Goal: Information Seeking & Learning: Check status

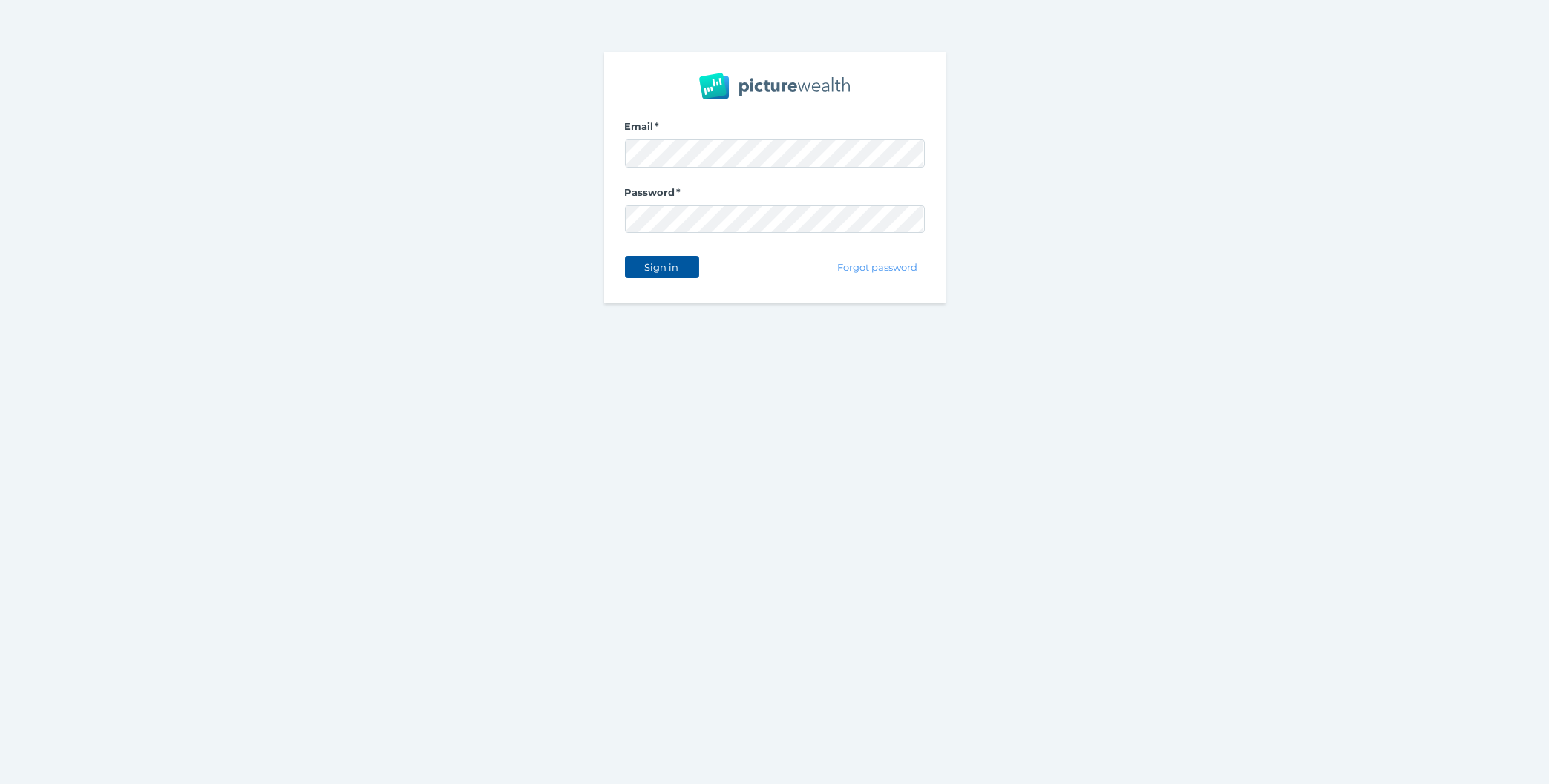
click at [677, 264] on span "Sign in" at bounding box center [661, 266] width 47 height 12
select select "25"
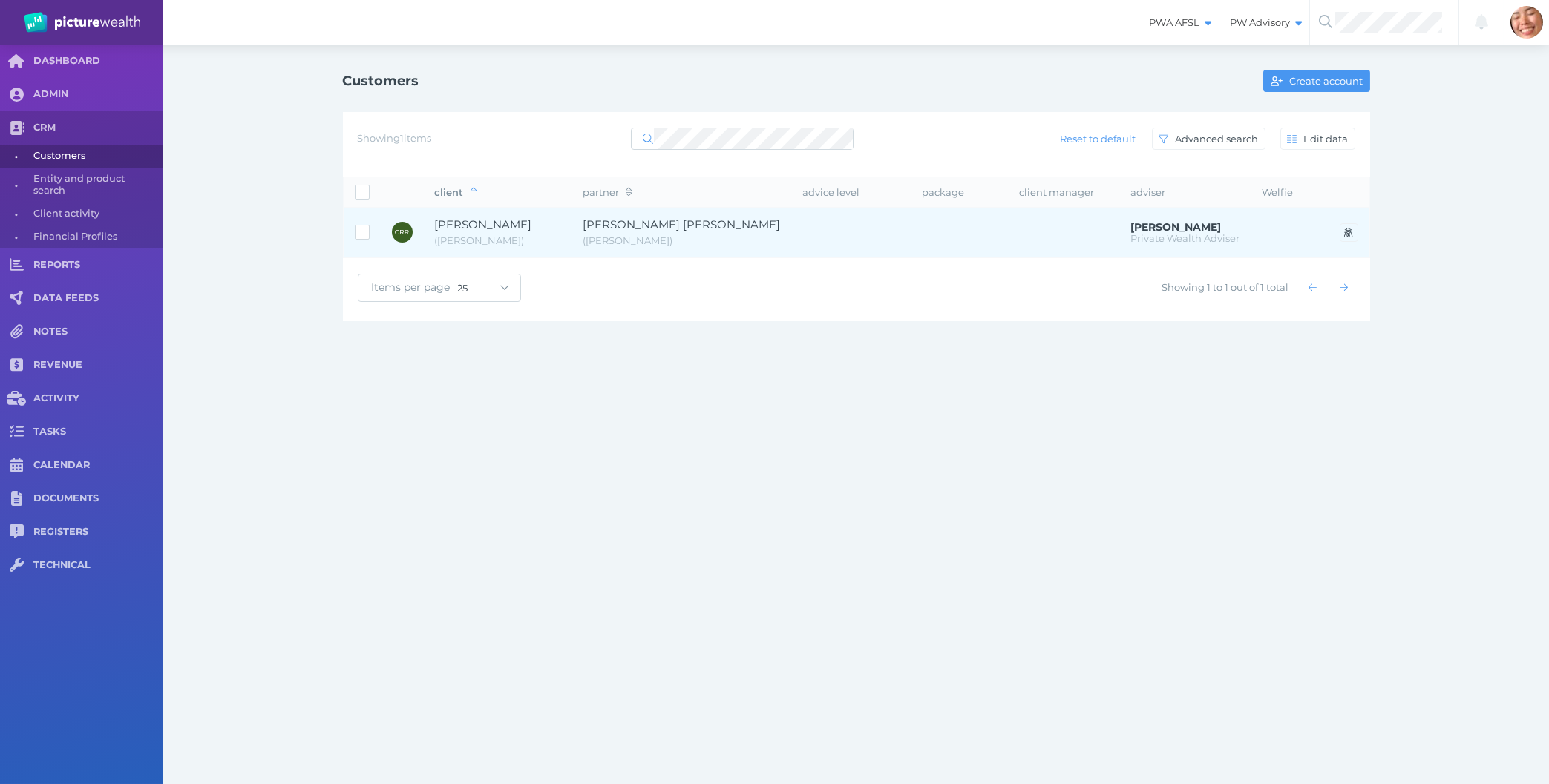
click at [1003, 235] on td at bounding box center [959, 233] width 97 height 51
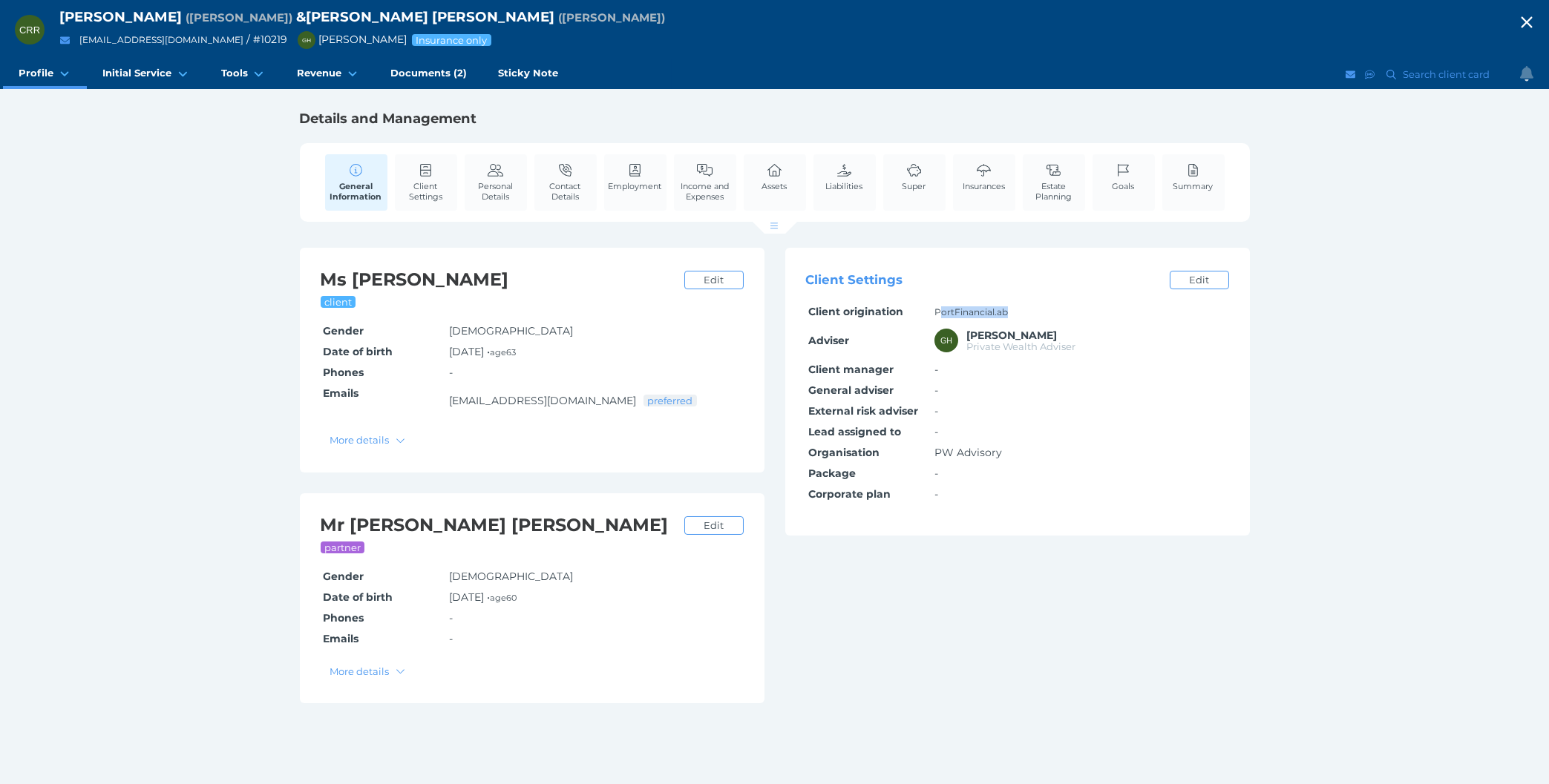
drag, startPoint x: 940, startPoint y: 313, endPoint x: 1039, endPoint y: 305, distance: 99.3
click at [1039, 305] on td "PortFinancial.ab" at bounding box center [1080, 312] width 297 height 21
click at [912, 307] on th "Client origination" at bounding box center [868, 312] width 126 height 21
click at [957, 307] on td "PortFinancial.ab" at bounding box center [1080, 312] width 297 height 21
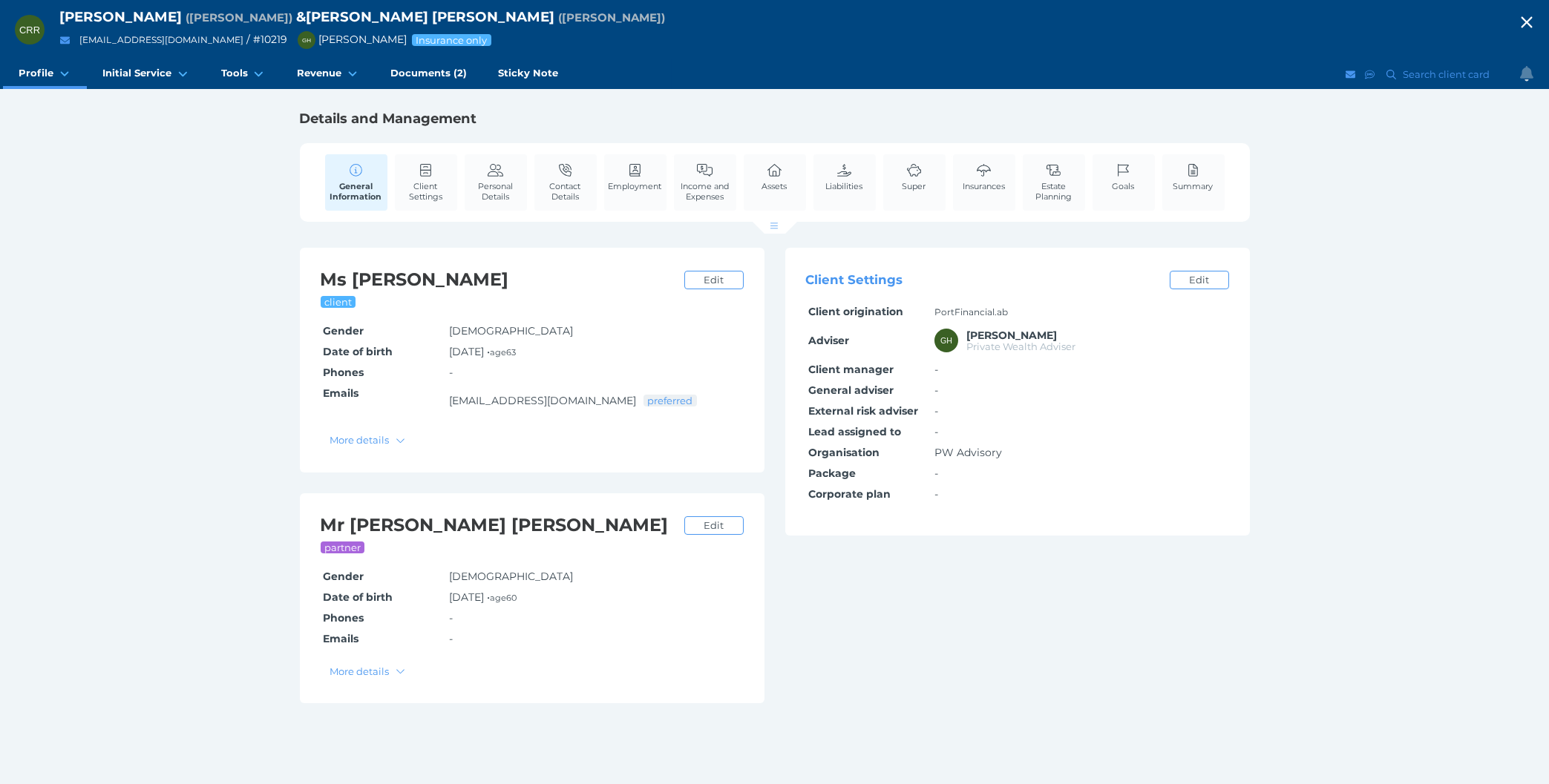
click at [957, 307] on td "PortFinancial.ab" at bounding box center [1080, 312] width 297 height 21
click at [937, 305] on td "PortFinancial.ab" at bounding box center [1080, 312] width 297 height 21
click at [935, 310] on td "PortFinancial.ab" at bounding box center [1080, 312] width 297 height 21
click at [958, 310] on td "PortFinancial.ab" at bounding box center [1080, 312] width 297 height 21
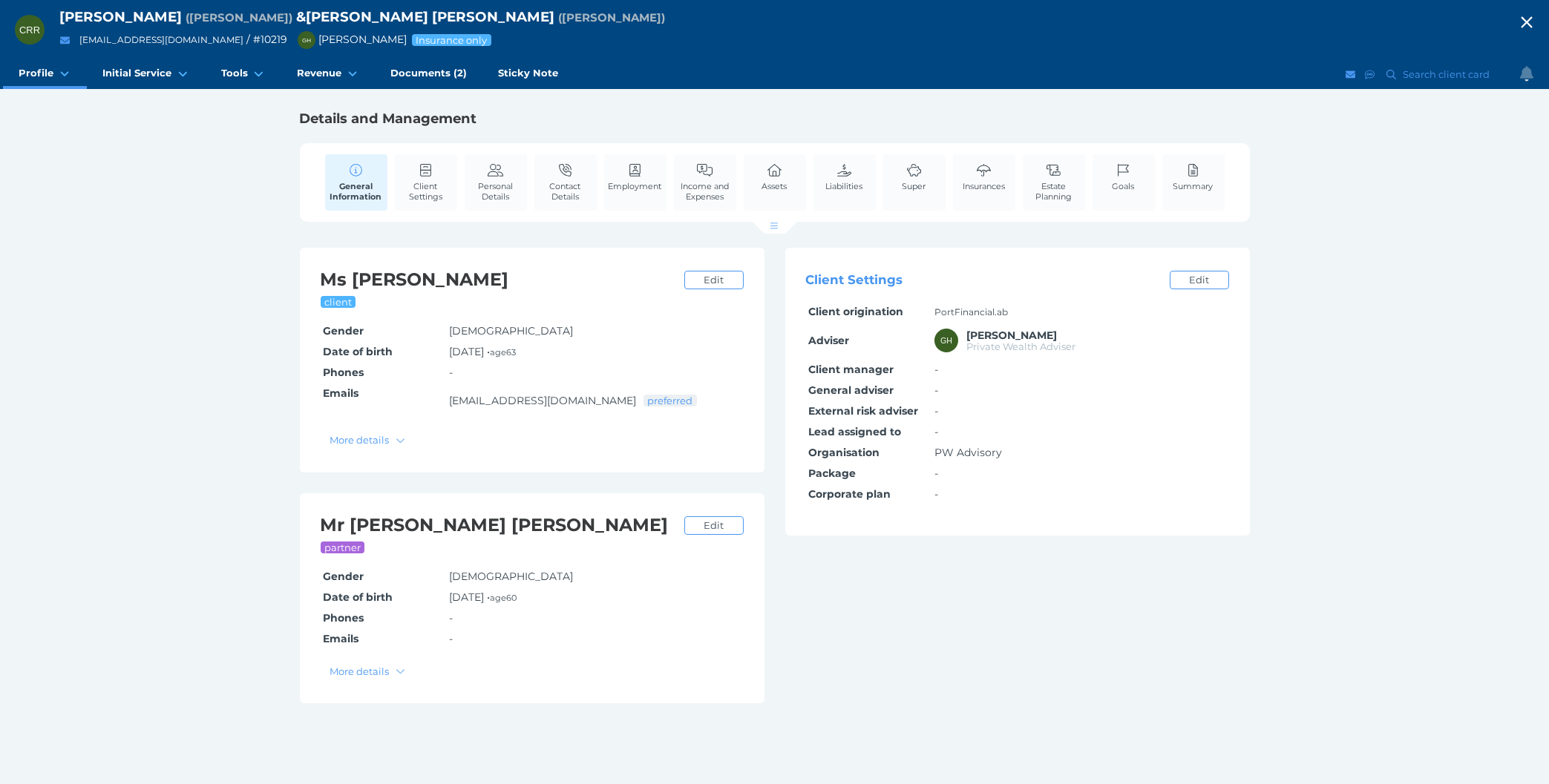
click at [1055, 315] on td "PortFinancial.ab" at bounding box center [1080, 312] width 297 height 21
click at [1524, 14] on icon "button" at bounding box center [1526, 22] width 18 height 22
select select "25"
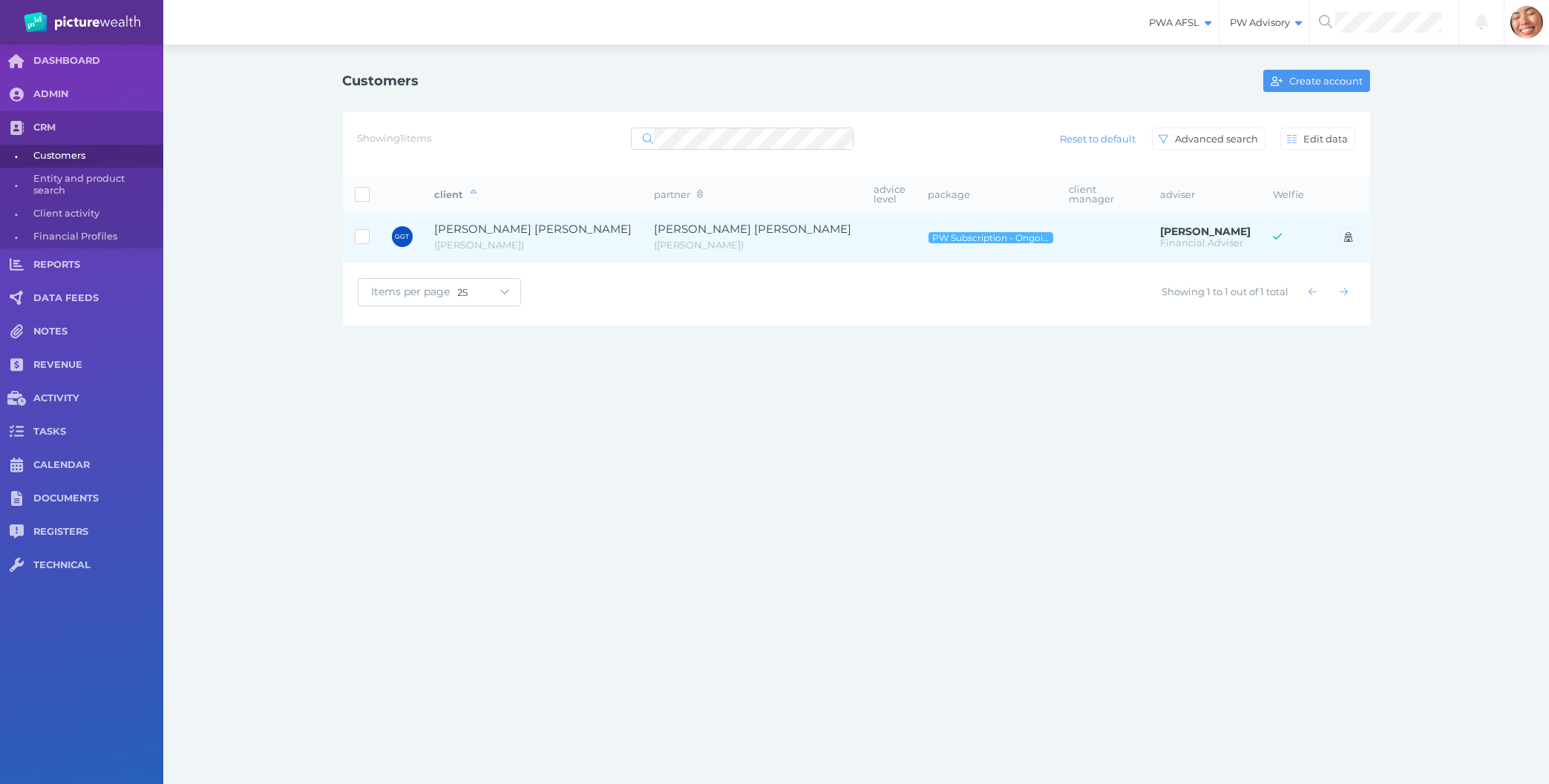
click at [669, 246] on span "( [PERSON_NAME] )" at bounding box center [753, 245] width 197 height 15
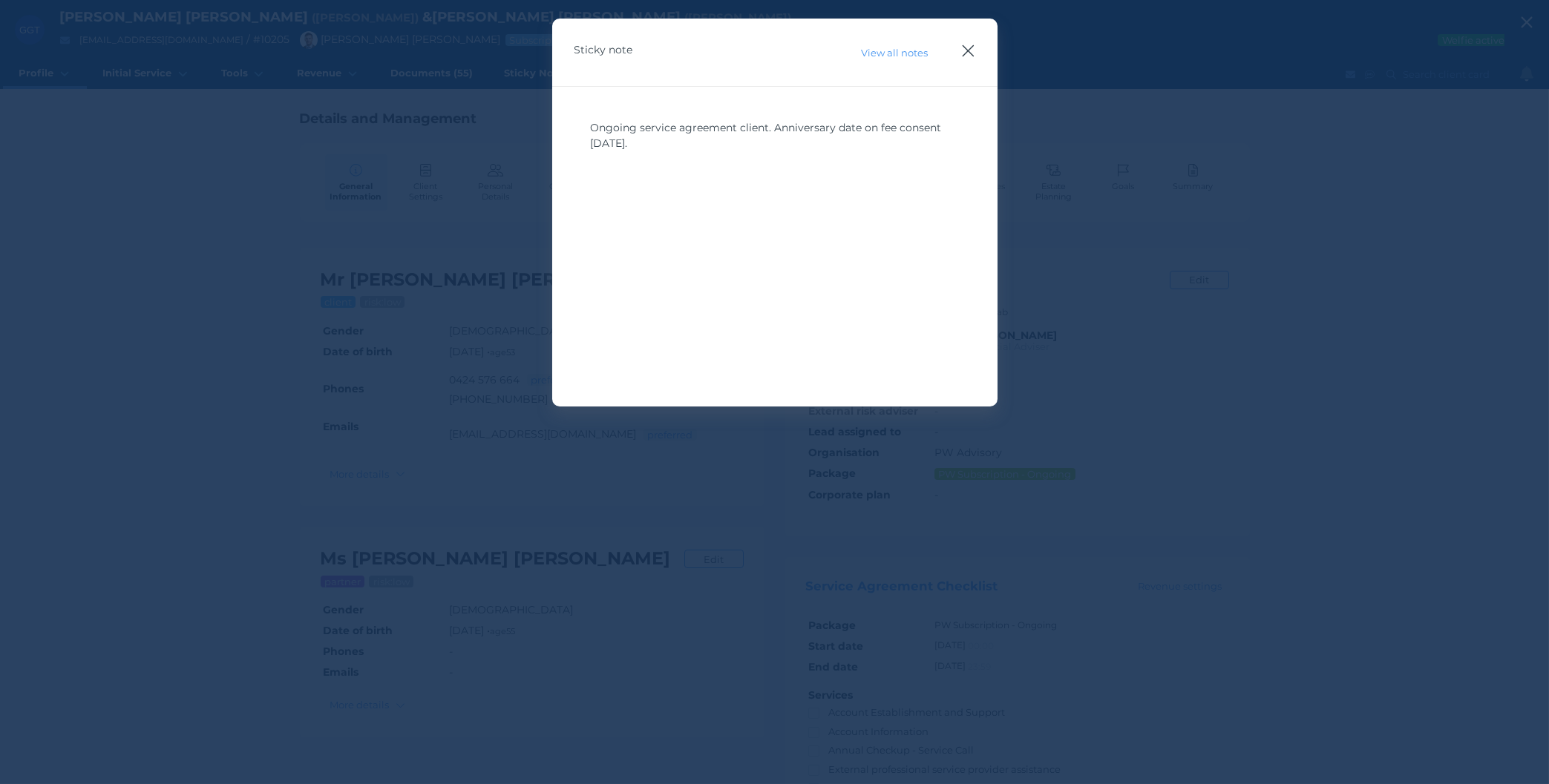
click at [965, 54] on icon "button" at bounding box center [967, 51] width 12 height 12
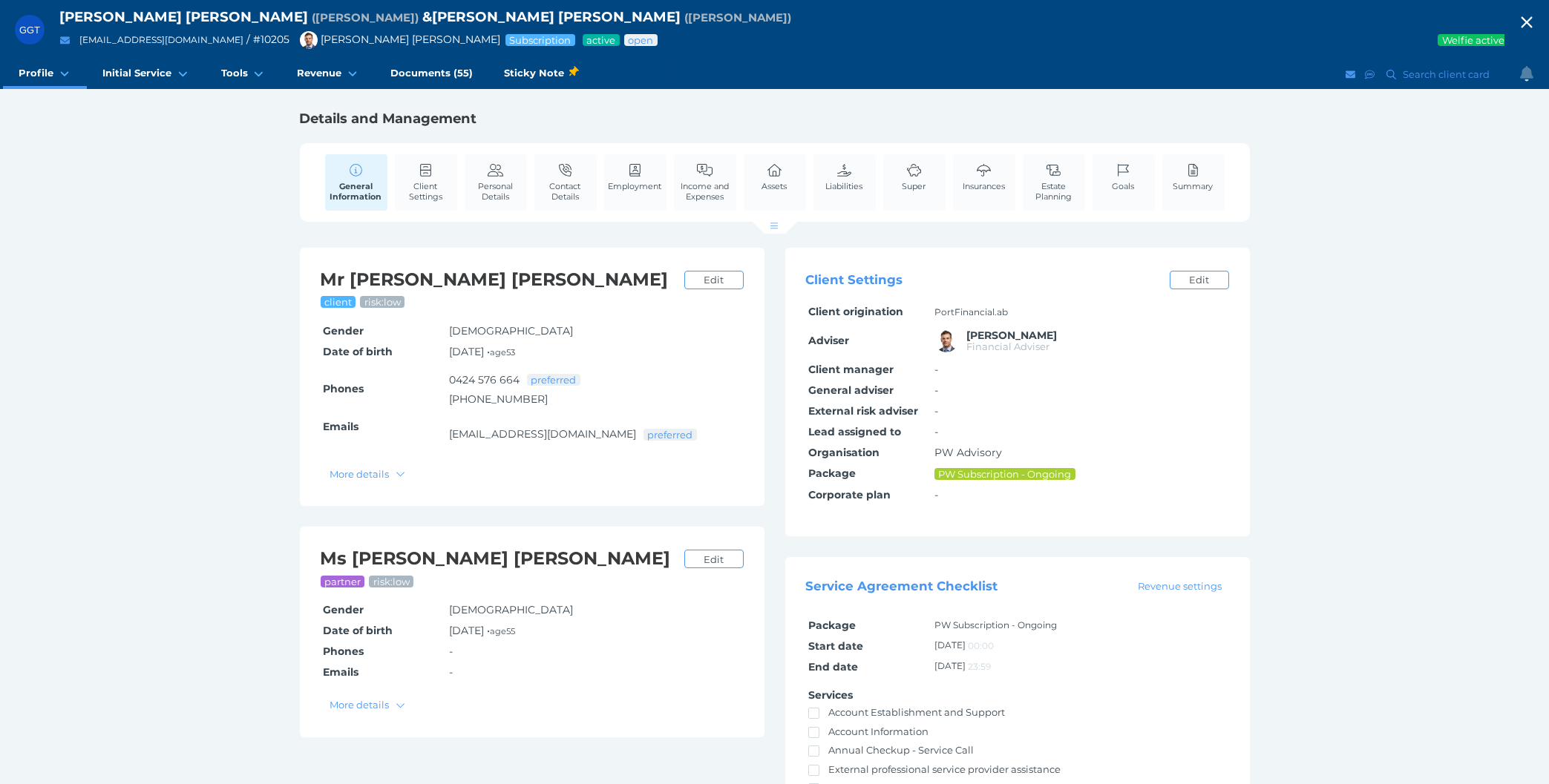
click at [968, 320] on td "PortFinancial.ab" at bounding box center [1080, 312] width 297 height 21
click at [970, 305] on td "PortFinancial.ab" at bounding box center [1080, 312] width 297 height 21
click at [1515, 23] on span "button" at bounding box center [1527, 23] width 44 height 20
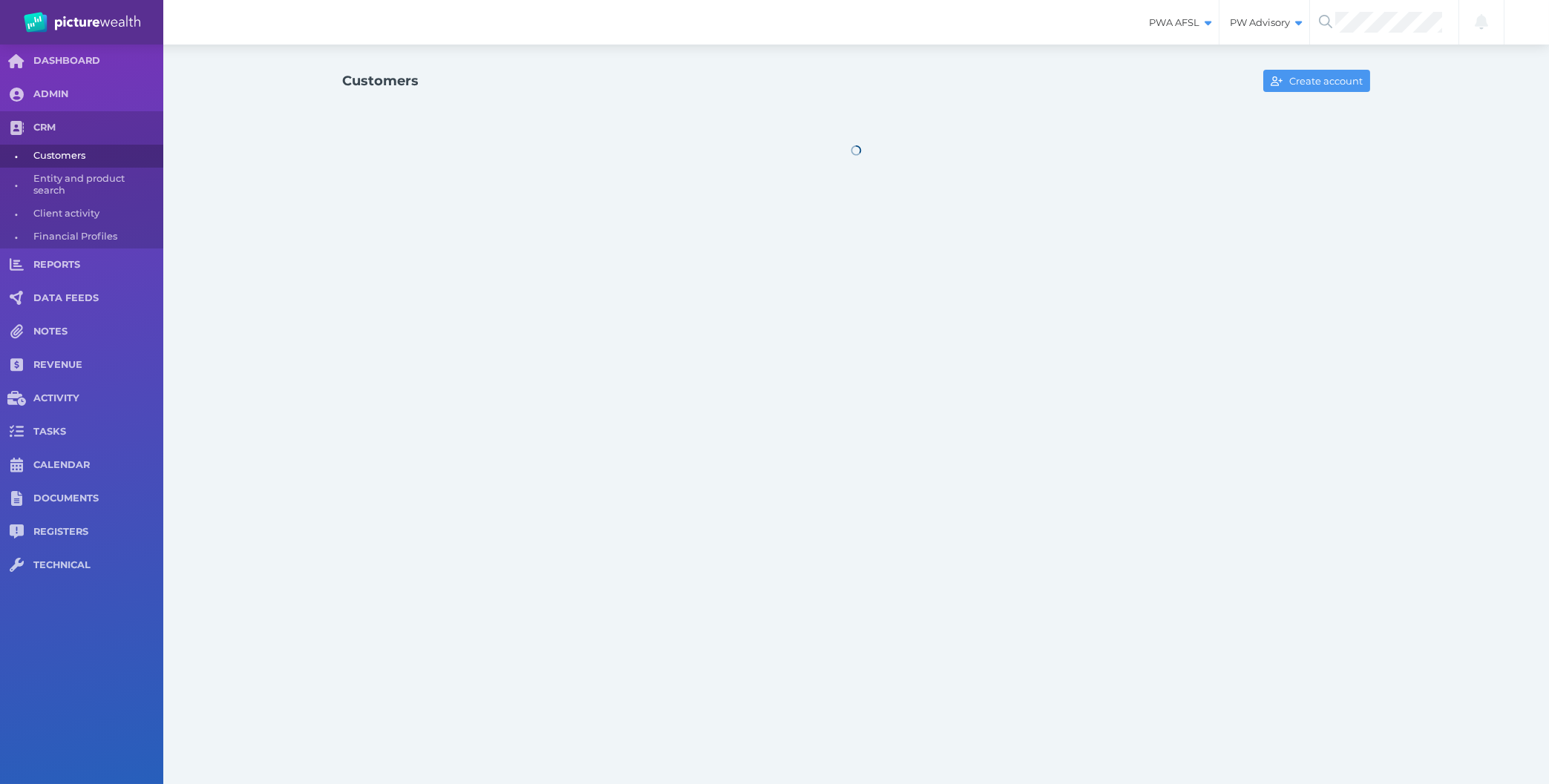
select select "25"
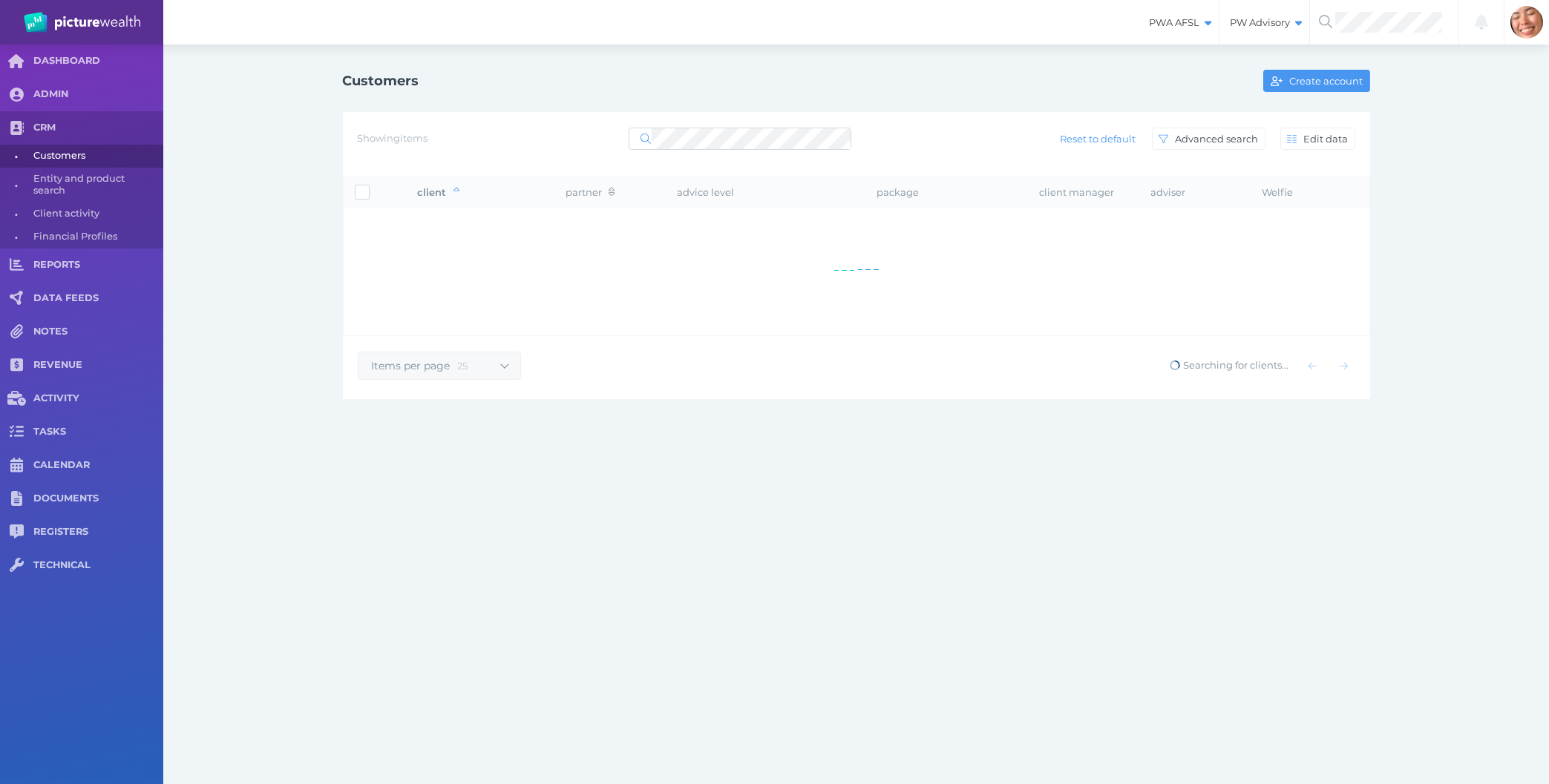
click at [687, 126] on div at bounding box center [740, 138] width 222 height 27
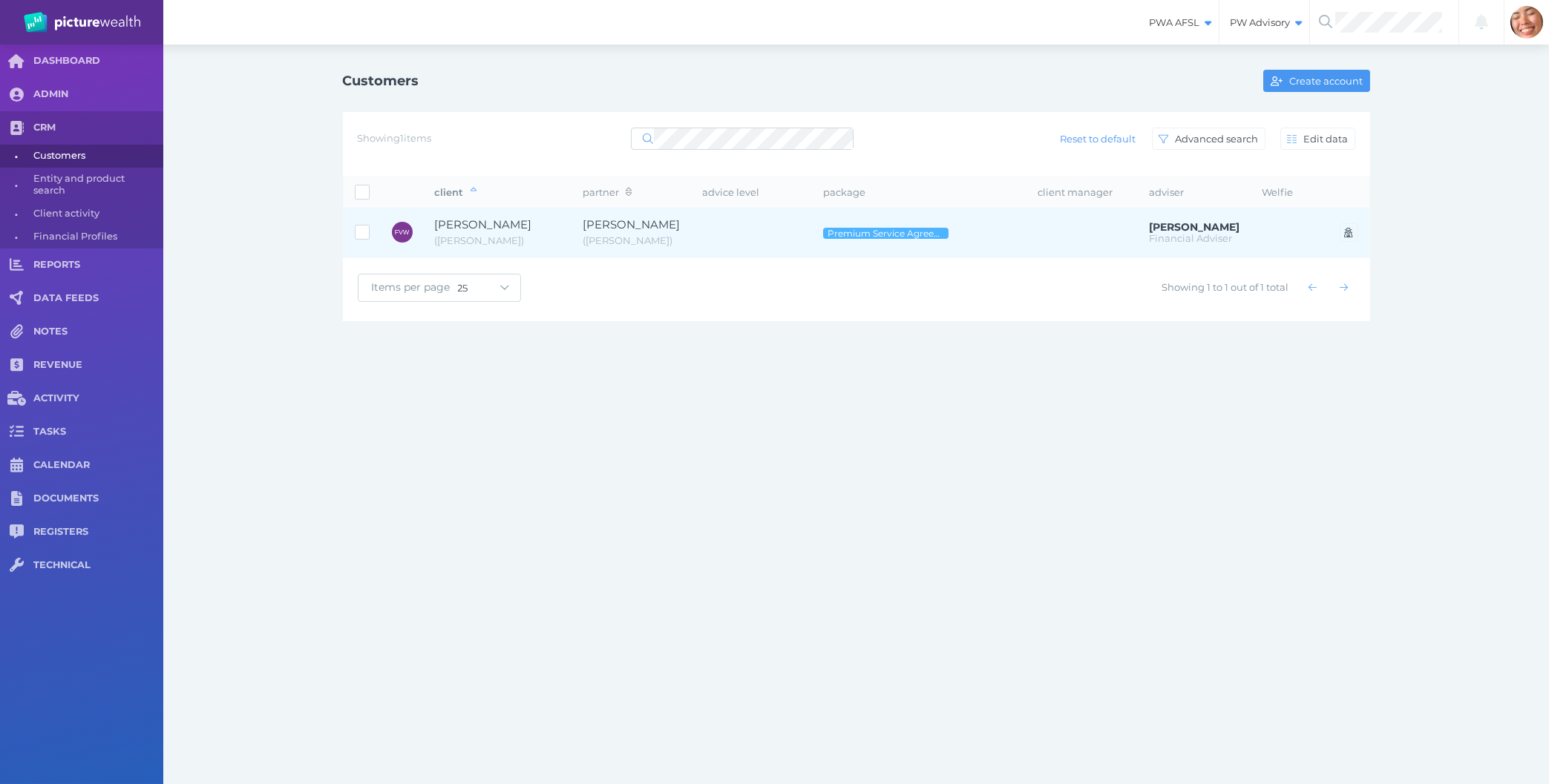
click at [642, 240] on span "( [PERSON_NAME] )" at bounding box center [631, 241] width 97 height 15
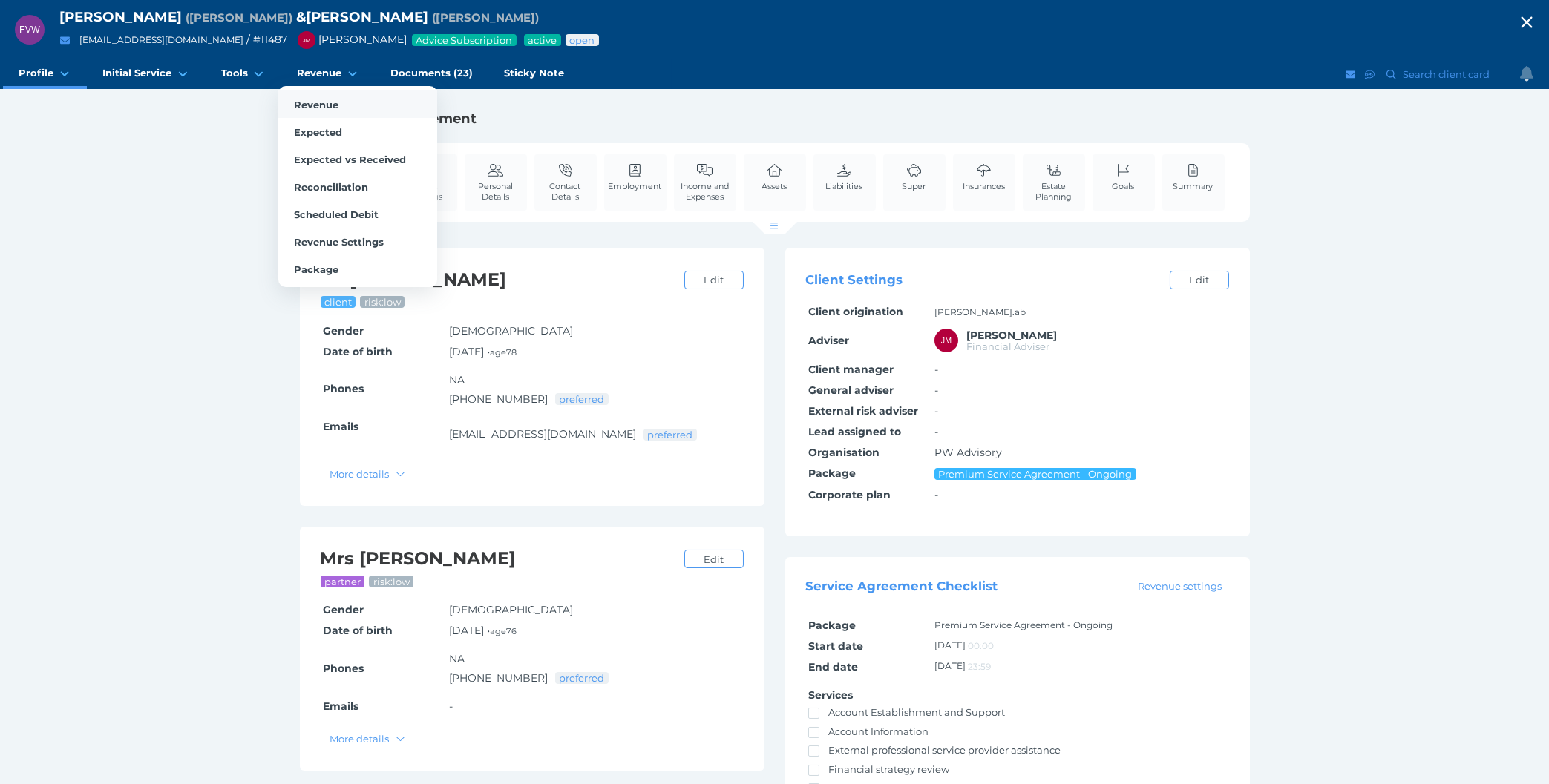
click at [325, 102] on span "Revenue" at bounding box center [316, 104] width 44 height 12
select select "25"
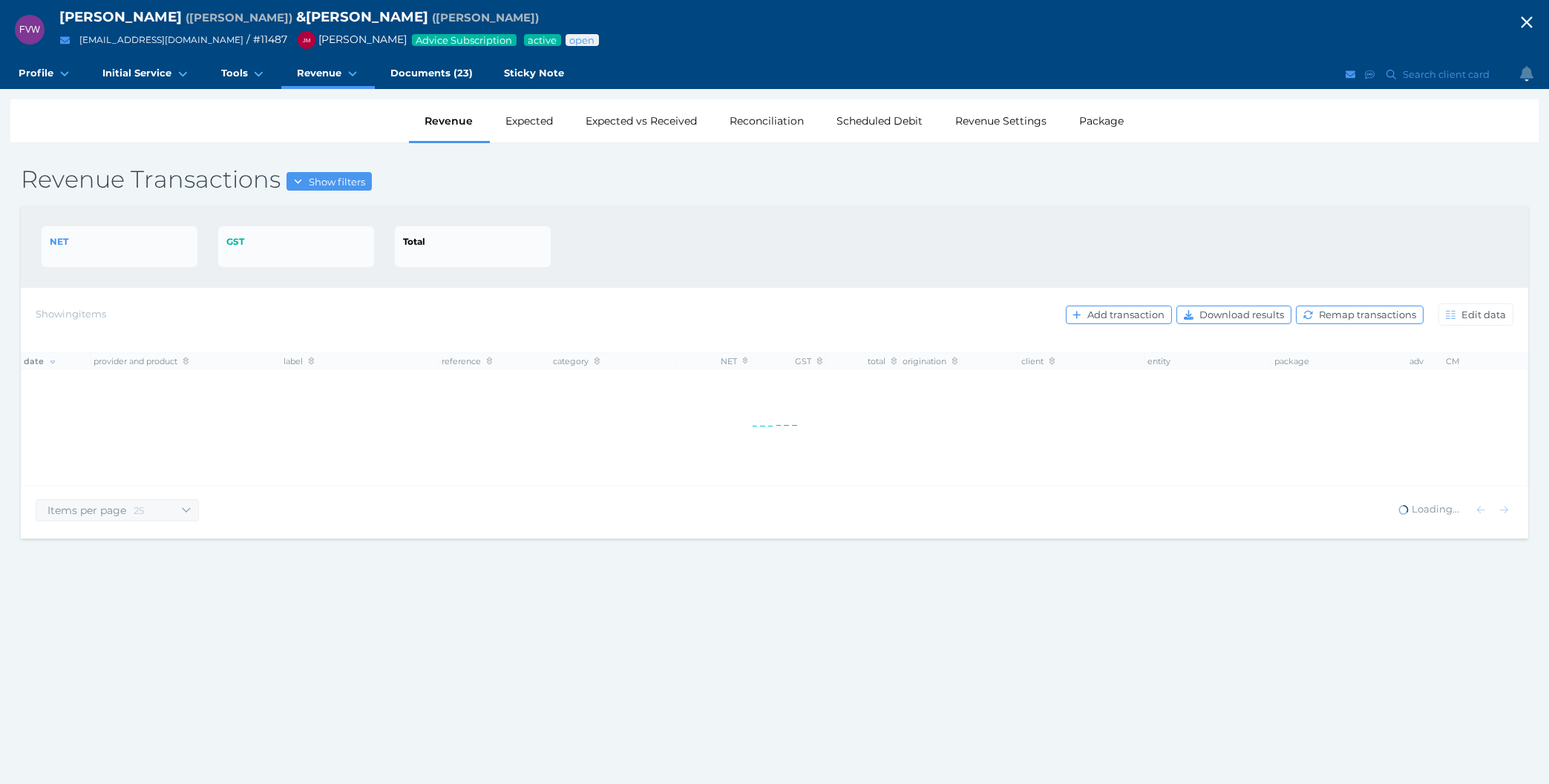
click at [1458, 261] on div "NET GST Total" at bounding box center [774, 246] width 1465 height 41
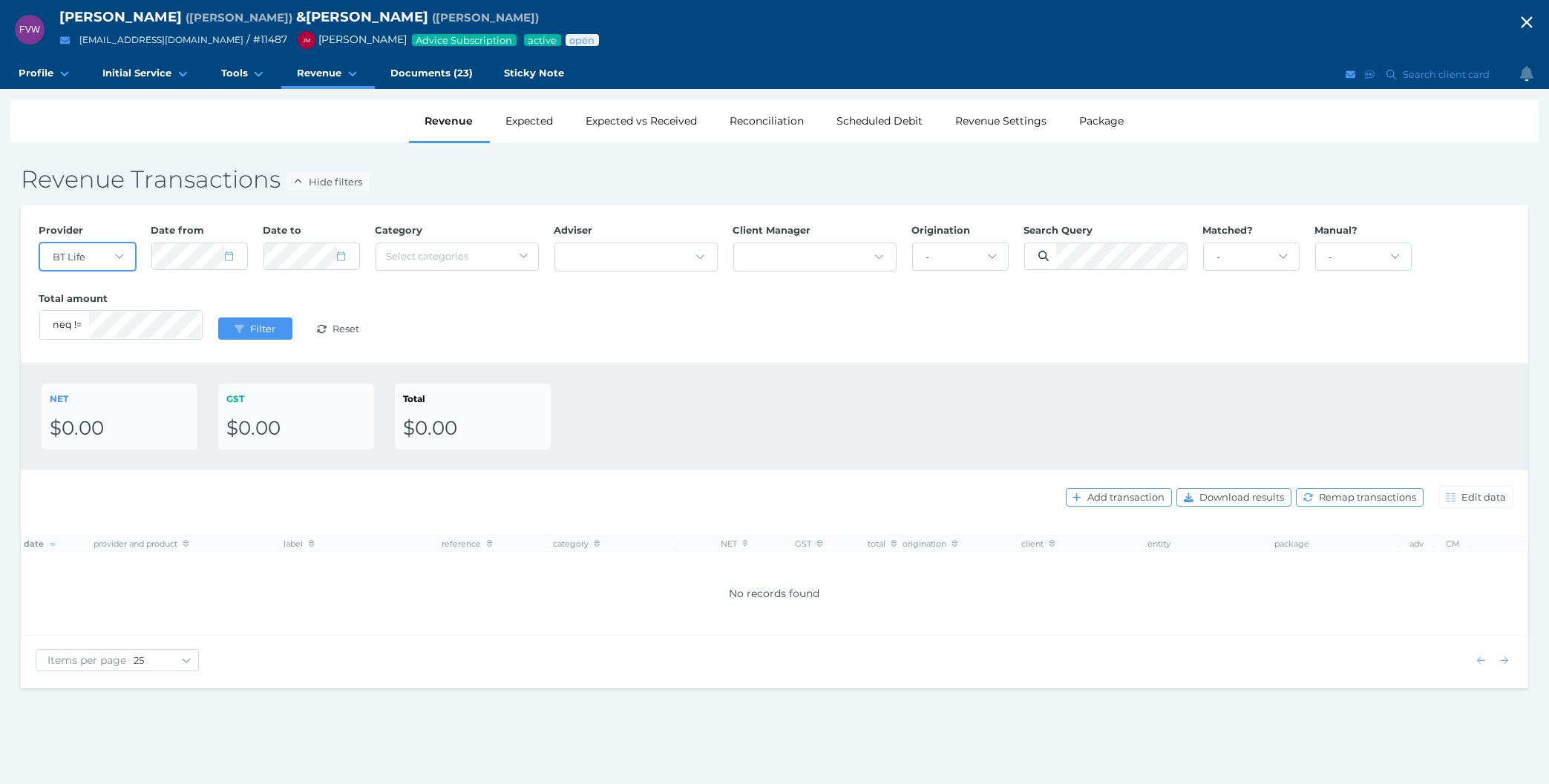
select select "null"
click option "-" at bounding box center [0, 0] width 0 height 0
click at [255, 328] on span "Filter" at bounding box center [264, 328] width 35 height 12
click at [588, 336] on div "Provider - Acuity Fee Revenue Acuity Trustee Advocate Private Wealth Pty Ltd AI…" at bounding box center [774, 284] width 1486 height 137
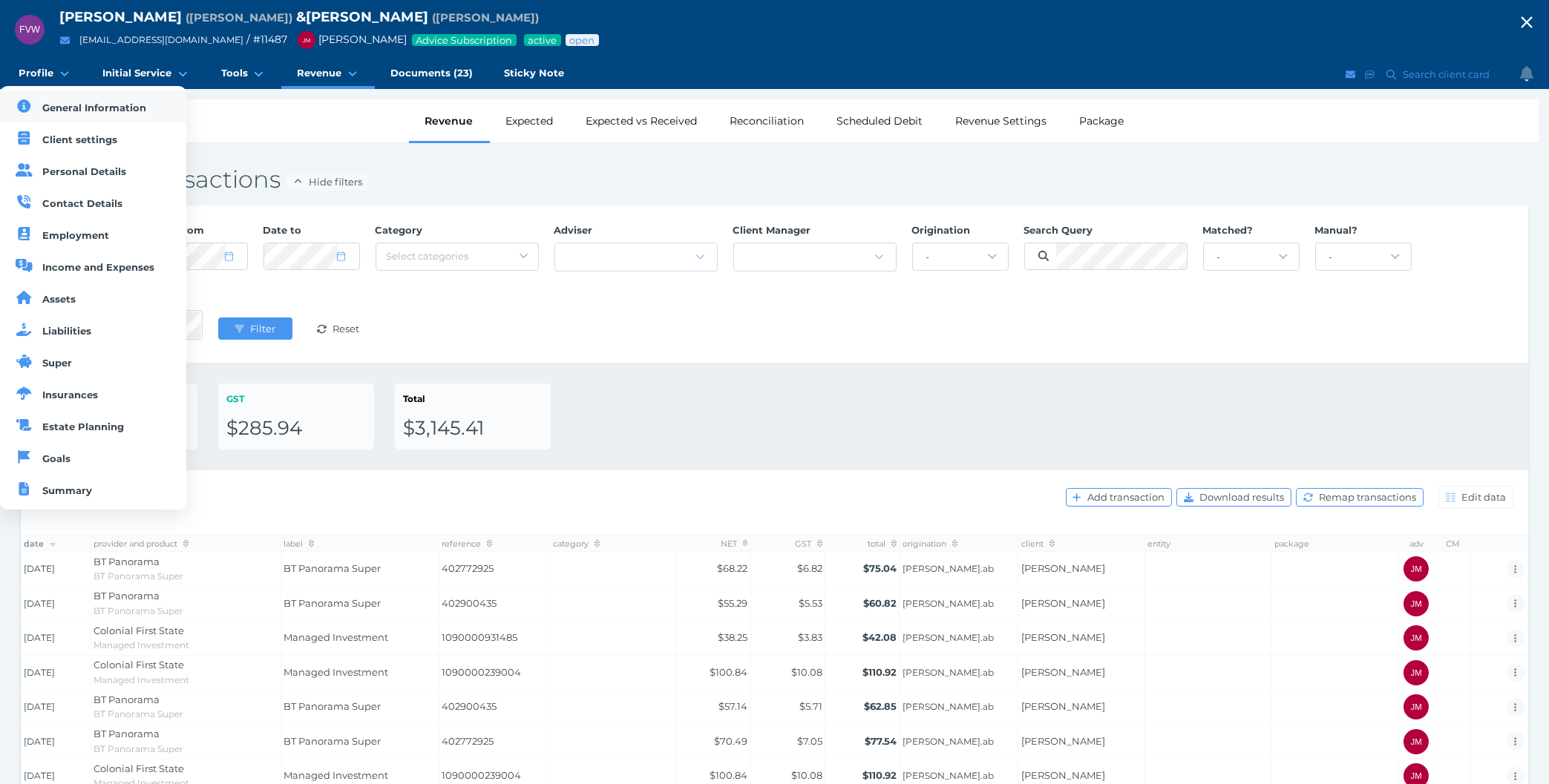
click at [52, 106] on span "General Information" at bounding box center [94, 107] width 104 height 12
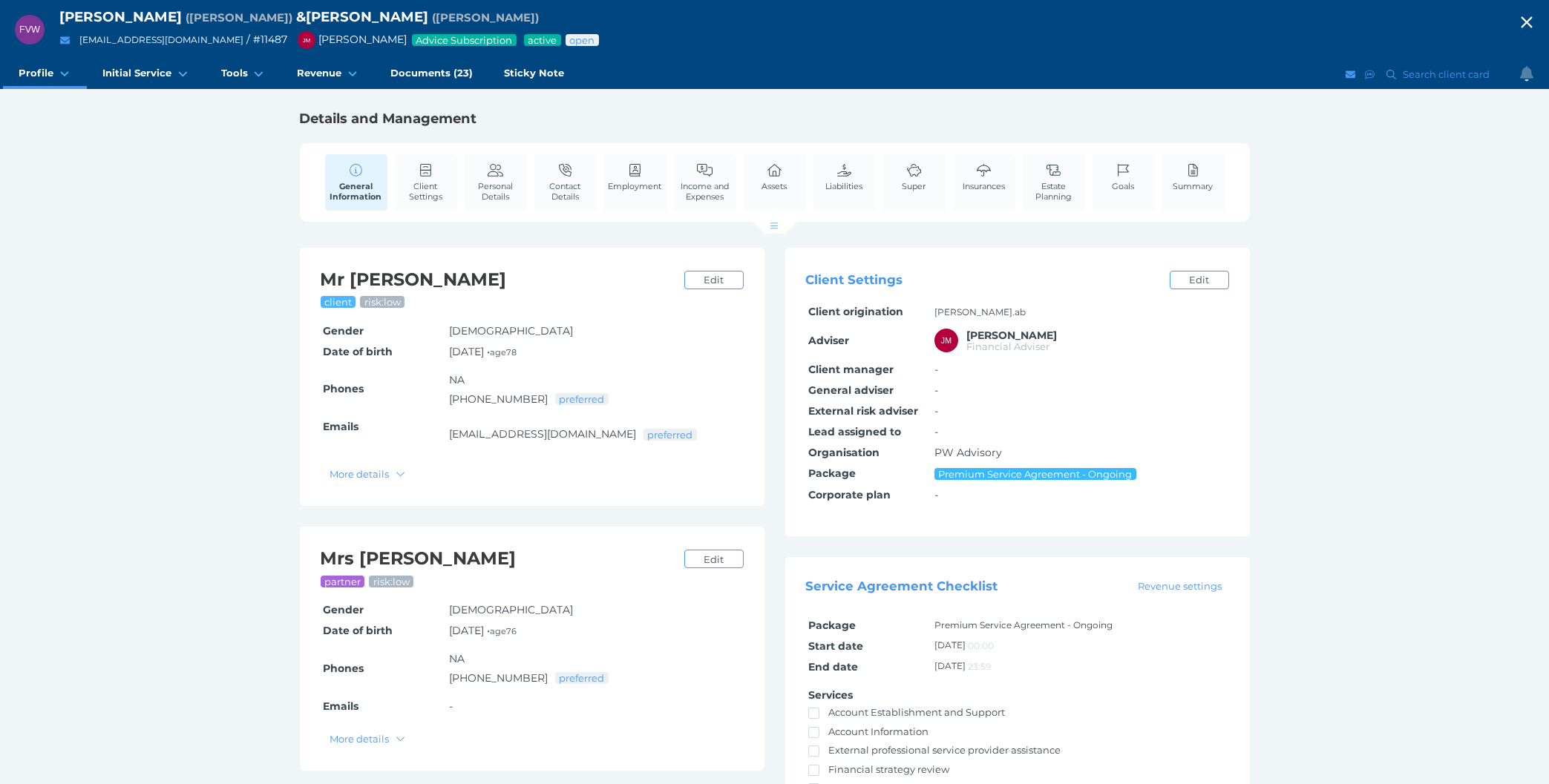
click at [939, 311] on td "[PERSON_NAME].ab" at bounding box center [1080, 312] width 297 height 21
drag, startPoint x: 981, startPoint y: 320, endPoint x: 916, endPoint y: 320, distance: 65.0
click at [916, 320] on tr "Client origination [PERSON_NAME].ab" at bounding box center [1017, 312] width 423 height 21
click at [1521, 26] on icon "button" at bounding box center [1526, 22] width 18 height 22
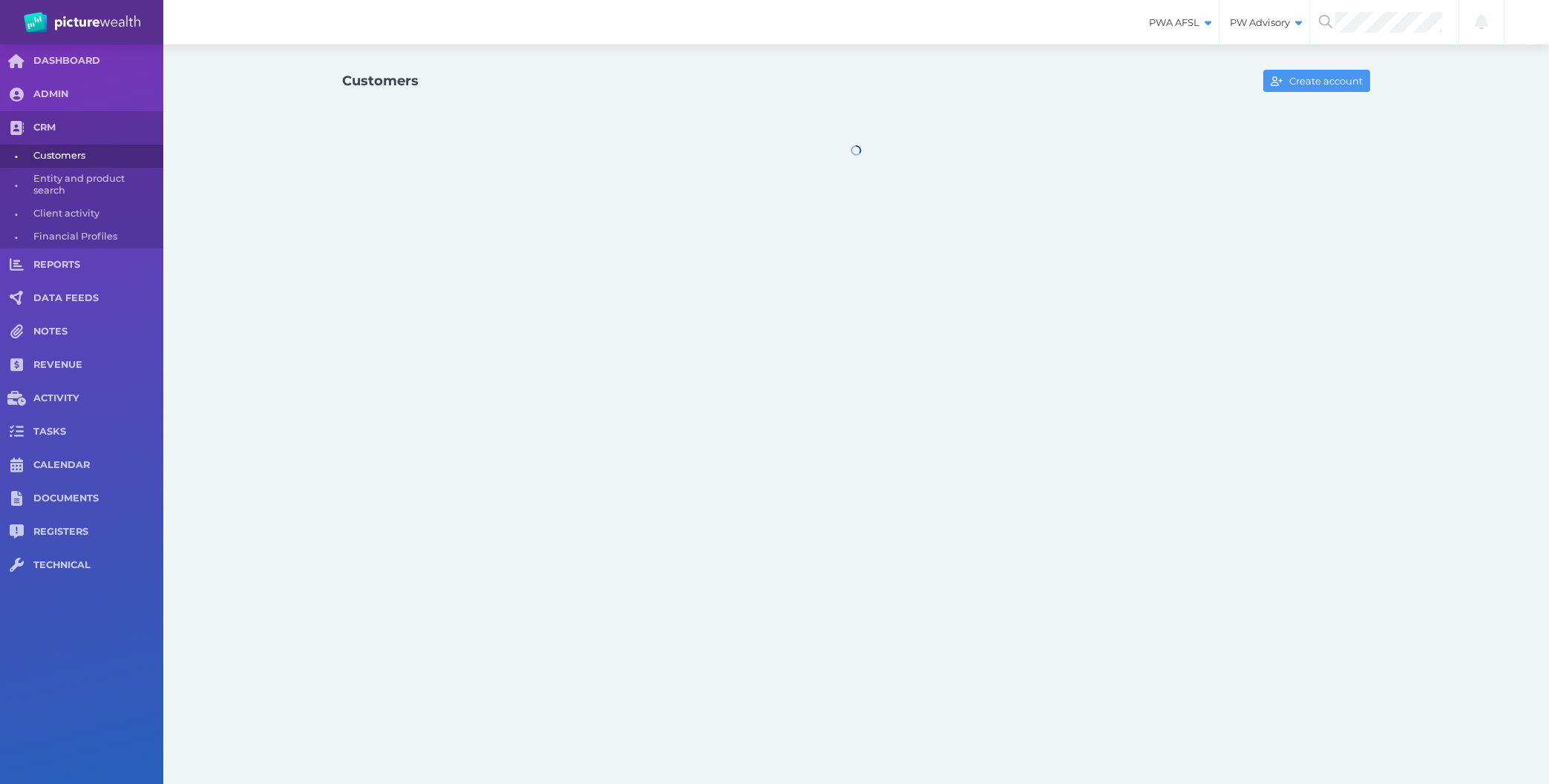
select select "25"
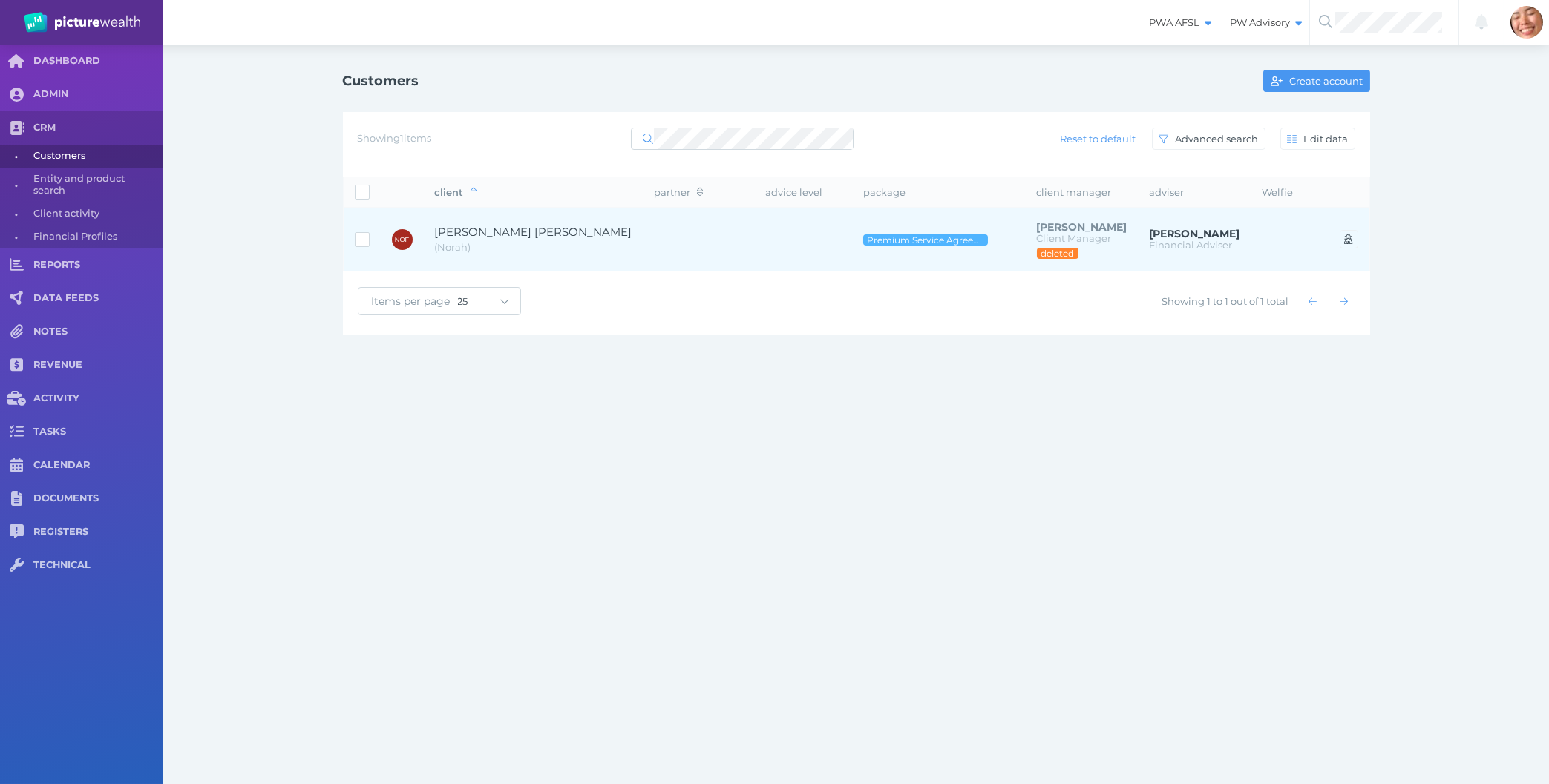
click at [783, 239] on td at bounding box center [803, 239] width 97 height 64
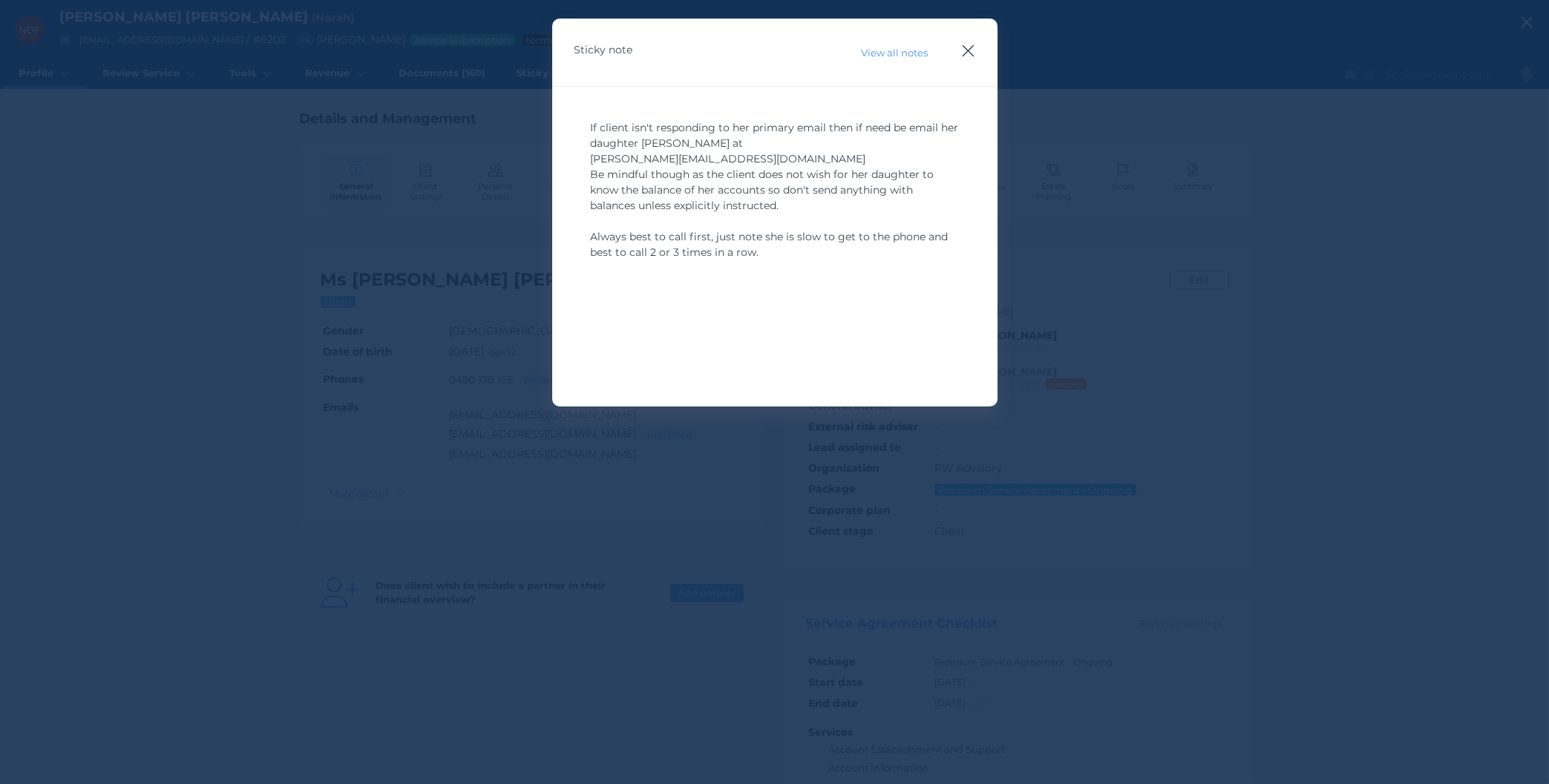
click at [970, 43] on icon "button" at bounding box center [968, 51] width 14 height 18
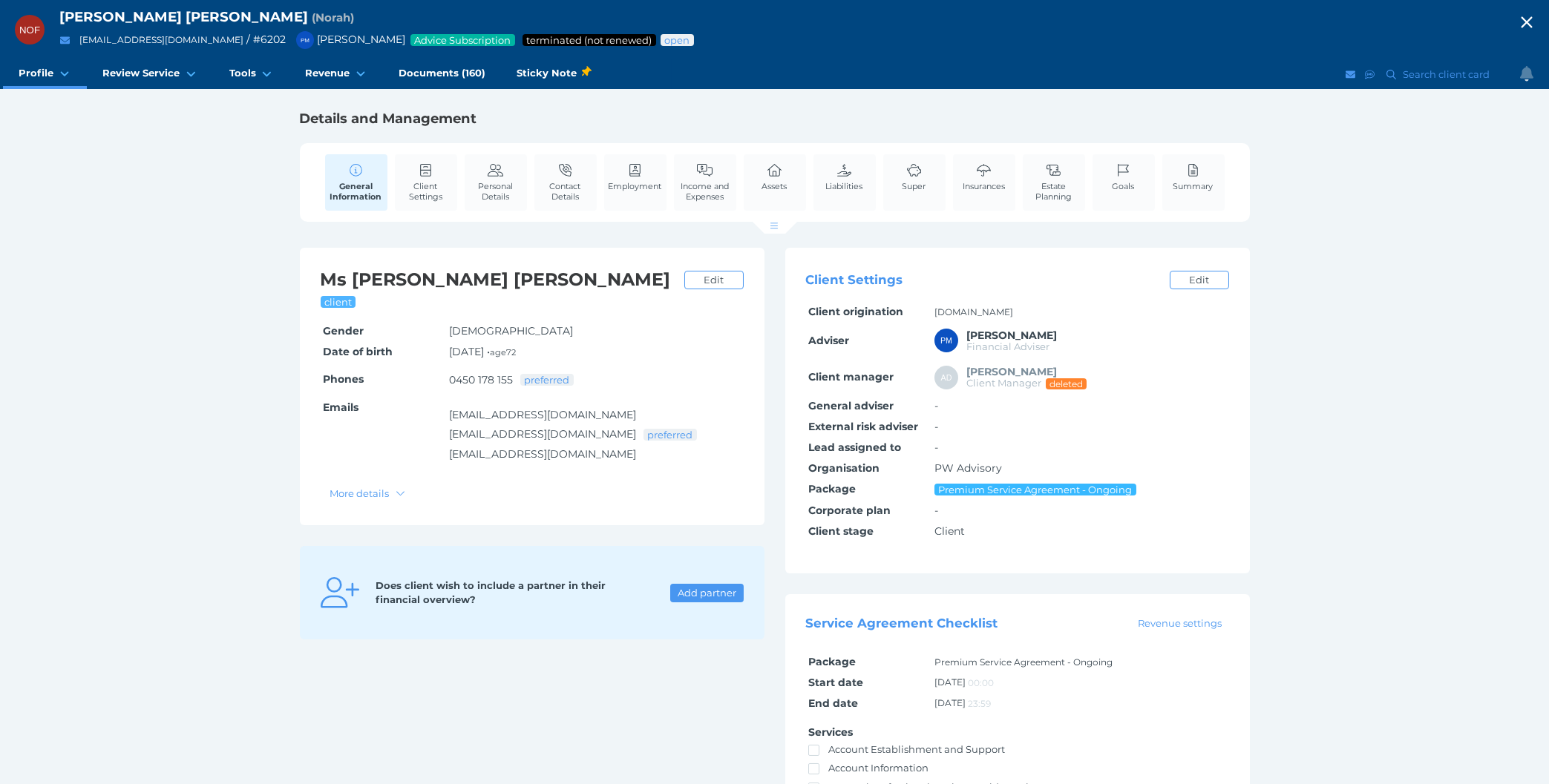
click at [1251, 395] on div "Details and Management General Information Client Settings Personal Details Con…" at bounding box center [774, 525] width 971 height 832
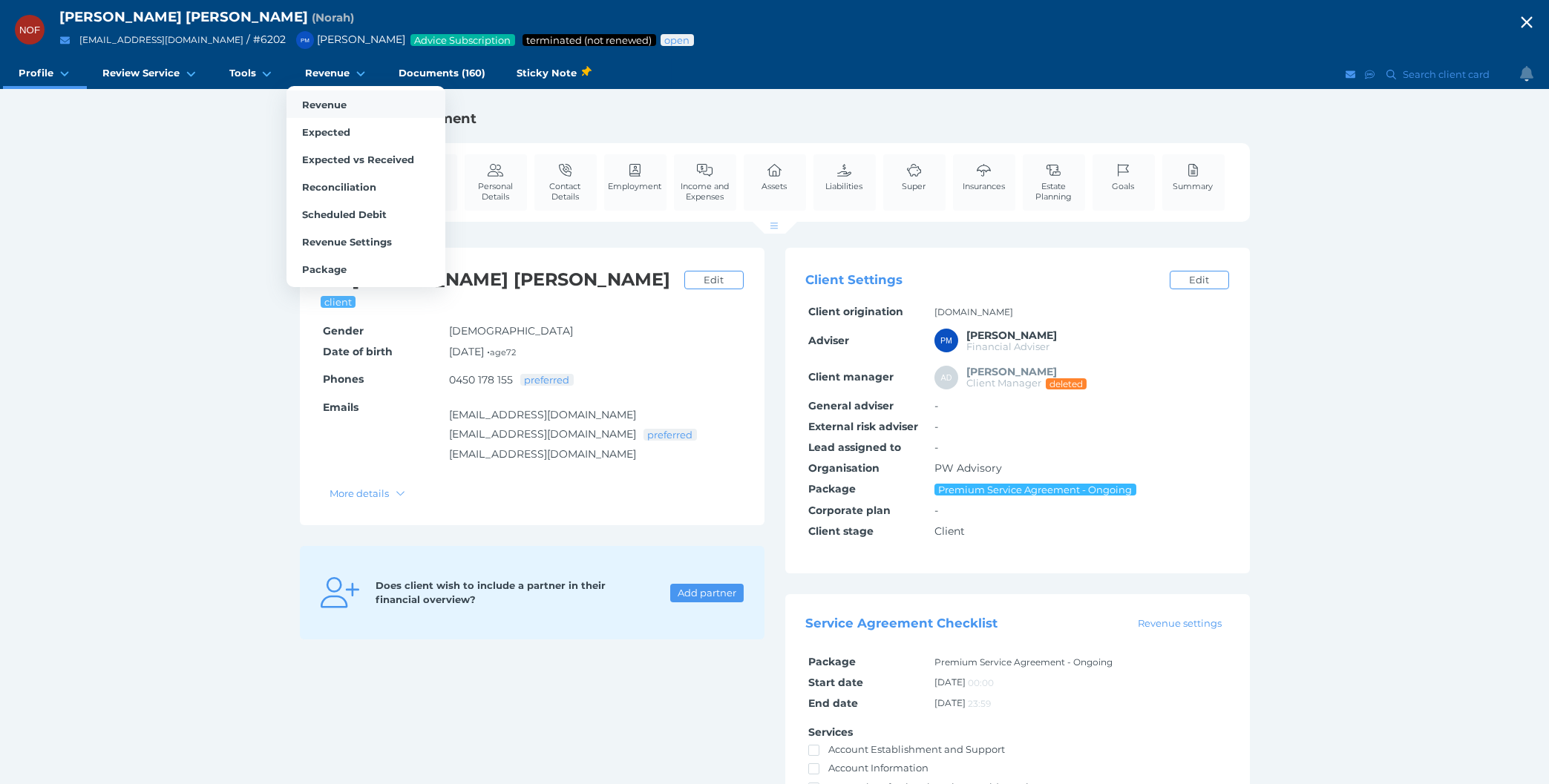
click at [312, 100] on span "Revenue" at bounding box center [325, 104] width 44 height 12
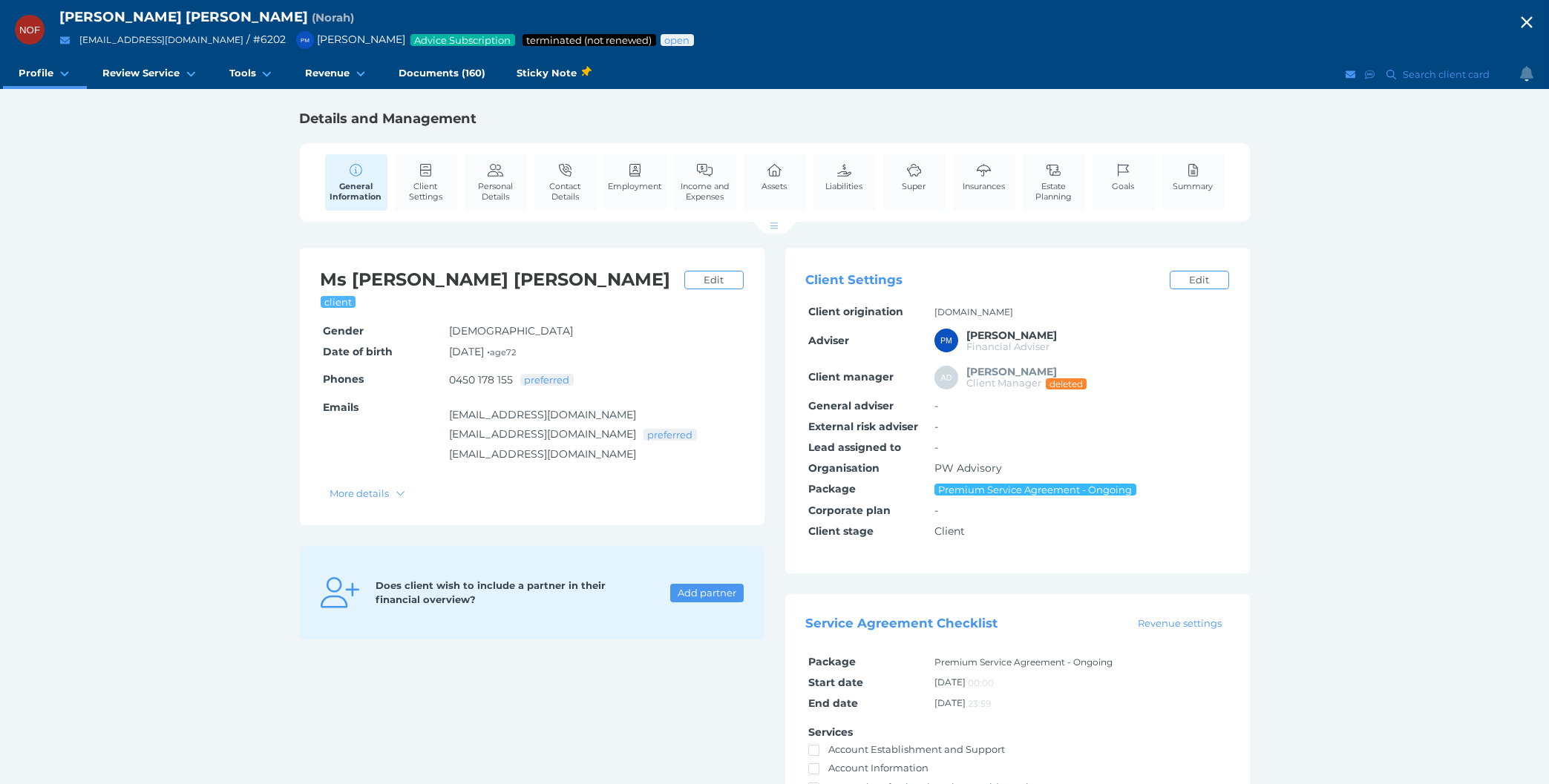
select select "25"
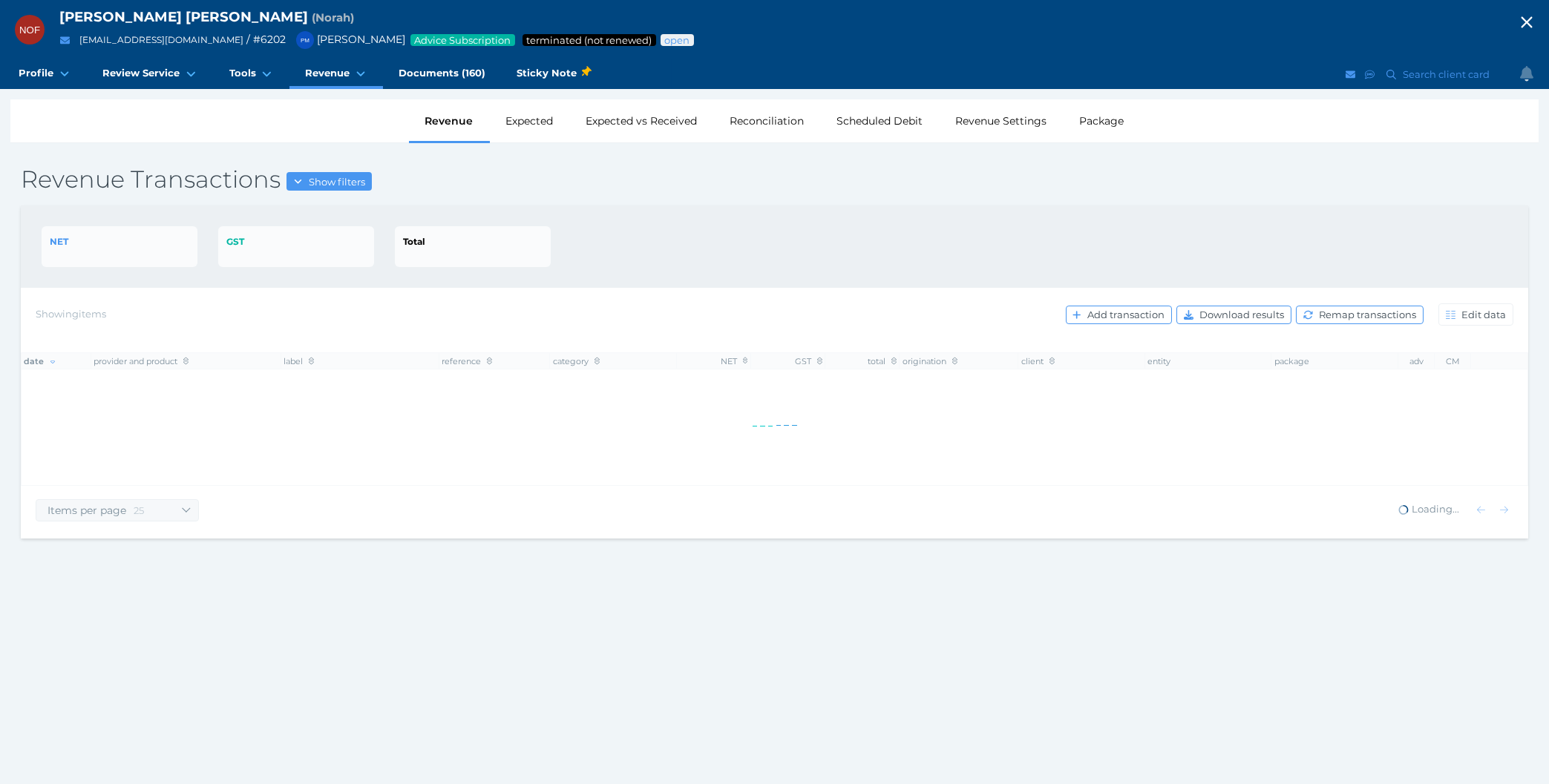
click at [638, 269] on div "NET GST Total" at bounding box center [774, 246] width 1507 height 82
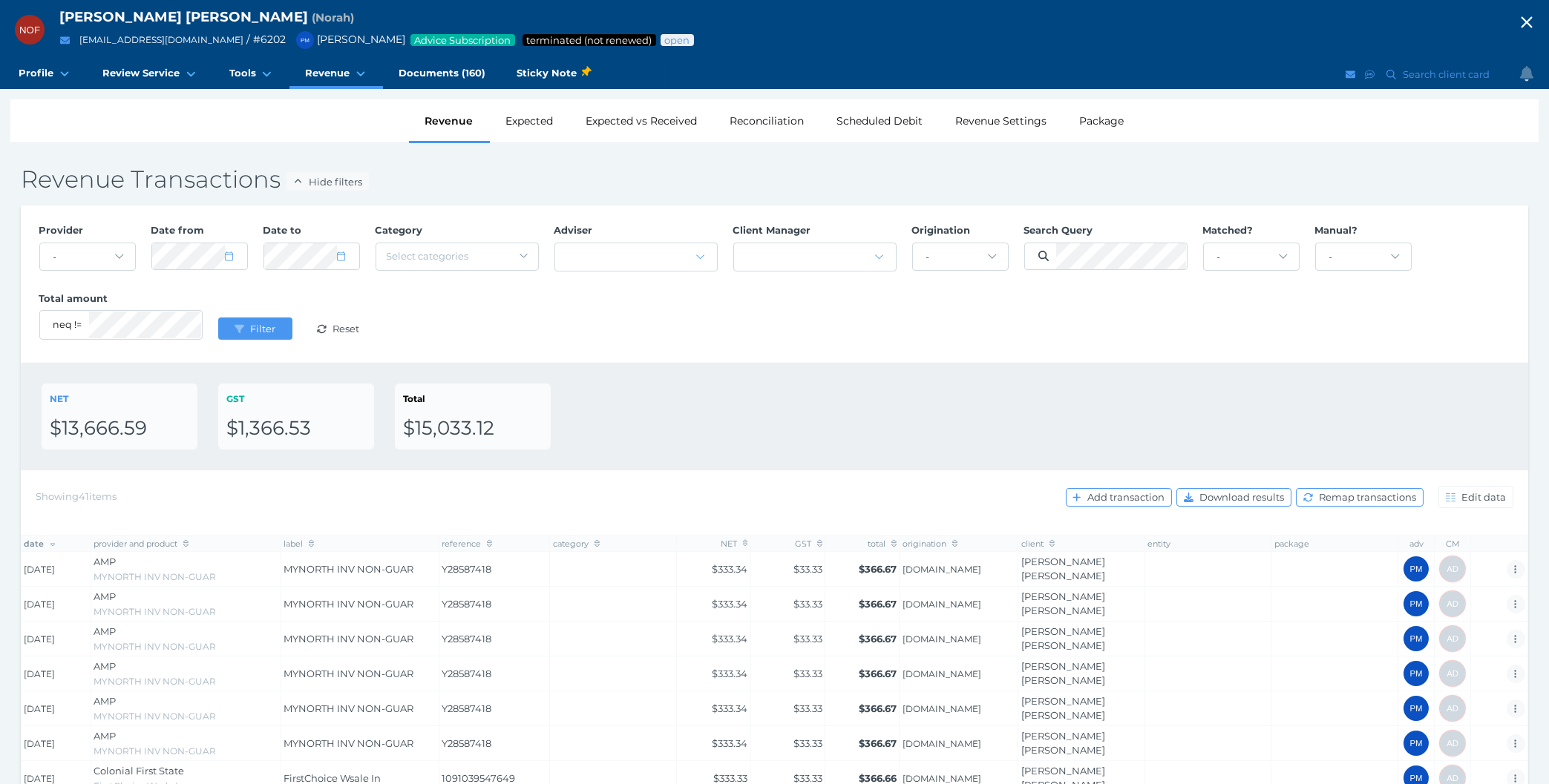
click at [665, 427] on div "NET $13,666.59 GST $1,366.53 Total $15,033.12" at bounding box center [774, 417] width 1465 height 66
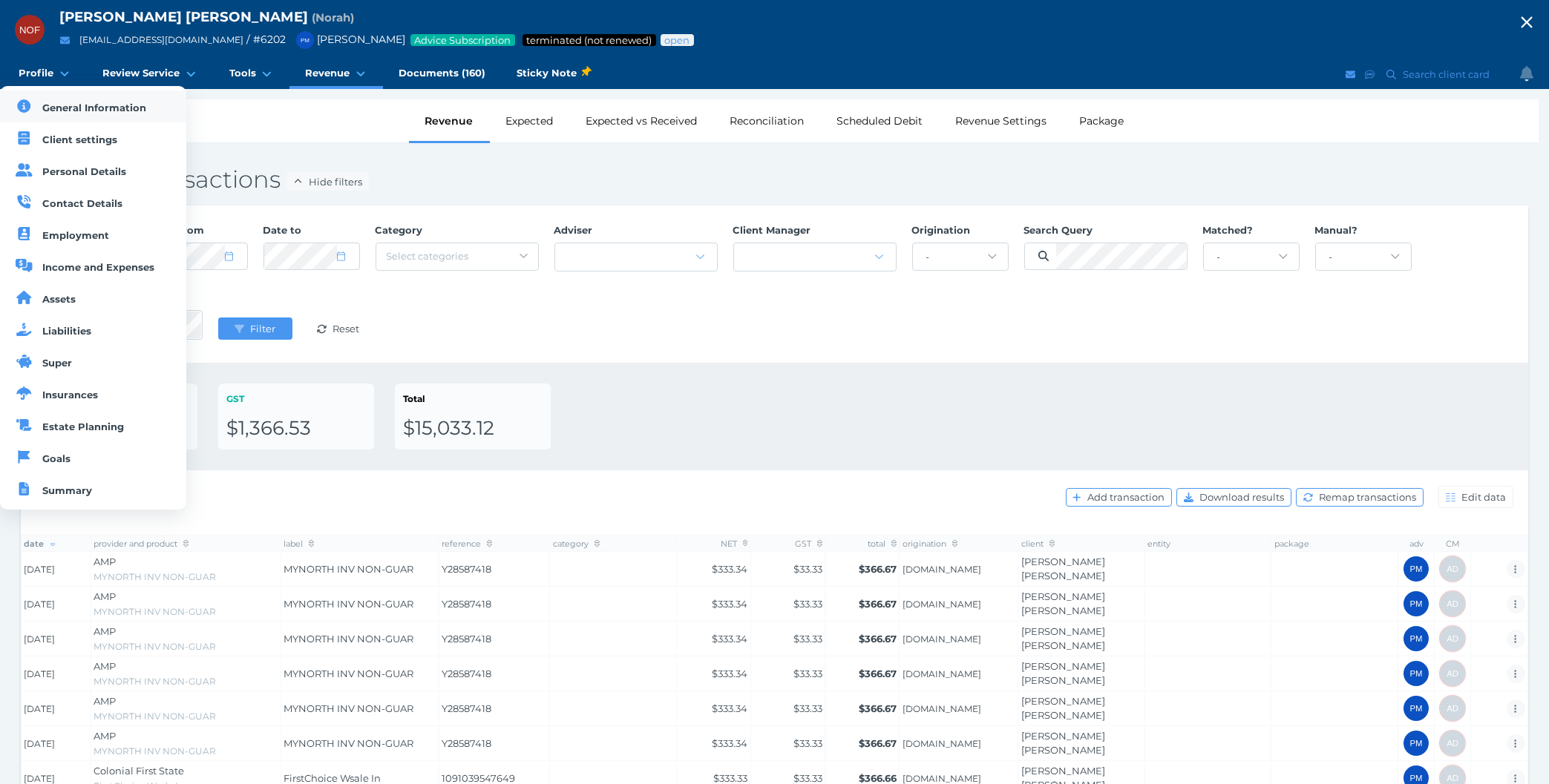
click at [76, 115] on link "General Information" at bounding box center [93, 107] width 186 height 32
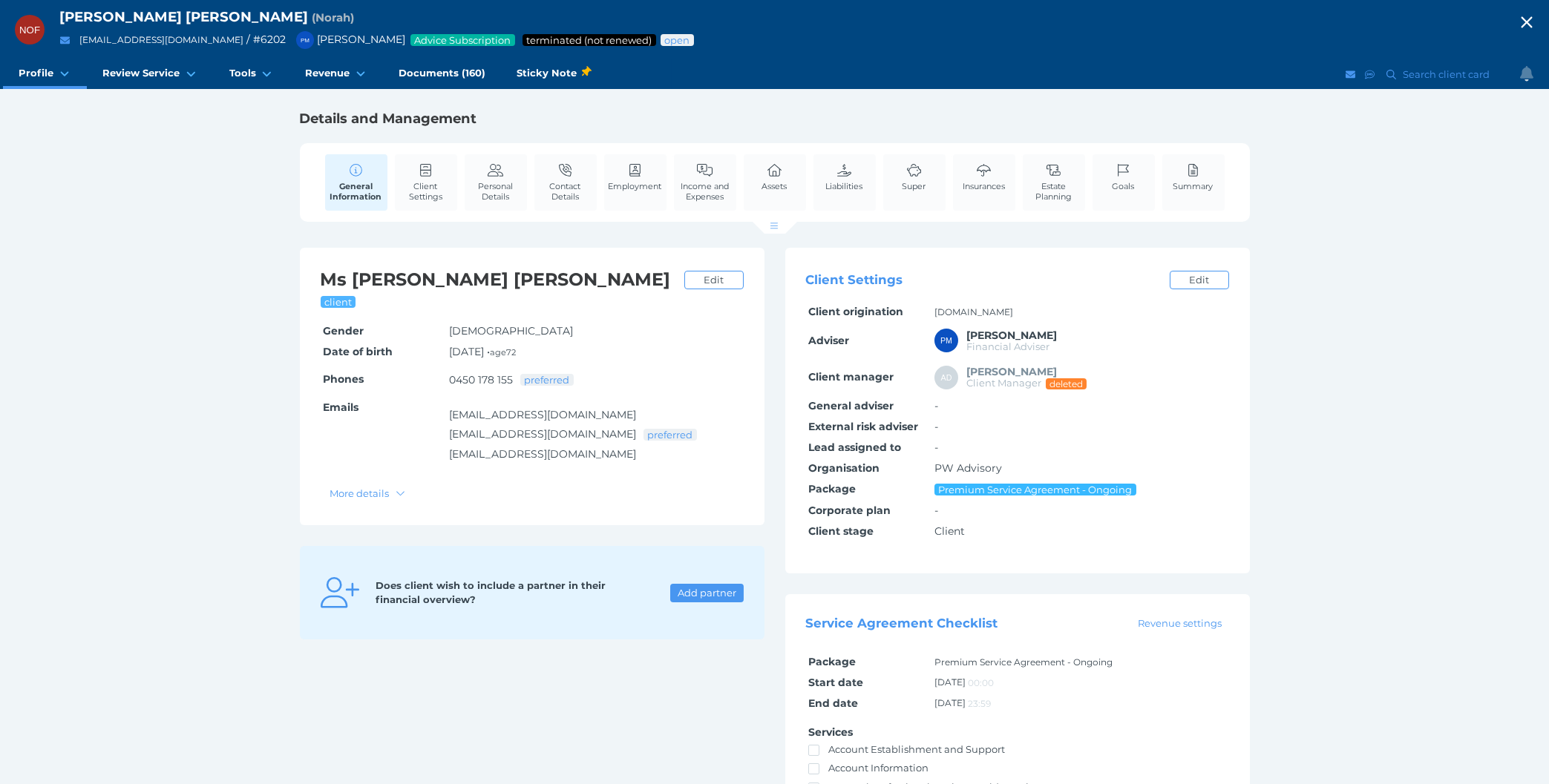
click at [1392, 524] on div "NOF [PERSON_NAME] [PERSON_NAME] ( [PERSON_NAME] ) [EMAIL_ADDRESS][DOMAIN_NAME] …" at bounding box center [774, 470] width 1549 height 941
click at [1537, 382] on div "NOF [PERSON_NAME] [PERSON_NAME] ( [PERSON_NAME] ) [EMAIL_ADDRESS][DOMAIN_NAME] …" at bounding box center [774, 470] width 1549 height 941
click at [1530, 17] on icon "button" at bounding box center [1526, 22] width 12 height 12
select select "25"
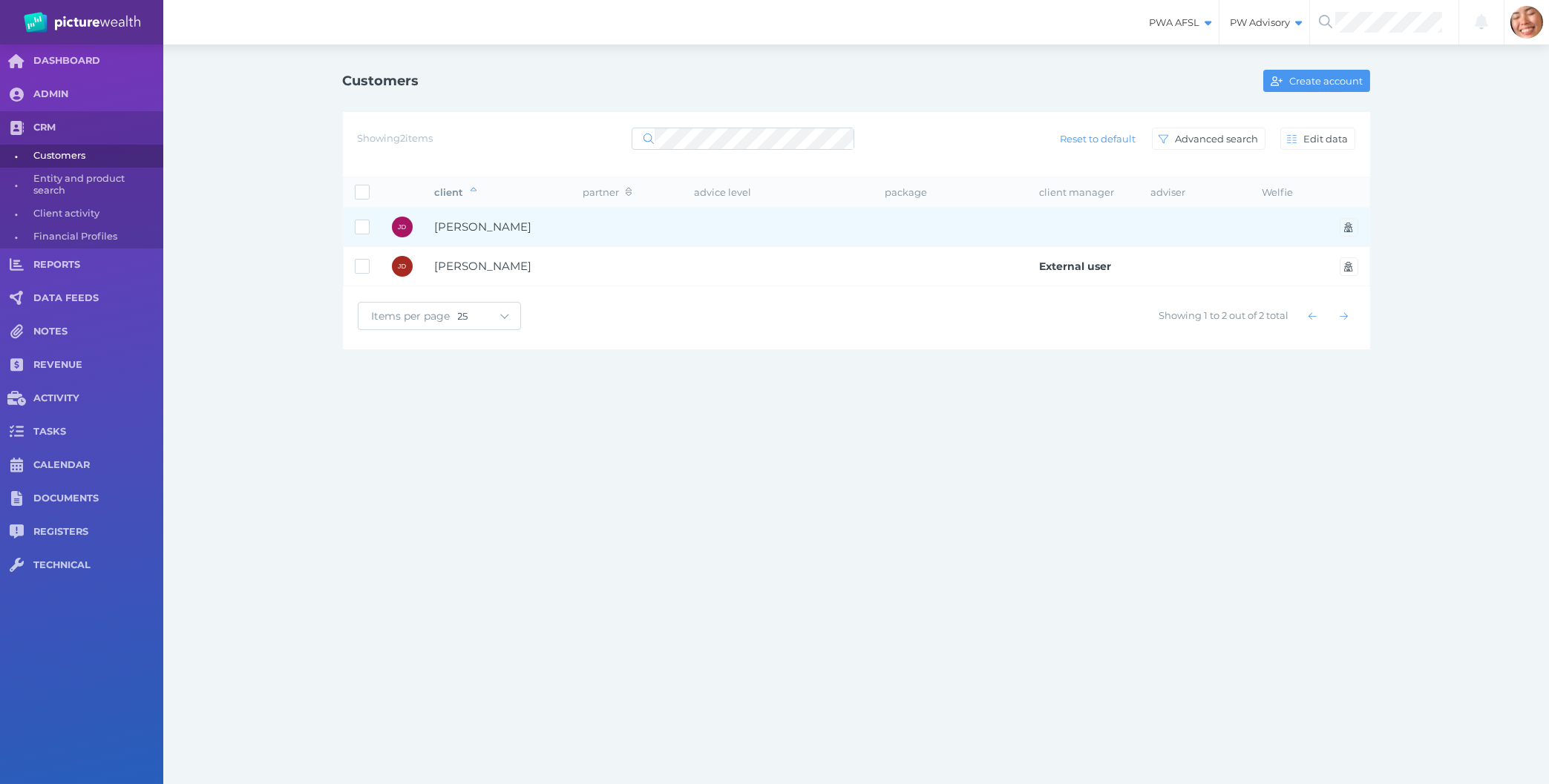
click at [555, 241] on td "[PERSON_NAME]" at bounding box center [497, 227] width 148 height 39
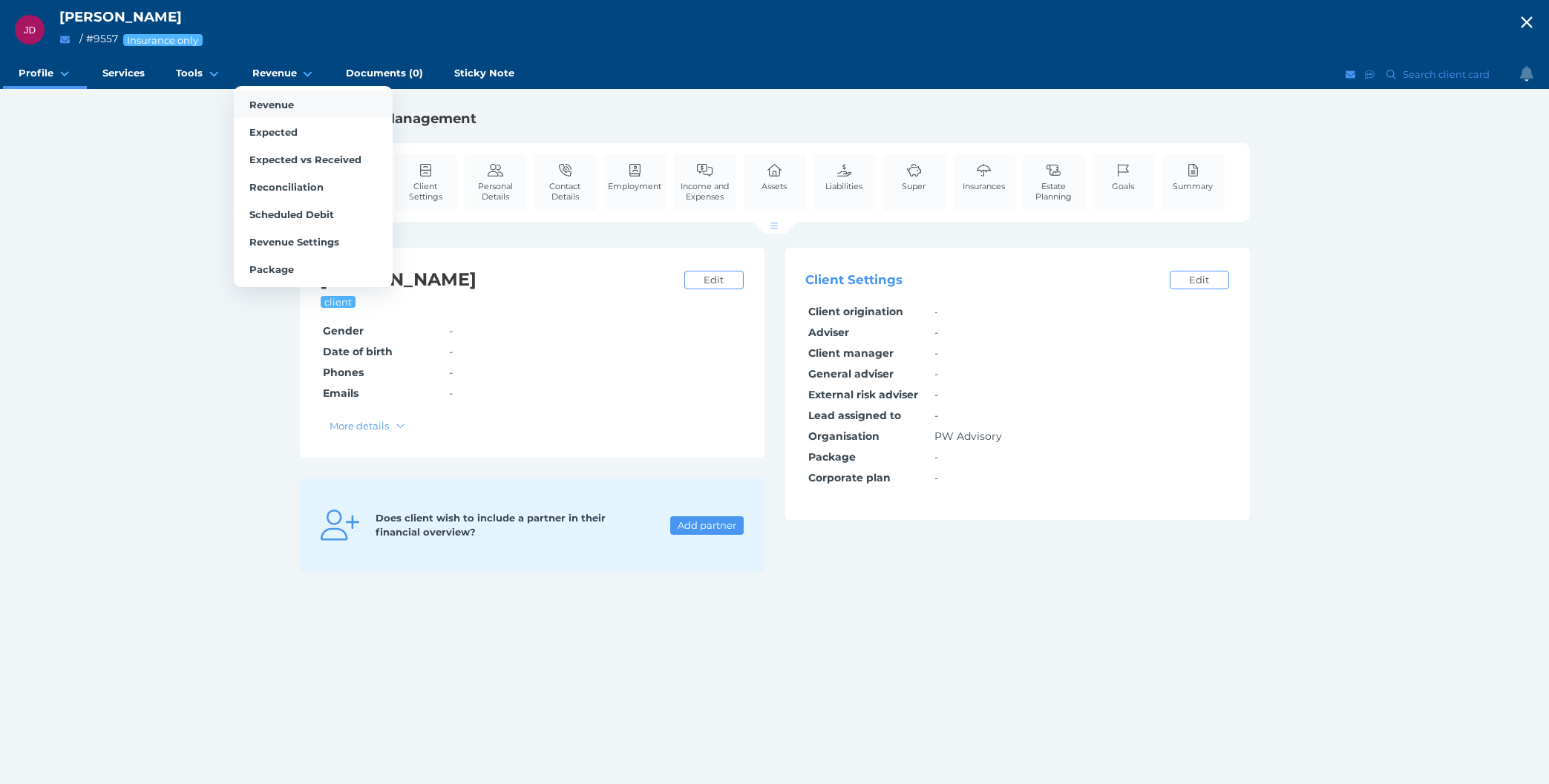
click at [282, 102] on span "Revenue" at bounding box center [272, 104] width 44 height 12
select select "25"
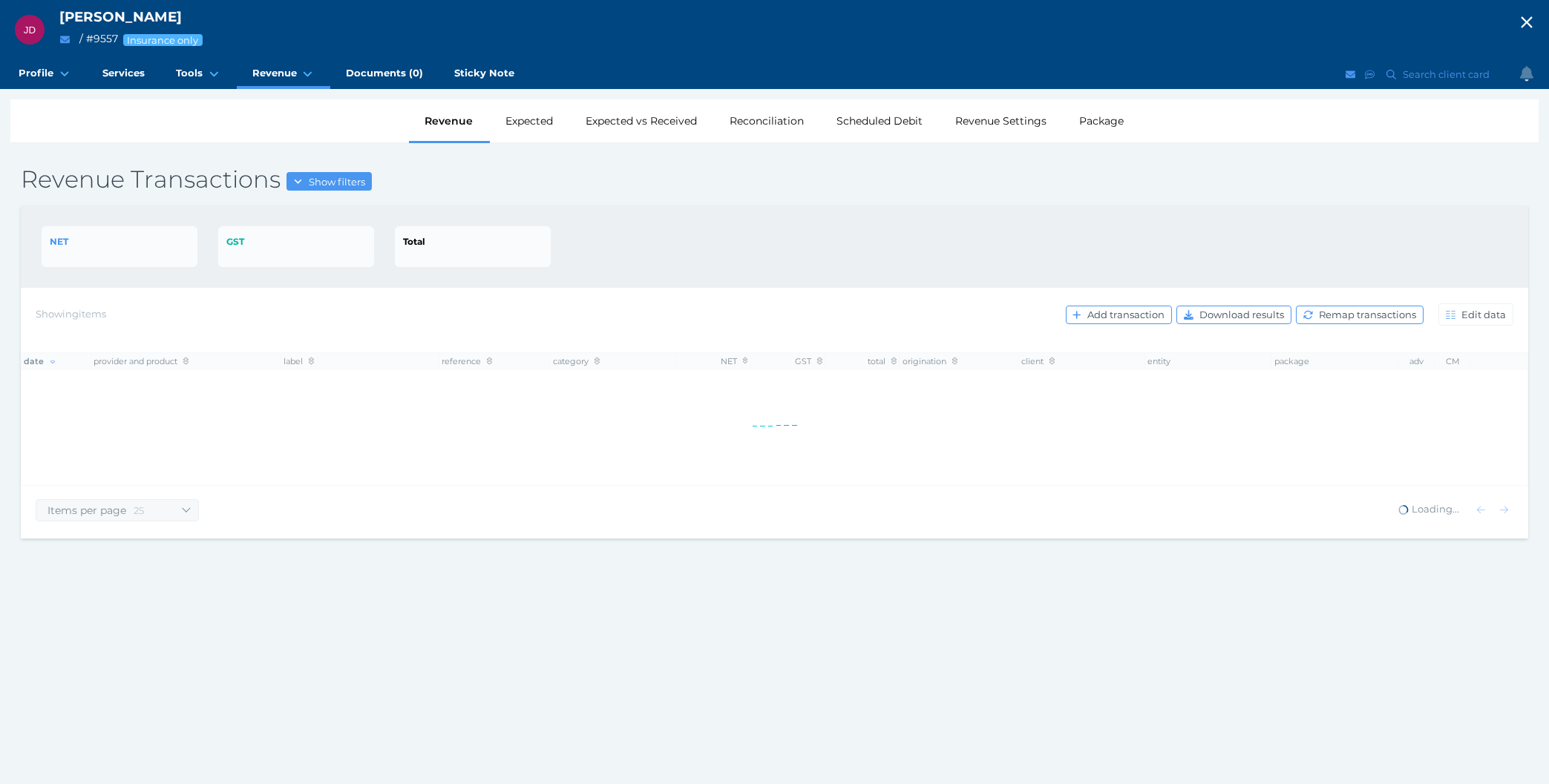
click at [745, 267] on div "NET GST Total" at bounding box center [774, 246] width 1465 height 41
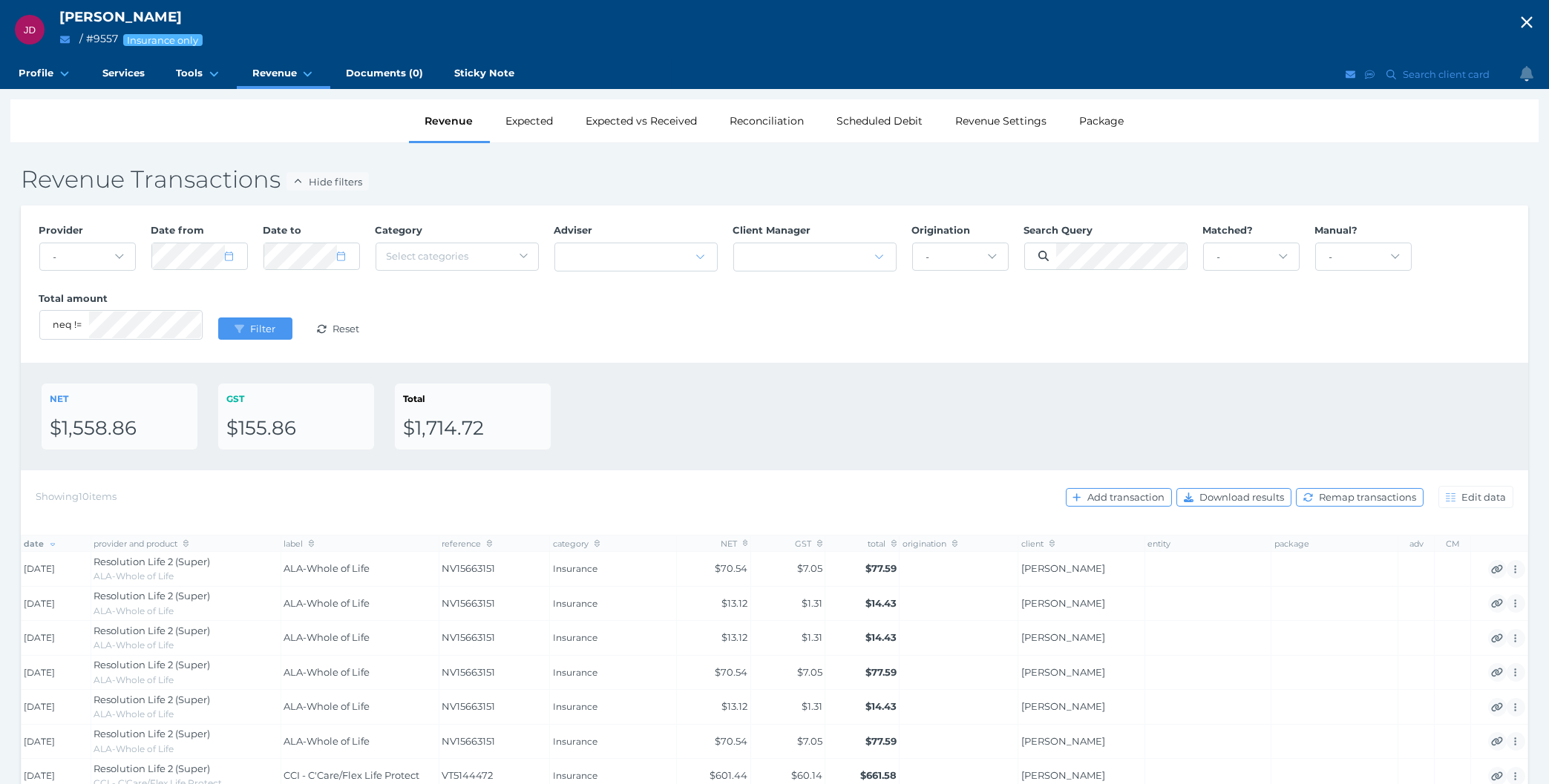
click at [809, 346] on div "Provider - Acuity Fee Revenue Acuity Trustee Advocate Private Wealth Pty Ltd AI…" at bounding box center [774, 284] width 1486 height 137
drag, startPoint x: 740, startPoint y: 448, endPoint x: 1013, endPoint y: 393, distance: 278.5
click at [1013, 393] on div "NET $1,558.86 GST $155.86 Total $1,714.72" at bounding box center [774, 417] width 1465 height 66
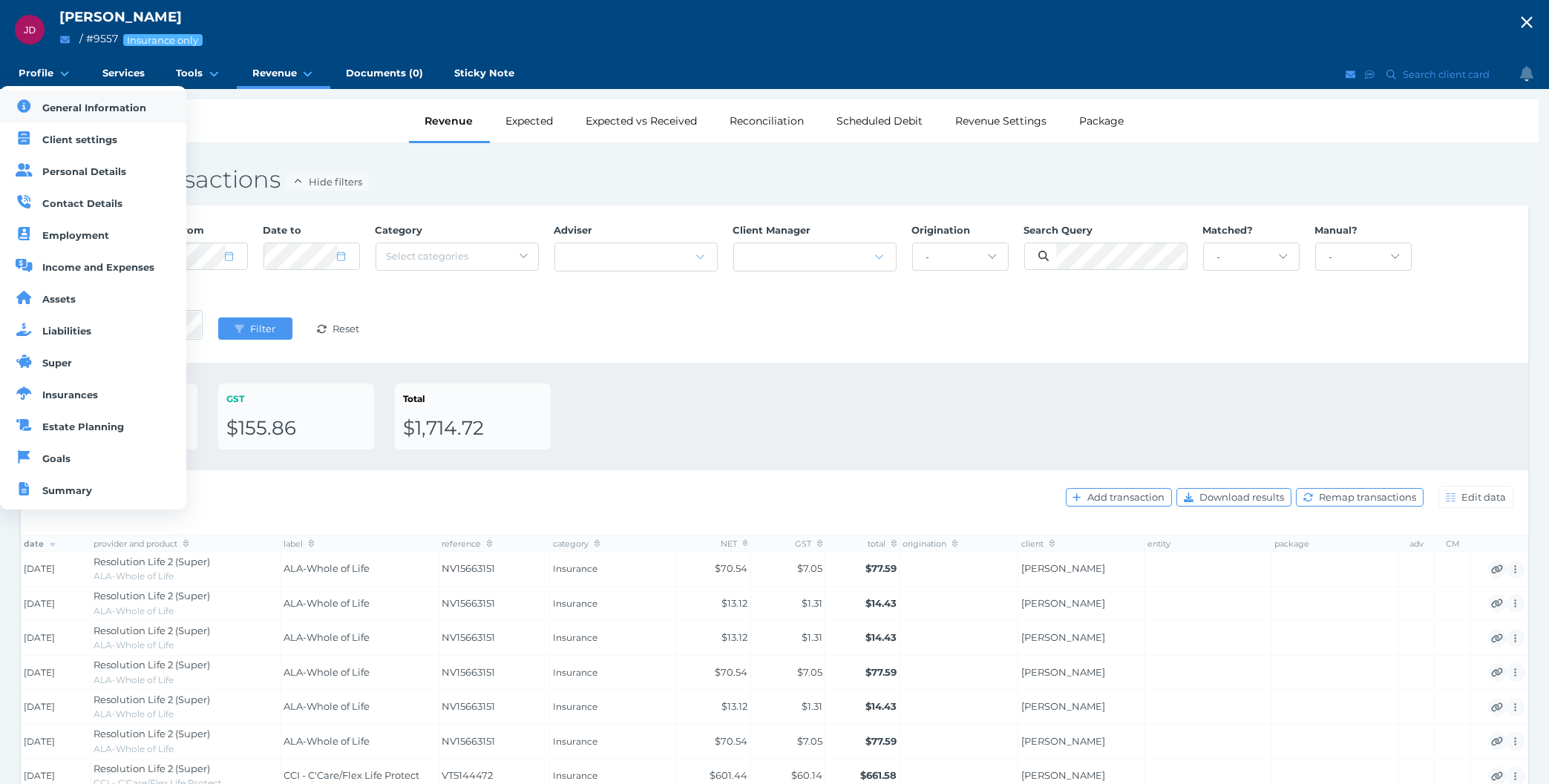
click at [37, 102] on link "General Information" at bounding box center [93, 107] width 186 height 32
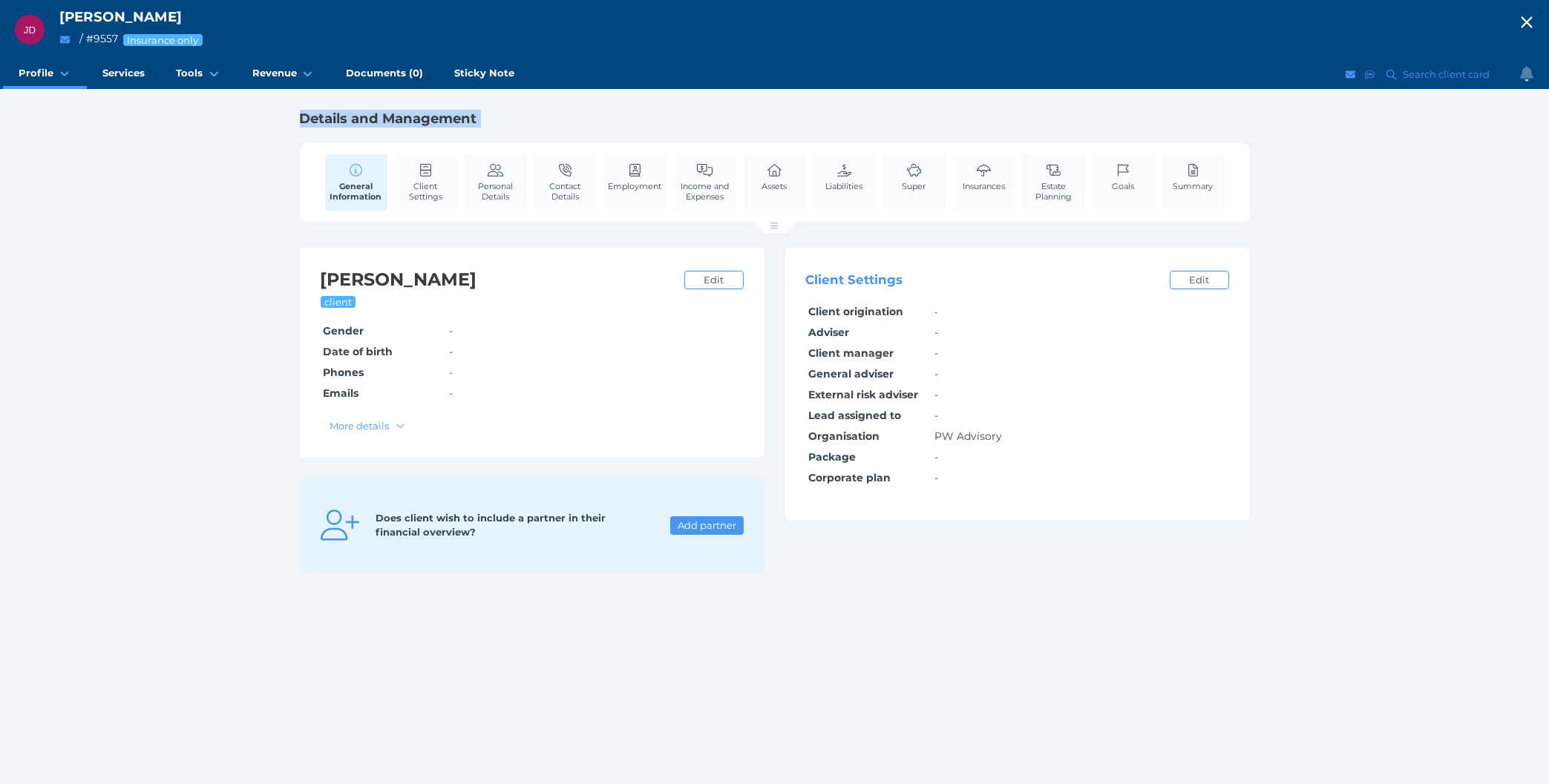
drag, startPoint x: 1053, startPoint y: 523, endPoint x: 187, endPoint y: 122, distance: 954.3
click at [187, 122] on div "[PERSON_NAME] [PERSON_NAME] / # 9557 Insurance only Open menu Close menu Profil…" at bounding box center [774, 392] width 1549 height 784
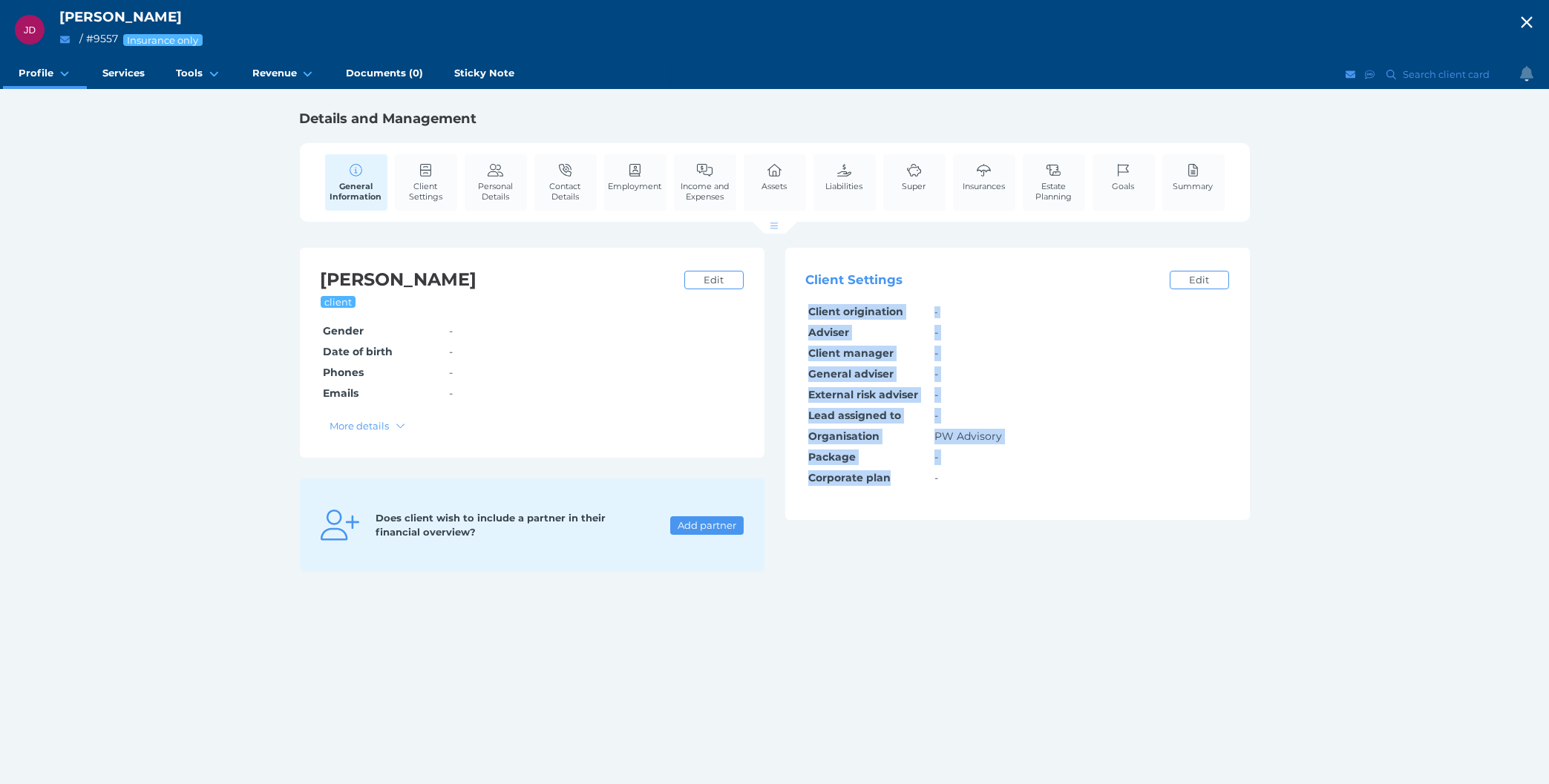
drag, startPoint x: 187, startPoint y: 122, endPoint x: 882, endPoint y: 720, distance: 916.9
click at [882, 720] on div "[PERSON_NAME] [PERSON_NAME] / # 9557 Insurance only Open menu Close menu Profil…" at bounding box center [774, 392] width 1549 height 784
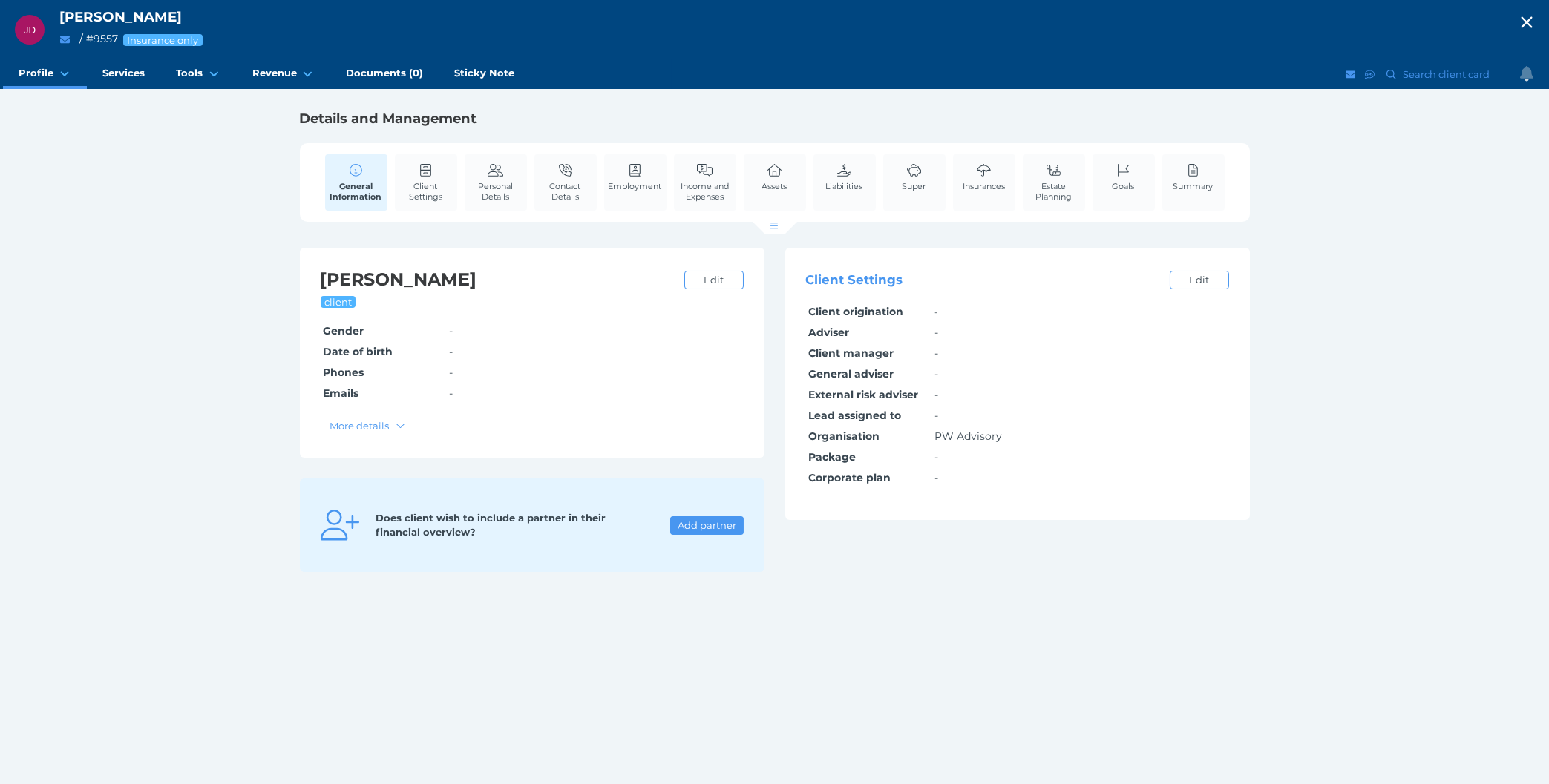
click at [882, 720] on div "[PERSON_NAME] [PERSON_NAME] / # 9557 Insurance only Open menu Close menu Profil…" at bounding box center [774, 392] width 1549 height 784
click at [1528, 21] on icon "button" at bounding box center [1526, 22] width 12 height 12
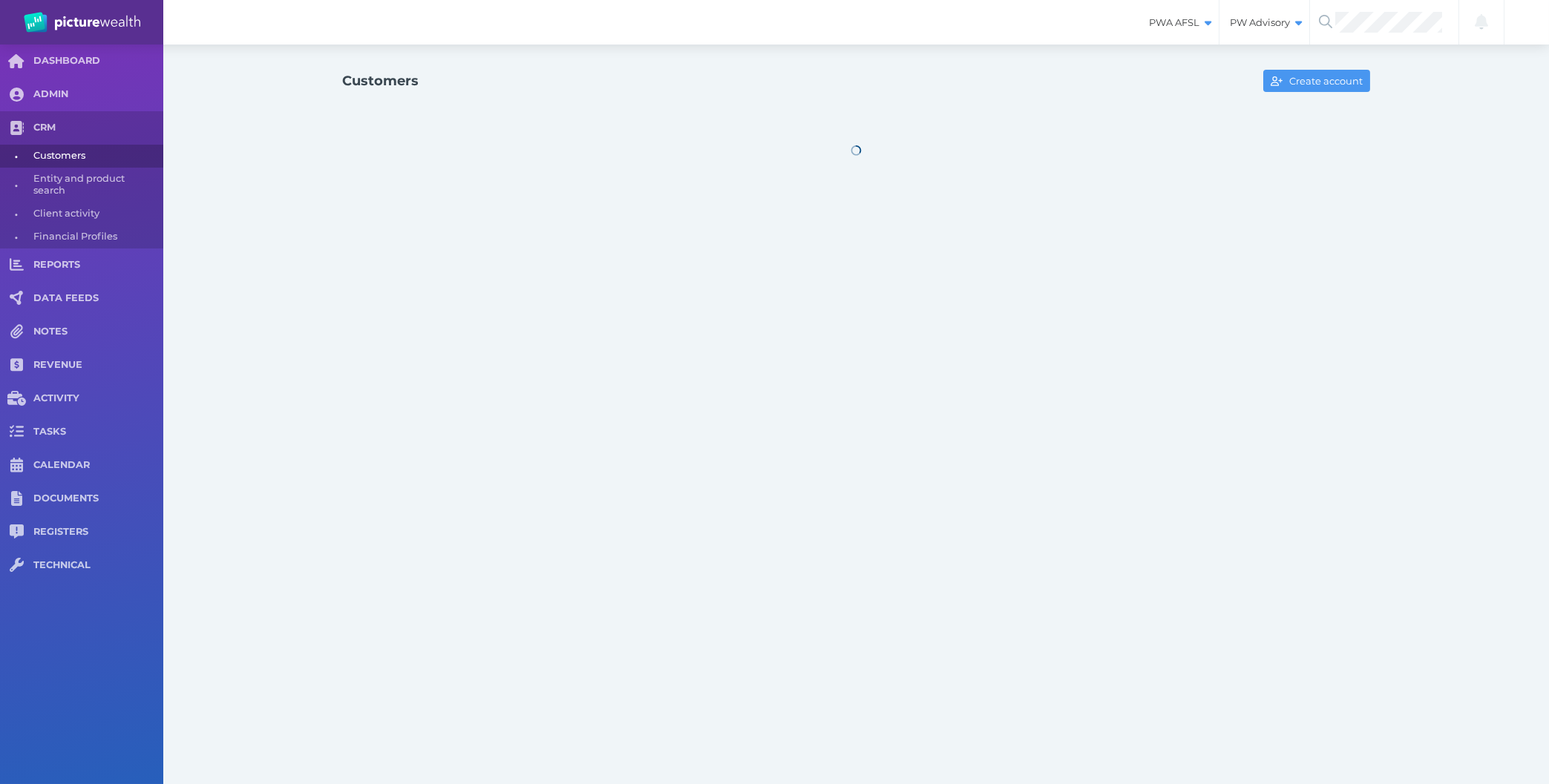
select select "25"
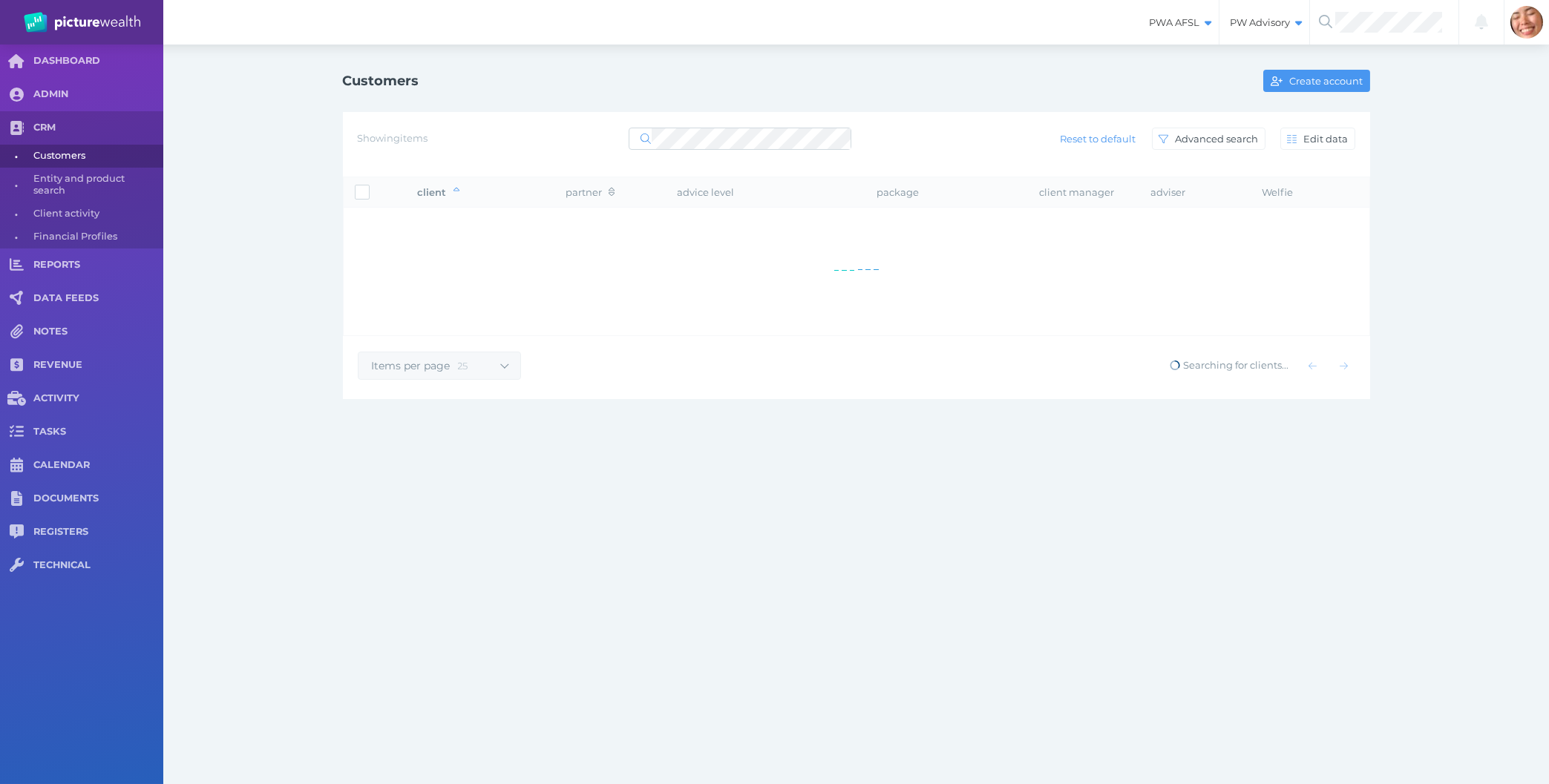
click at [708, 123] on div "Showing items Reset to default Advanced search Edit data" at bounding box center [856, 144] width 1027 height 64
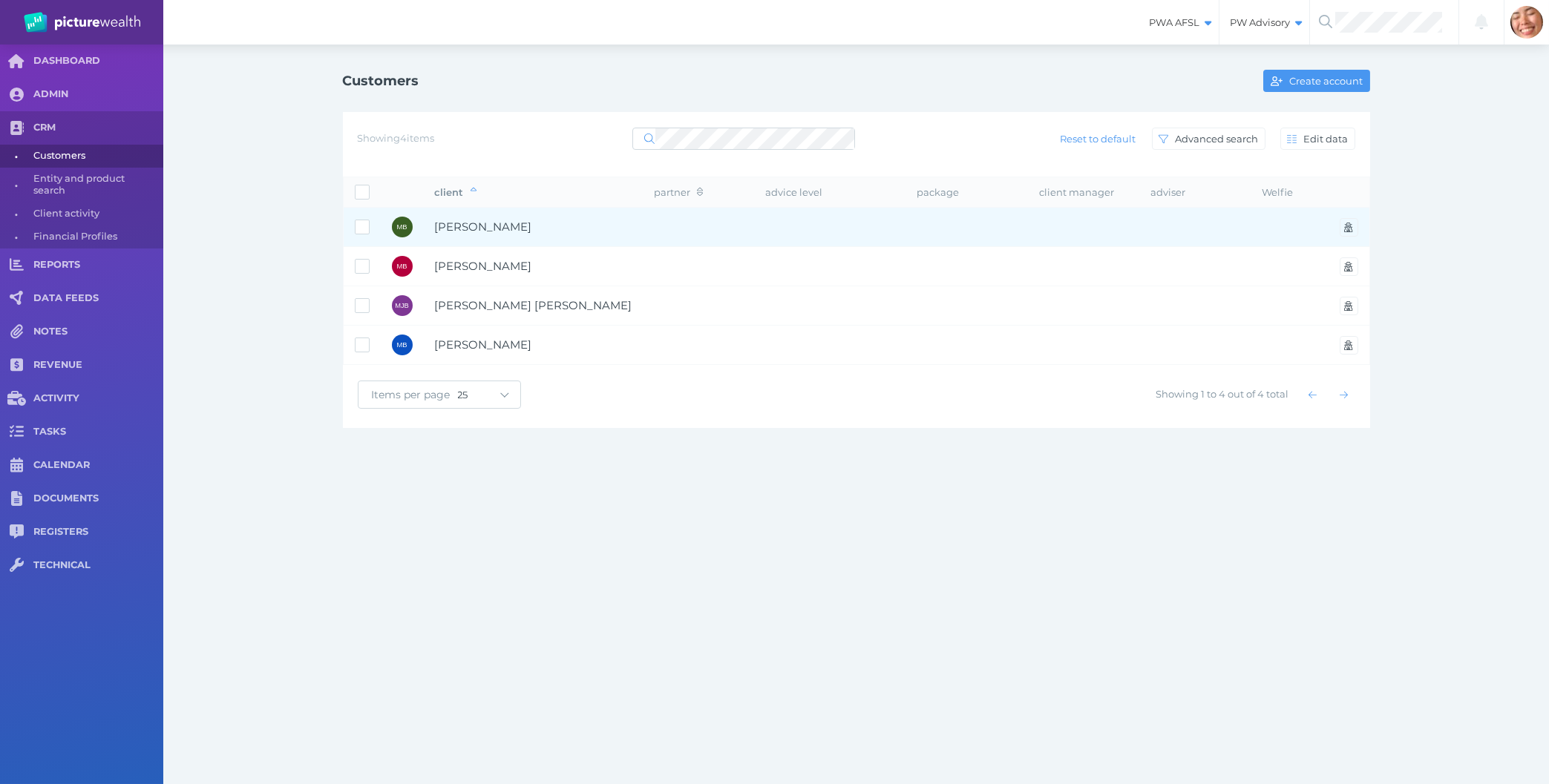
click at [658, 226] on td at bounding box center [699, 227] width 111 height 39
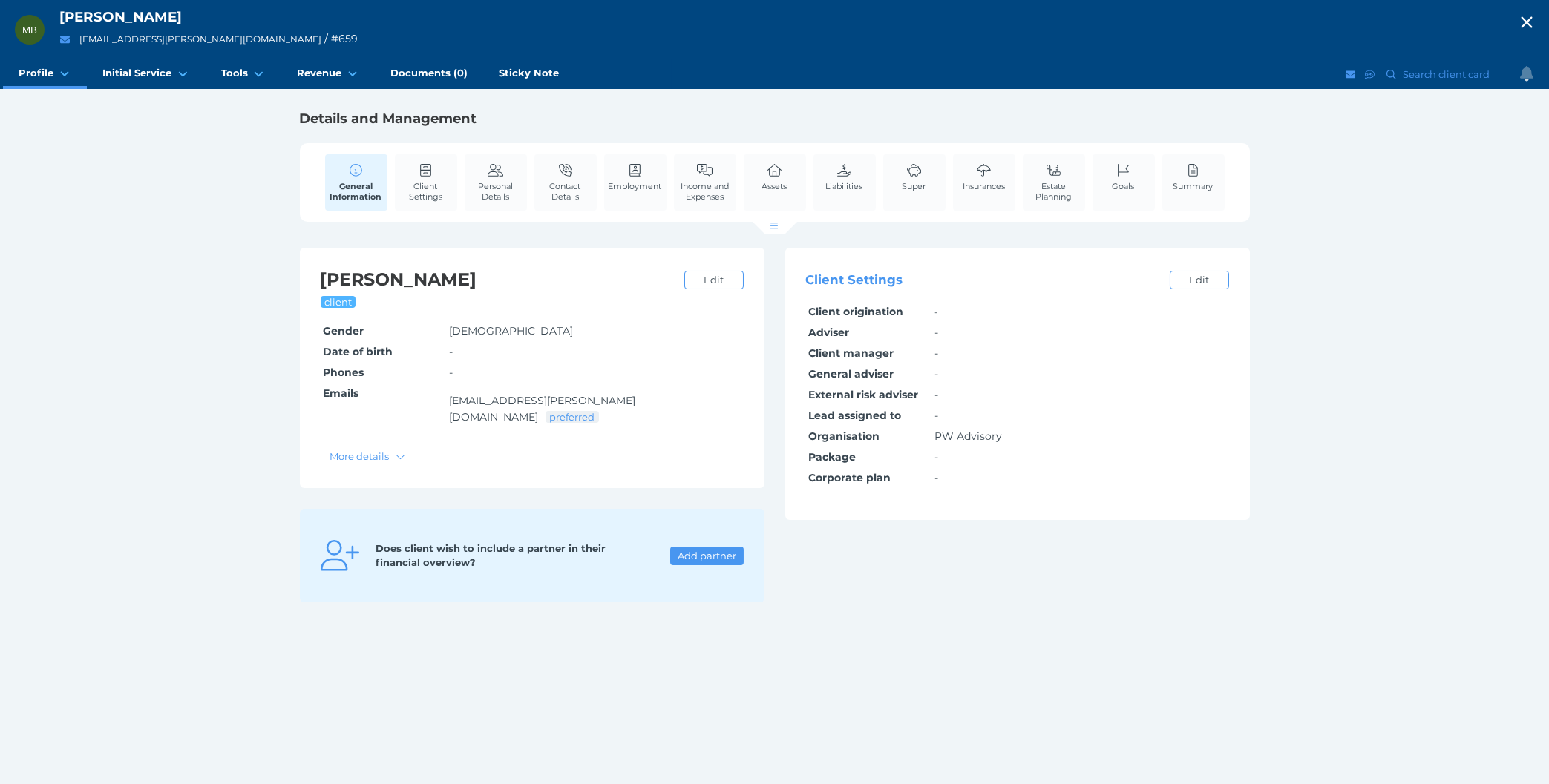
click at [147, 241] on div "MB [PERSON_NAME] [EMAIL_ADDRESS][PERSON_NAME][DOMAIN_NAME] / # 659 Open menu Cl…" at bounding box center [774, 392] width 1549 height 784
click at [124, 163] on div "MB [PERSON_NAME] [EMAIL_ADDRESS][PERSON_NAME][DOMAIN_NAME] / # 659 Open menu Cl…" at bounding box center [774, 392] width 1549 height 784
click at [284, 398] on div "MB [PERSON_NAME] [EMAIL_ADDRESS][PERSON_NAME][DOMAIN_NAME] / # 659 Open menu Cl…" at bounding box center [774, 392] width 1549 height 784
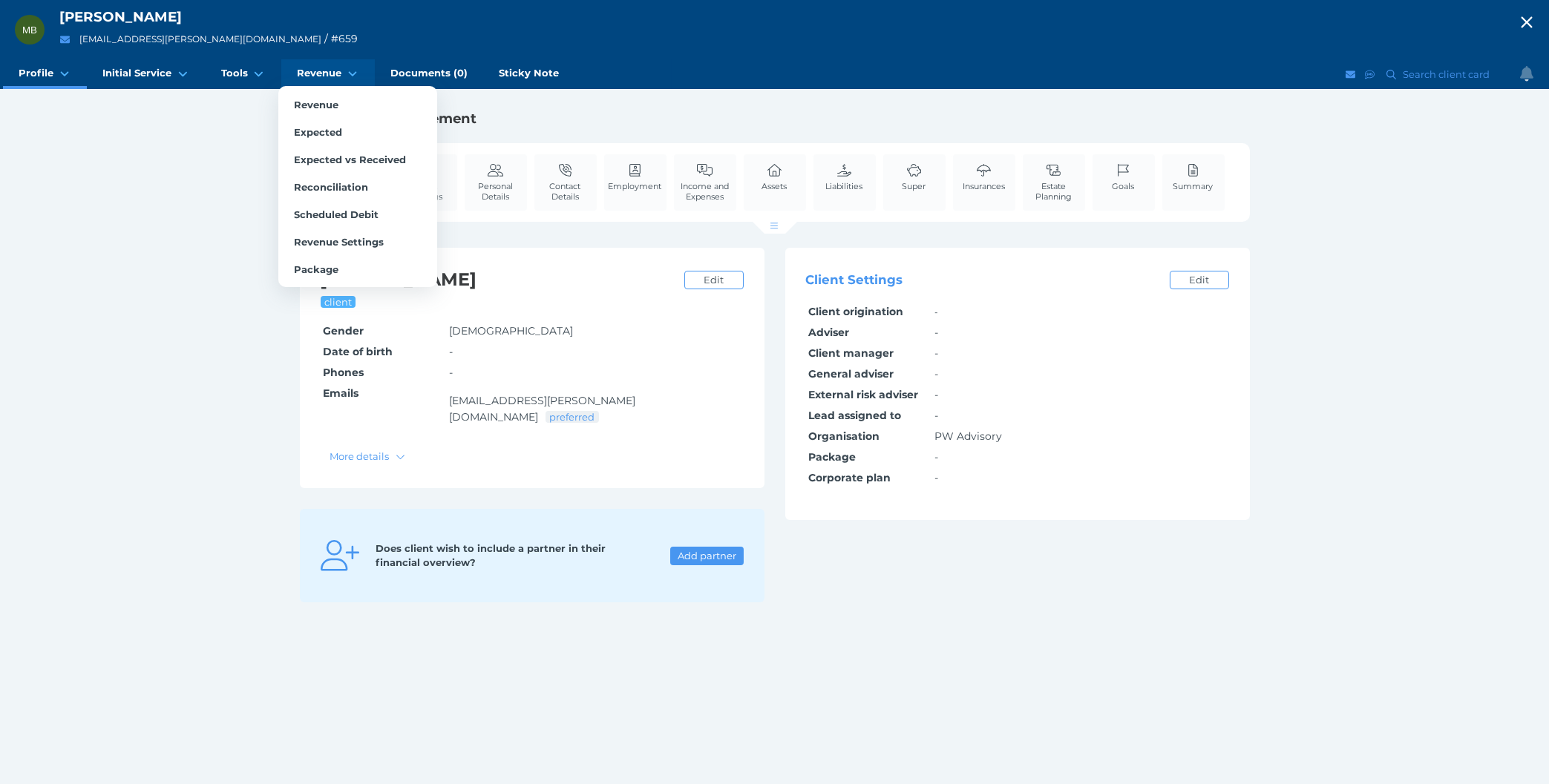
click at [331, 68] on span "Revenue" at bounding box center [319, 73] width 44 height 12
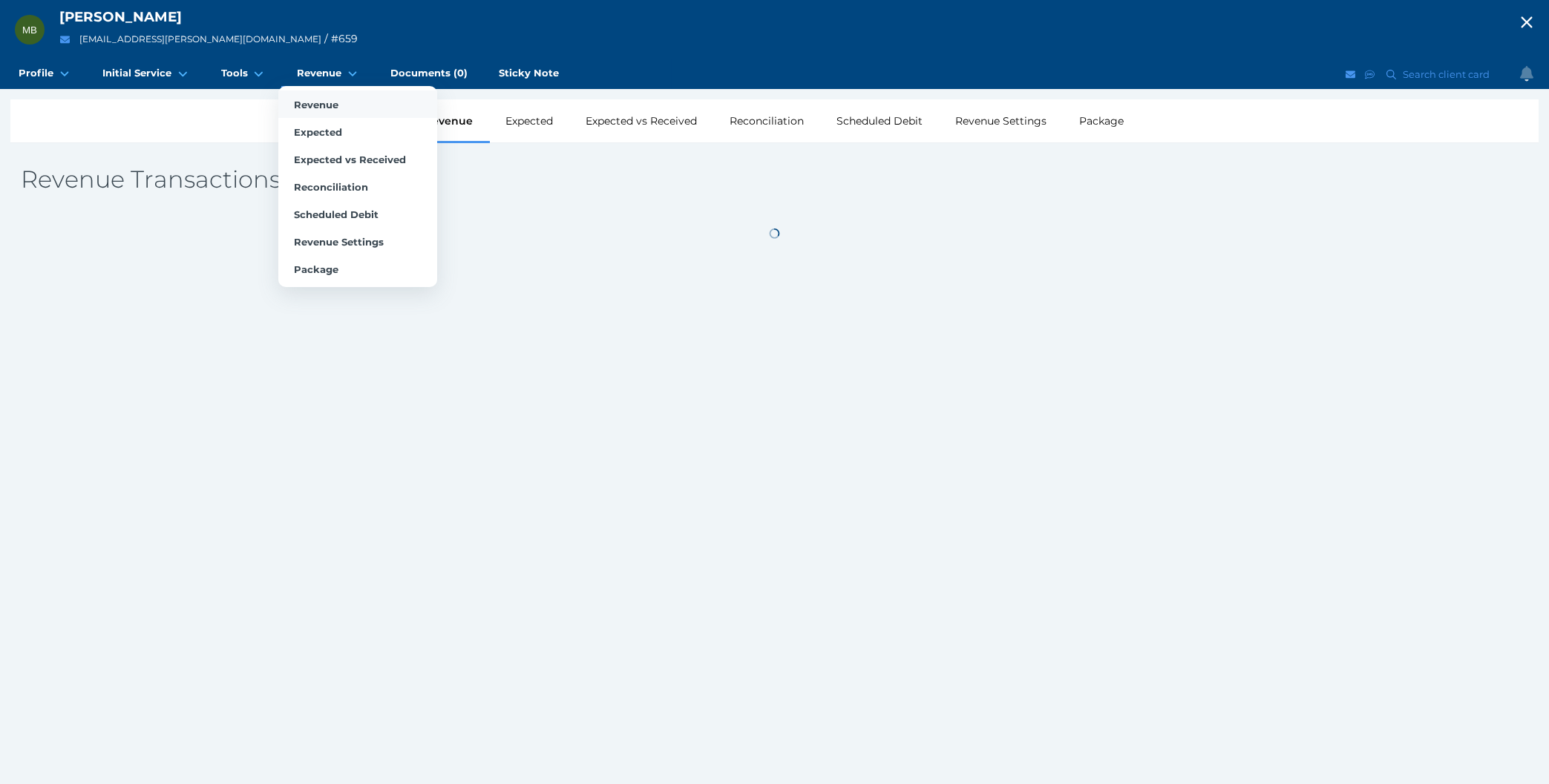
select select "25"
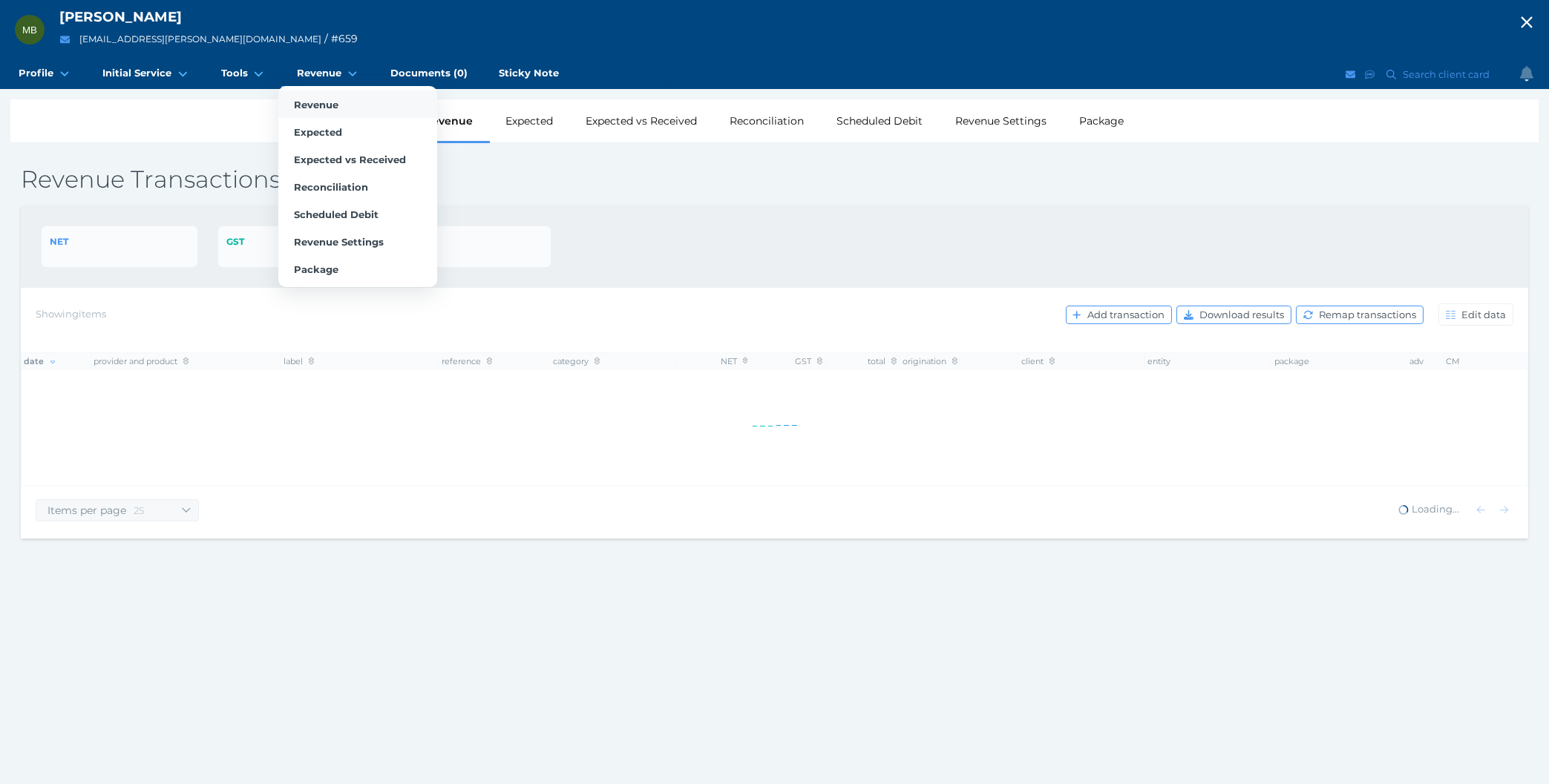
click at [318, 109] on span "Revenue" at bounding box center [316, 104] width 44 height 12
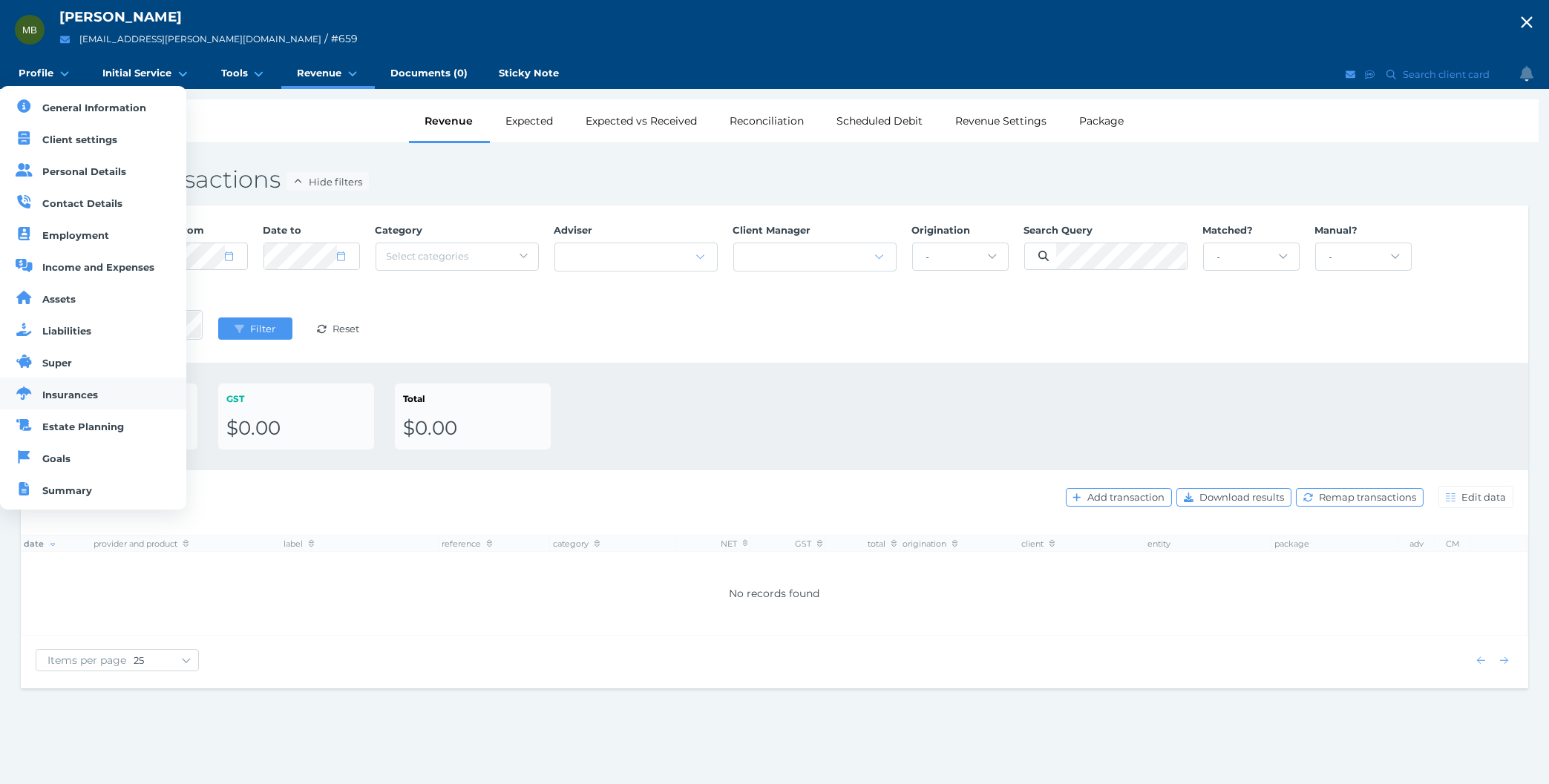
click at [75, 404] on link "Insurances" at bounding box center [93, 394] width 186 height 32
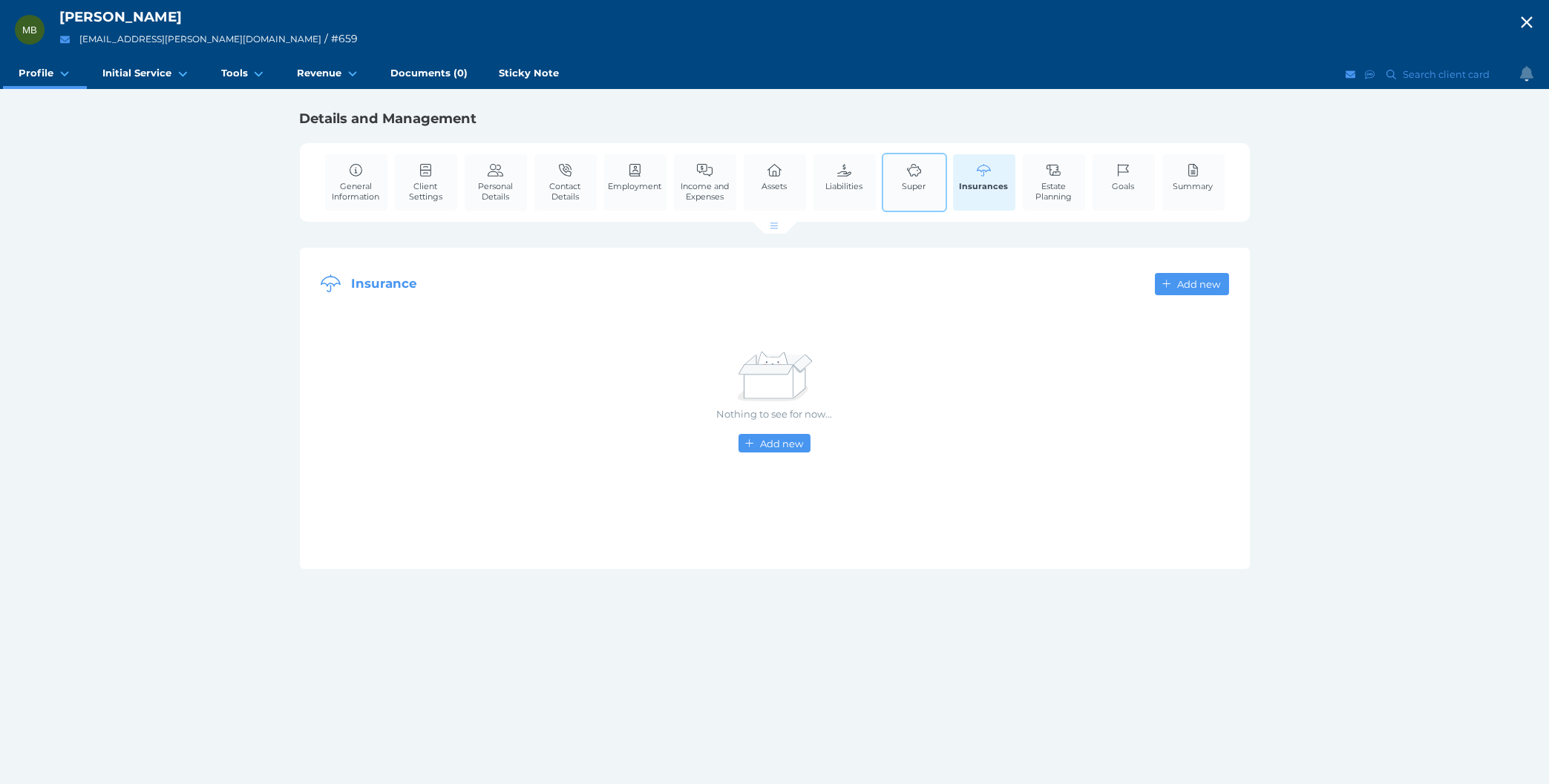
click at [921, 181] on span "Super" at bounding box center [914, 186] width 24 height 11
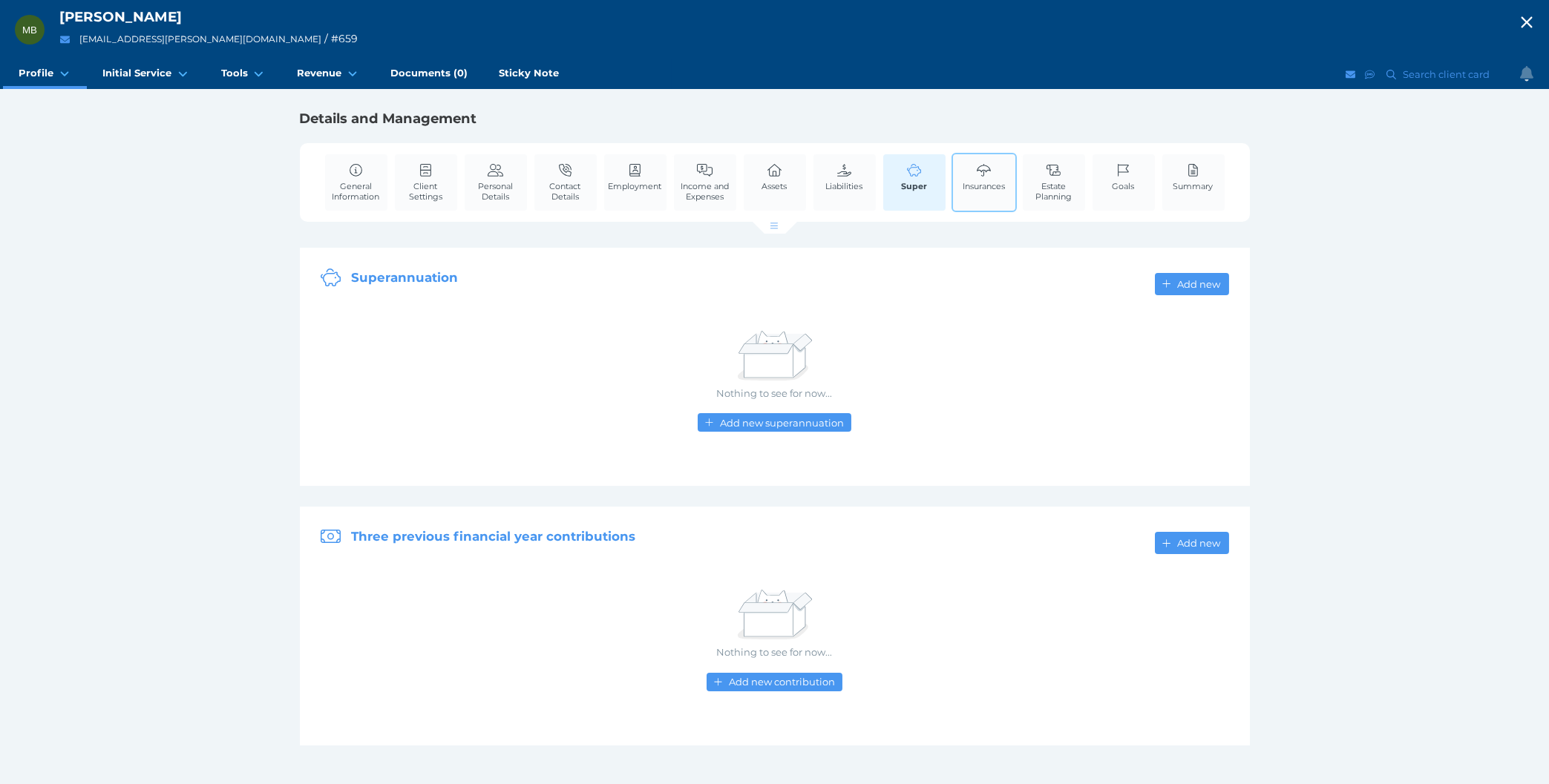
click at [964, 188] on span "Insurances" at bounding box center [983, 186] width 42 height 11
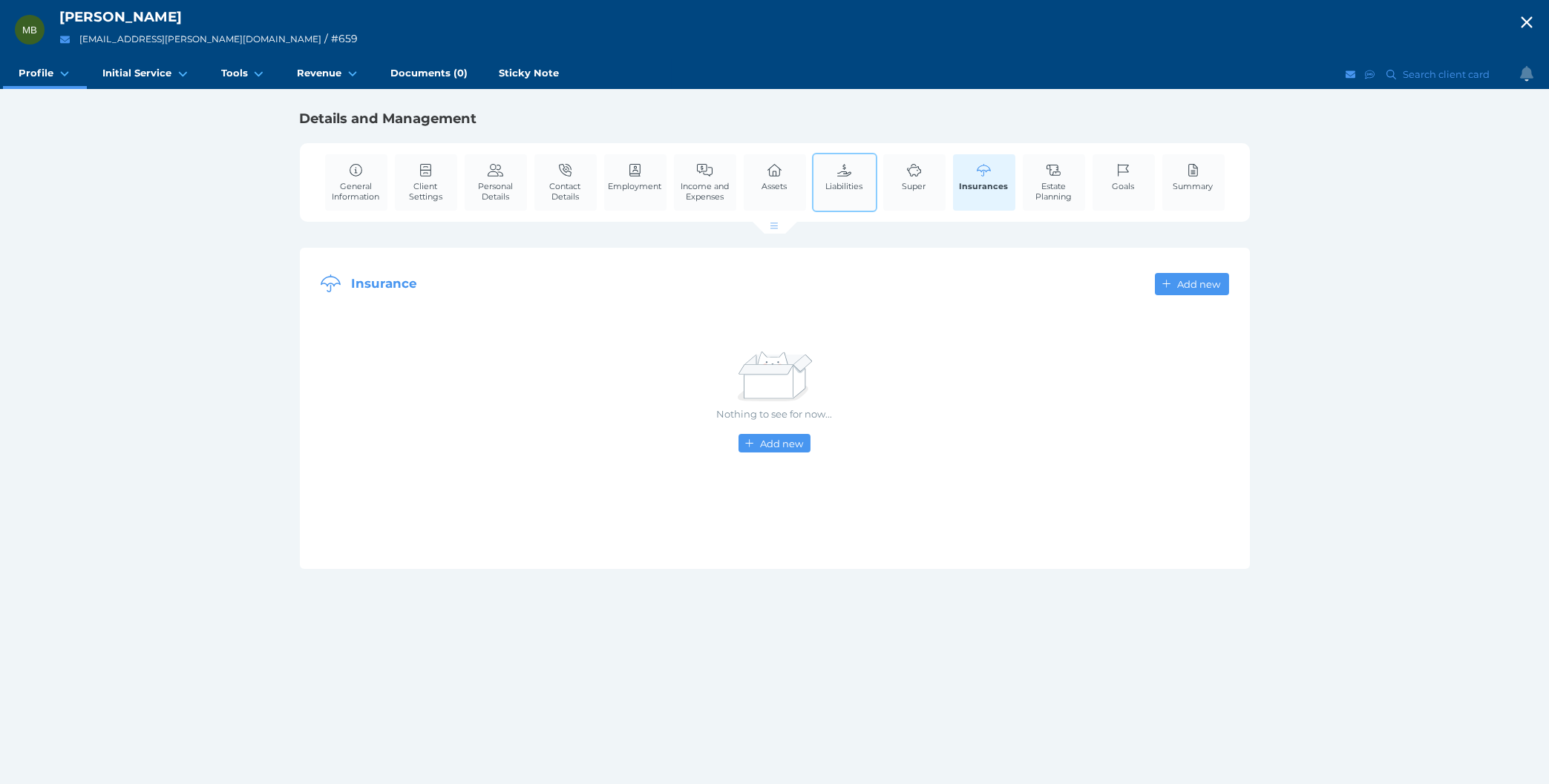
click at [871, 180] on div "Liabilities" at bounding box center [844, 182] width 65 height 59
click at [918, 183] on span "Super" at bounding box center [914, 186] width 24 height 11
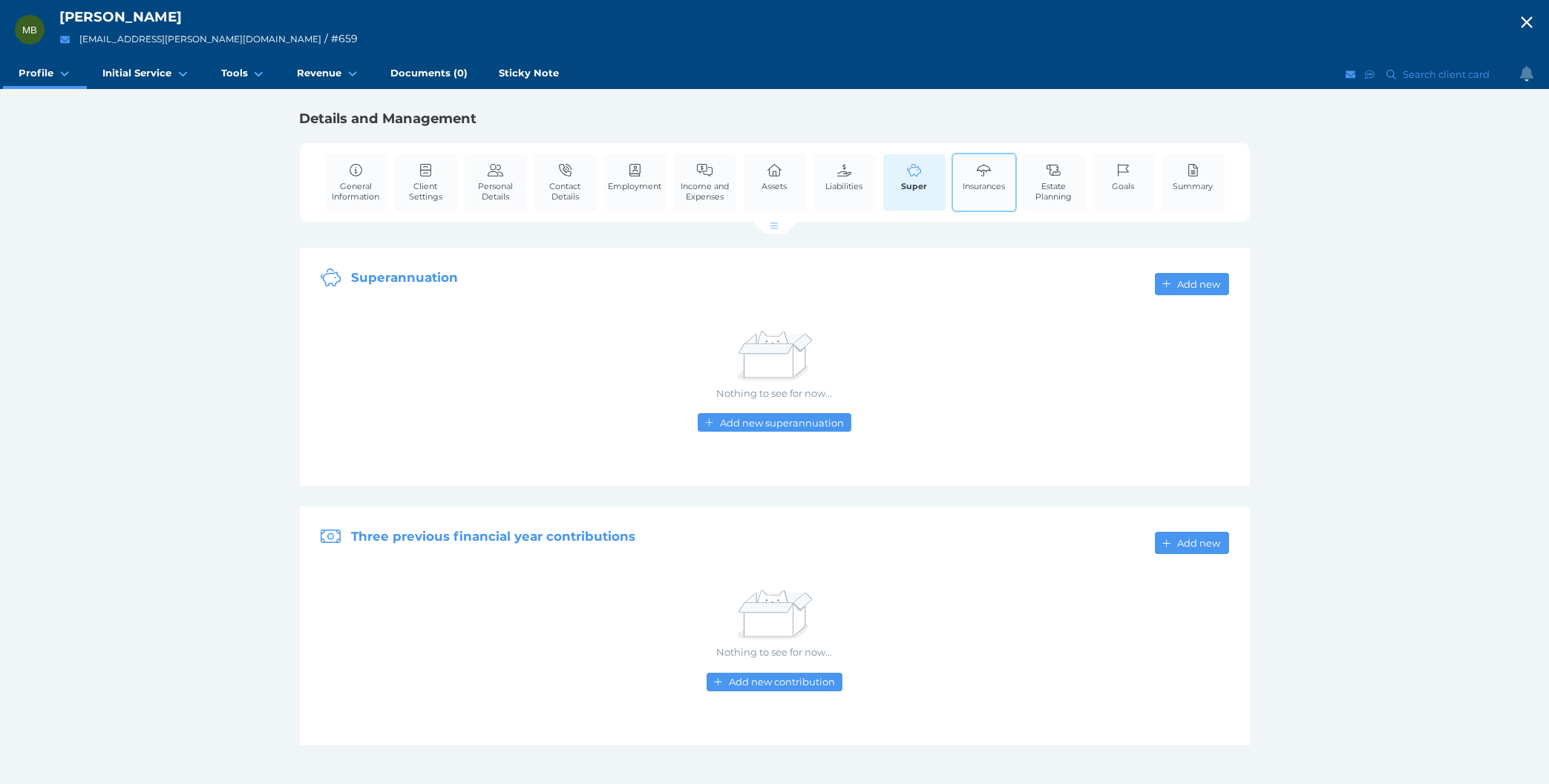
click at [981, 182] on span "Insurances" at bounding box center [983, 186] width 42 height 11
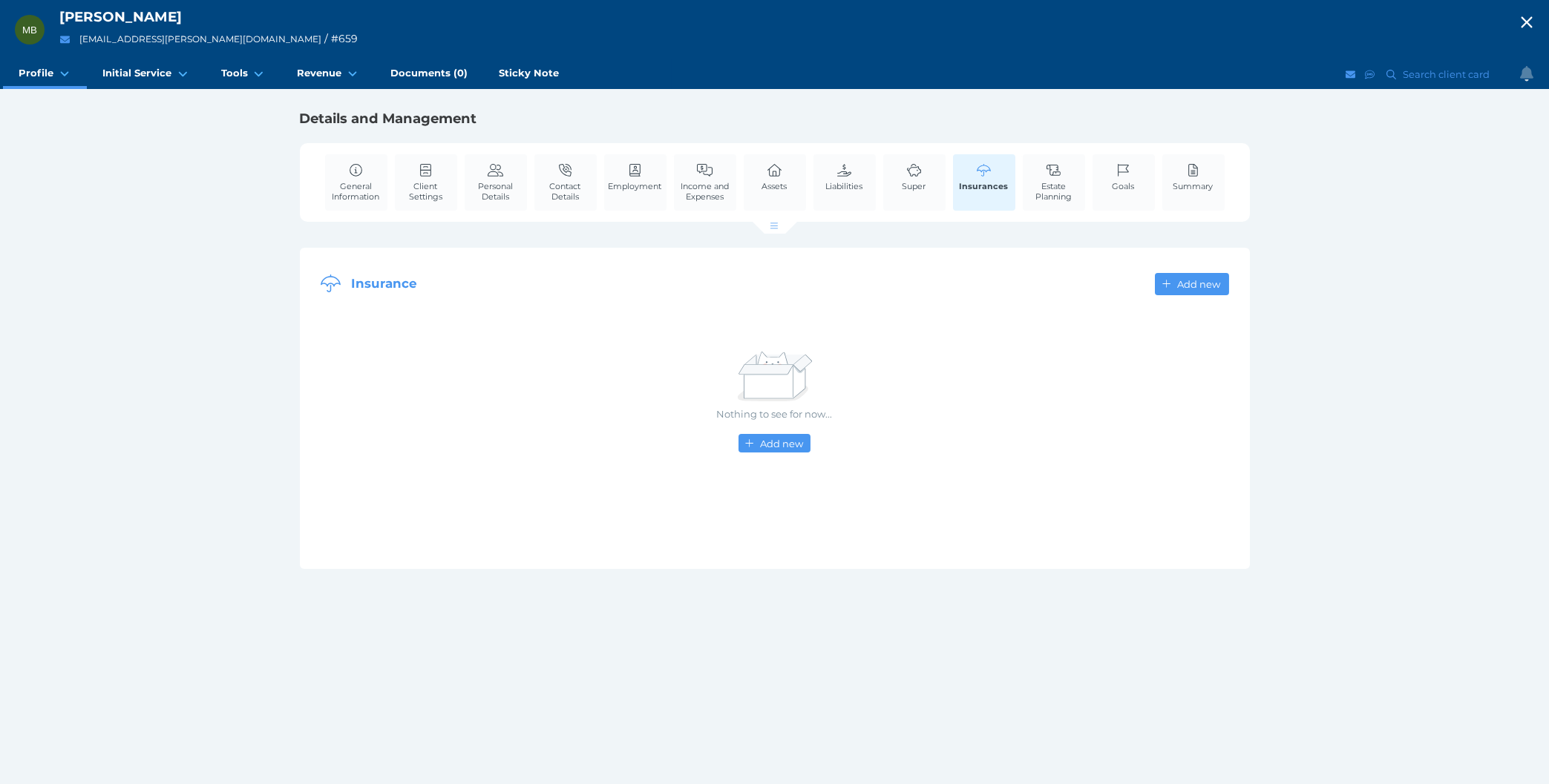
click at [160, 215] on div "MB [PERSON_NAME] [EMAIL_ADDRESS][PERSON_NAME][DOMAIN_NAME] / # 659 Open menu Cl…" at bounding box center [774, 392] width 1549 height 784
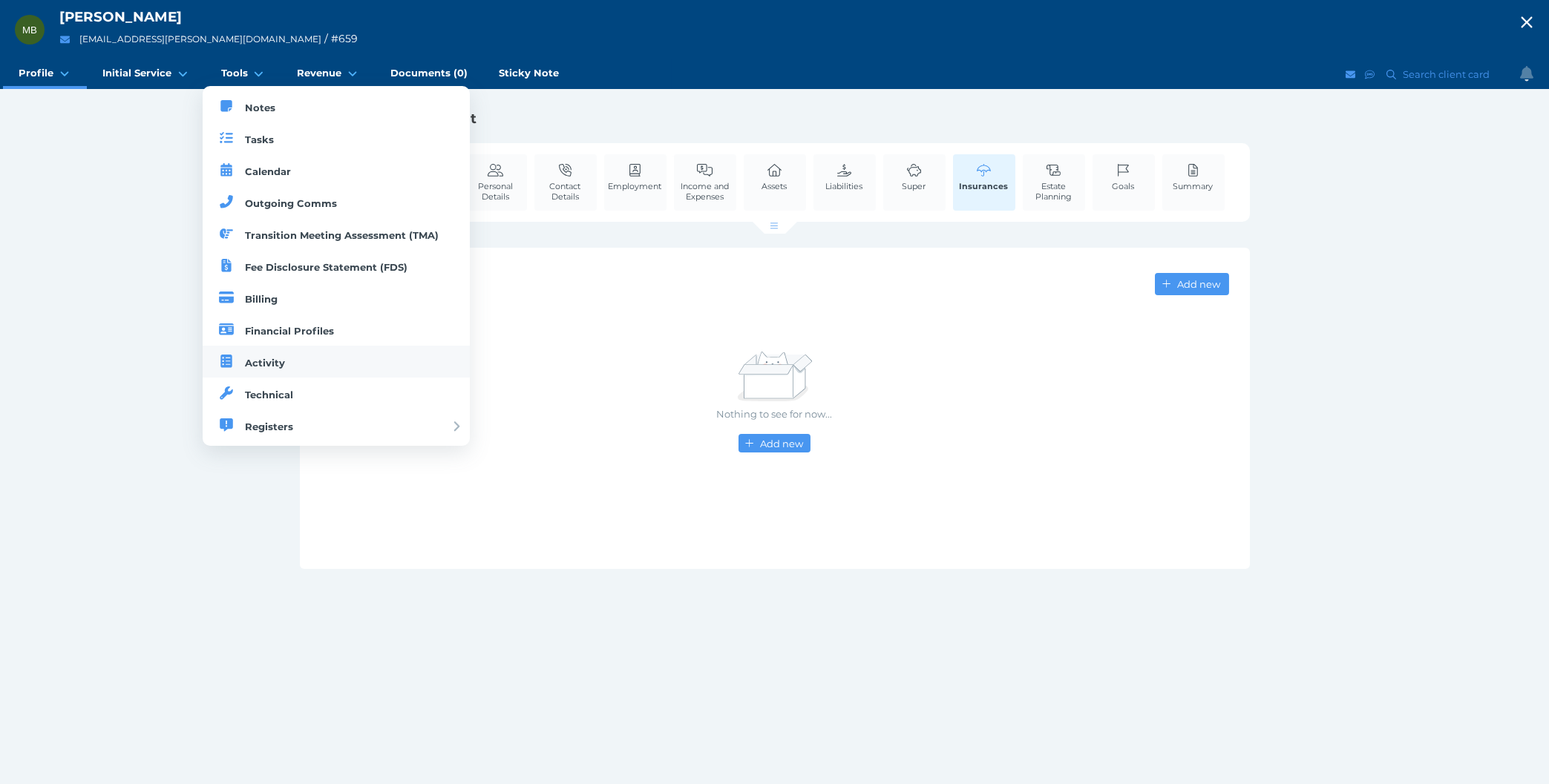
click at [237, 374] on link "Activity" at bounding box center [336, 362] width 268 height 32
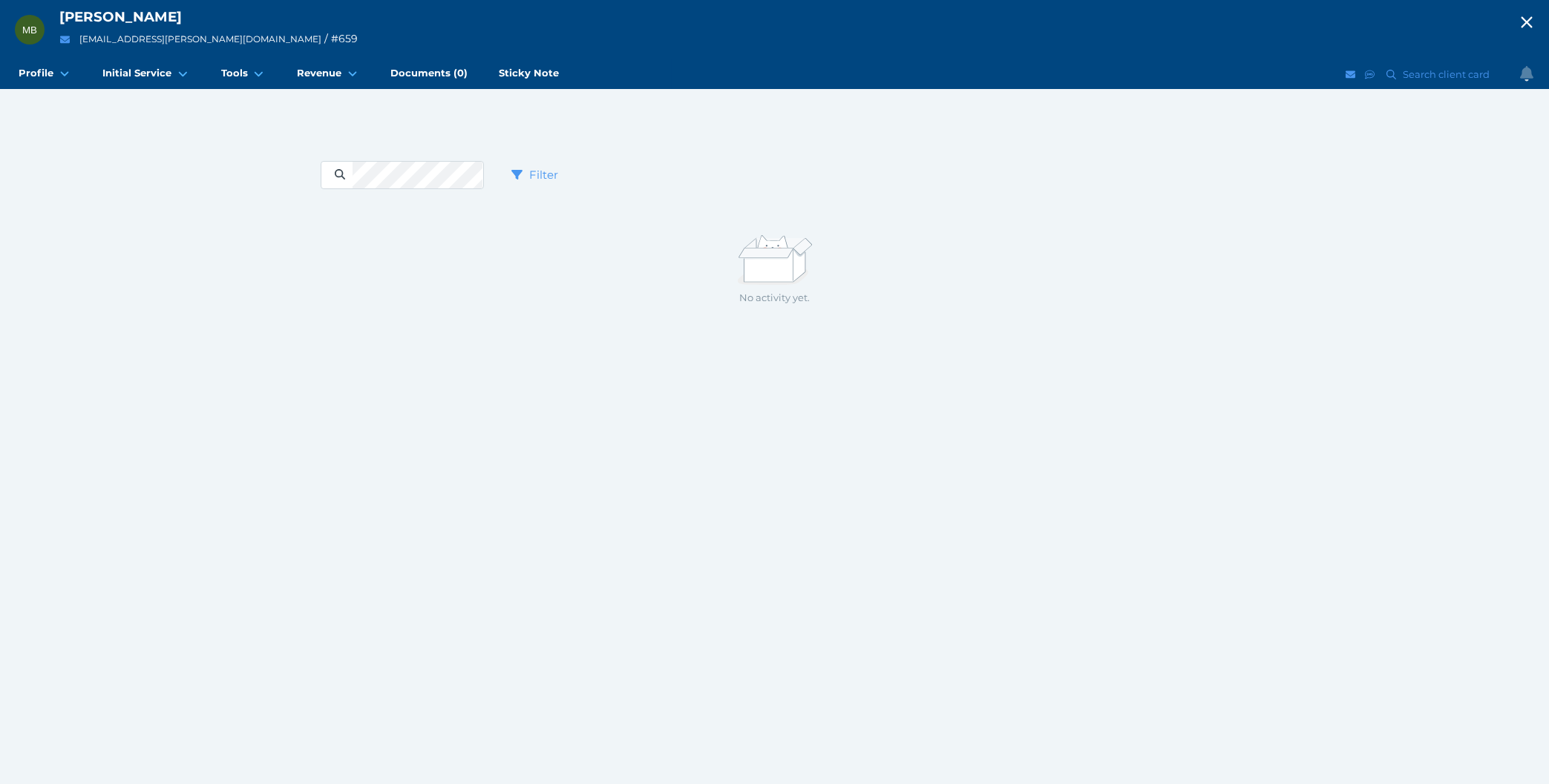
click at [314, 311] on div "Filter No activity yet." at bounding box center [775, 239] width 950 height 258
click at [528, 184] on button "Filter" at bounding box center [535, 175] width 81 height 30
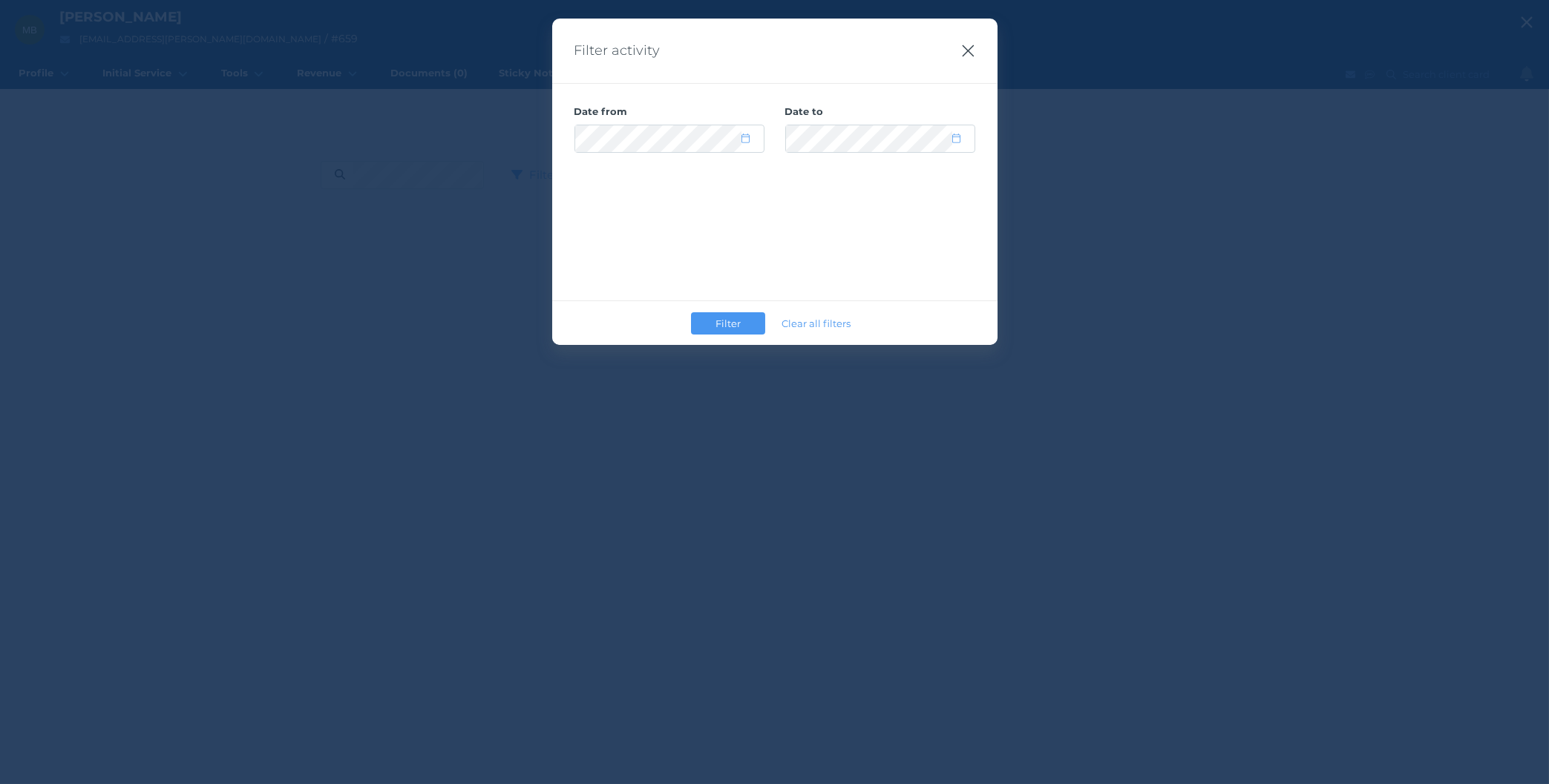
click at [968, 51] on icon "button" at bounding box center [967, 51] width 12 height 12
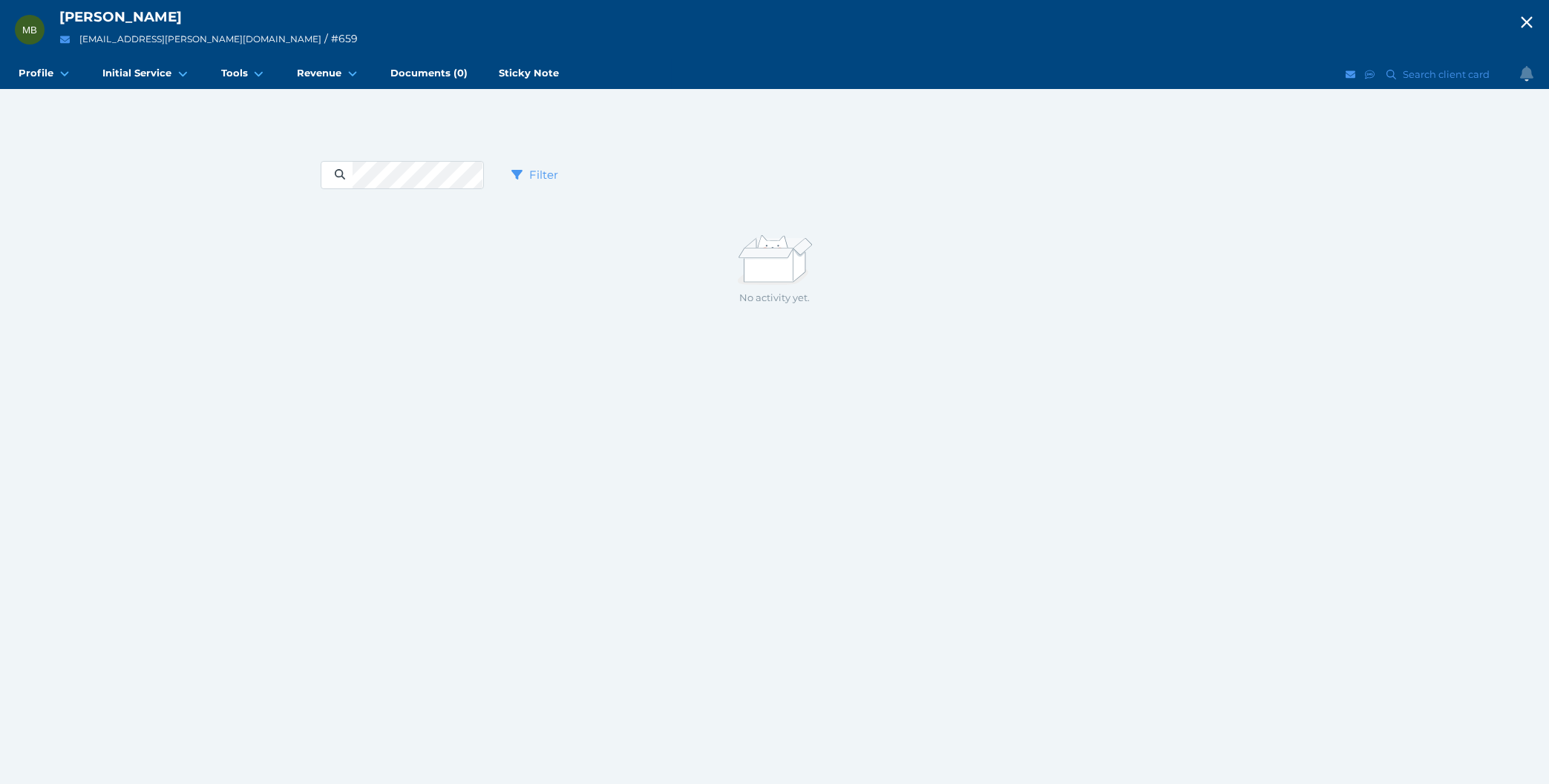
click at [247, 284] on div "MB [PERSON_NAME] [EMAIL_ADDRESS][PERSON_NAME][DOMAIN_NAME] / # 659 Open menu Cl…" at bounding box center [774, 392] width 1549 height 784
click at [427, 460] on div "MB [PERSON_NAME] [EMAIL_ADDRESS][PERSON_NAME][DOMAIN_NAME] / # 659 Open menu Cl…" at bounding box center [774, 392] width 1549 height 784
click at [1531, 12] on button "button" at bounding box center [1527, 22] width 44 height 44
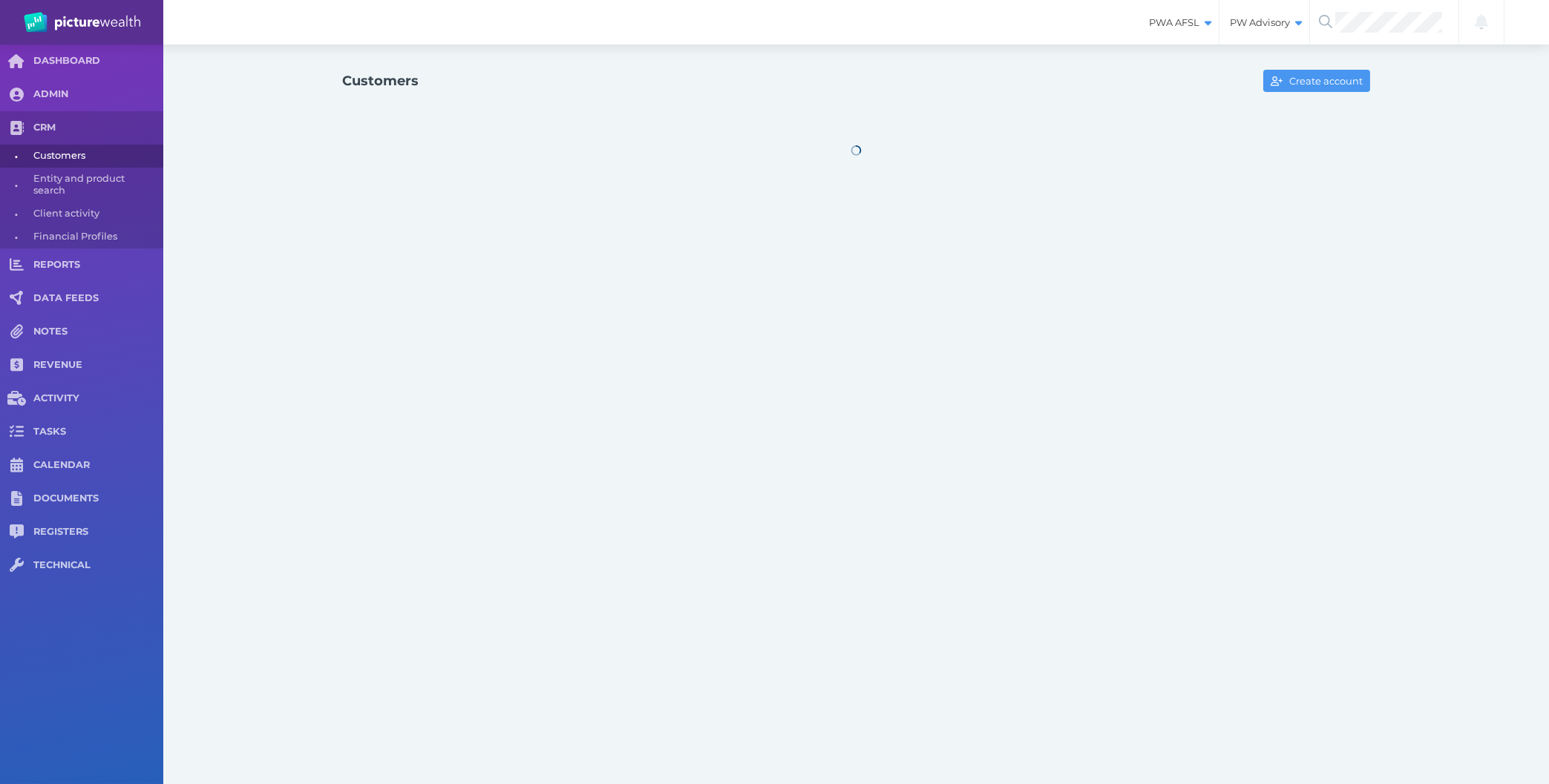
select select "25"
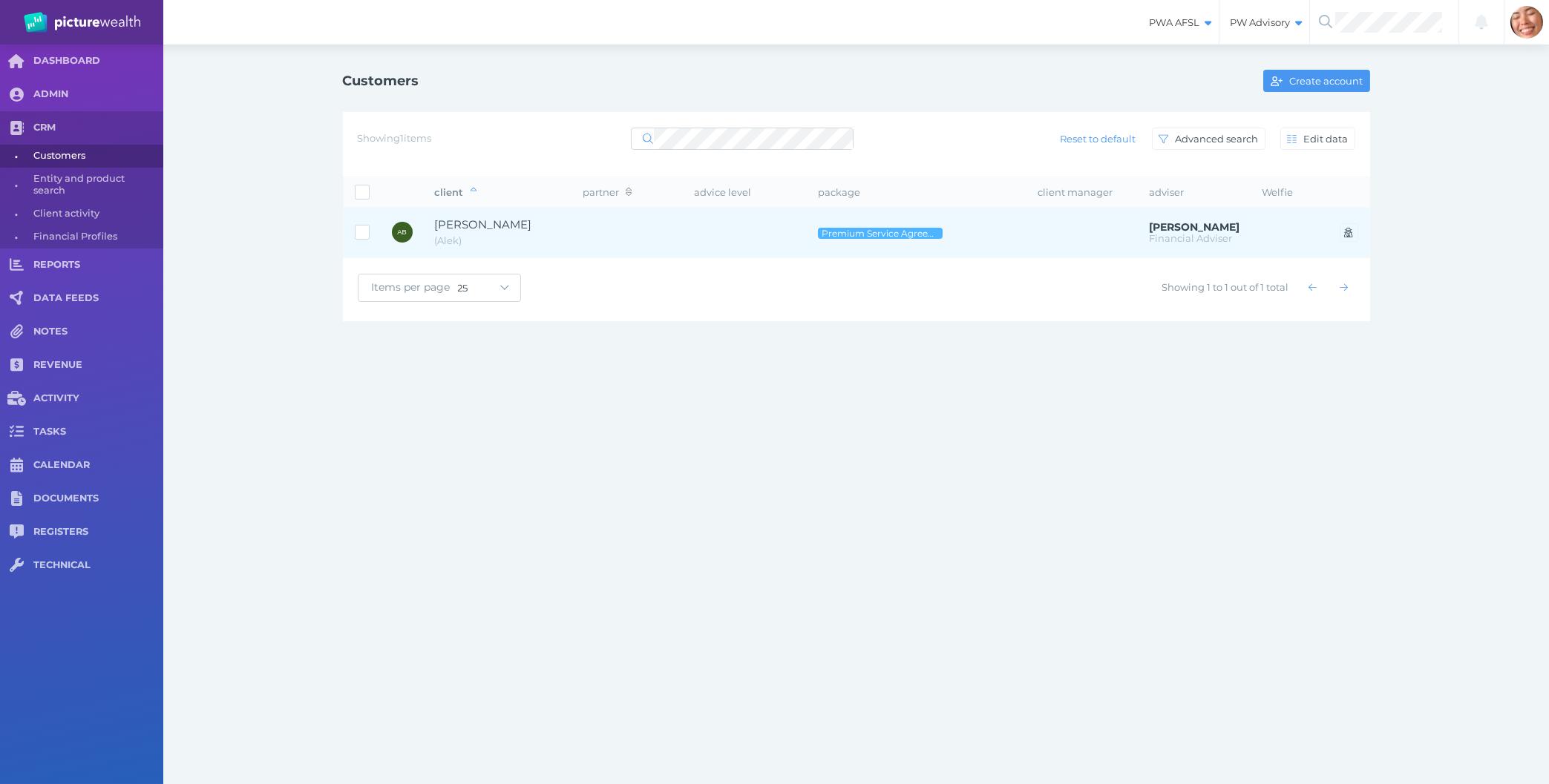
click at [788, 229] on td at bounding box center [746, 233] width 124 height 51
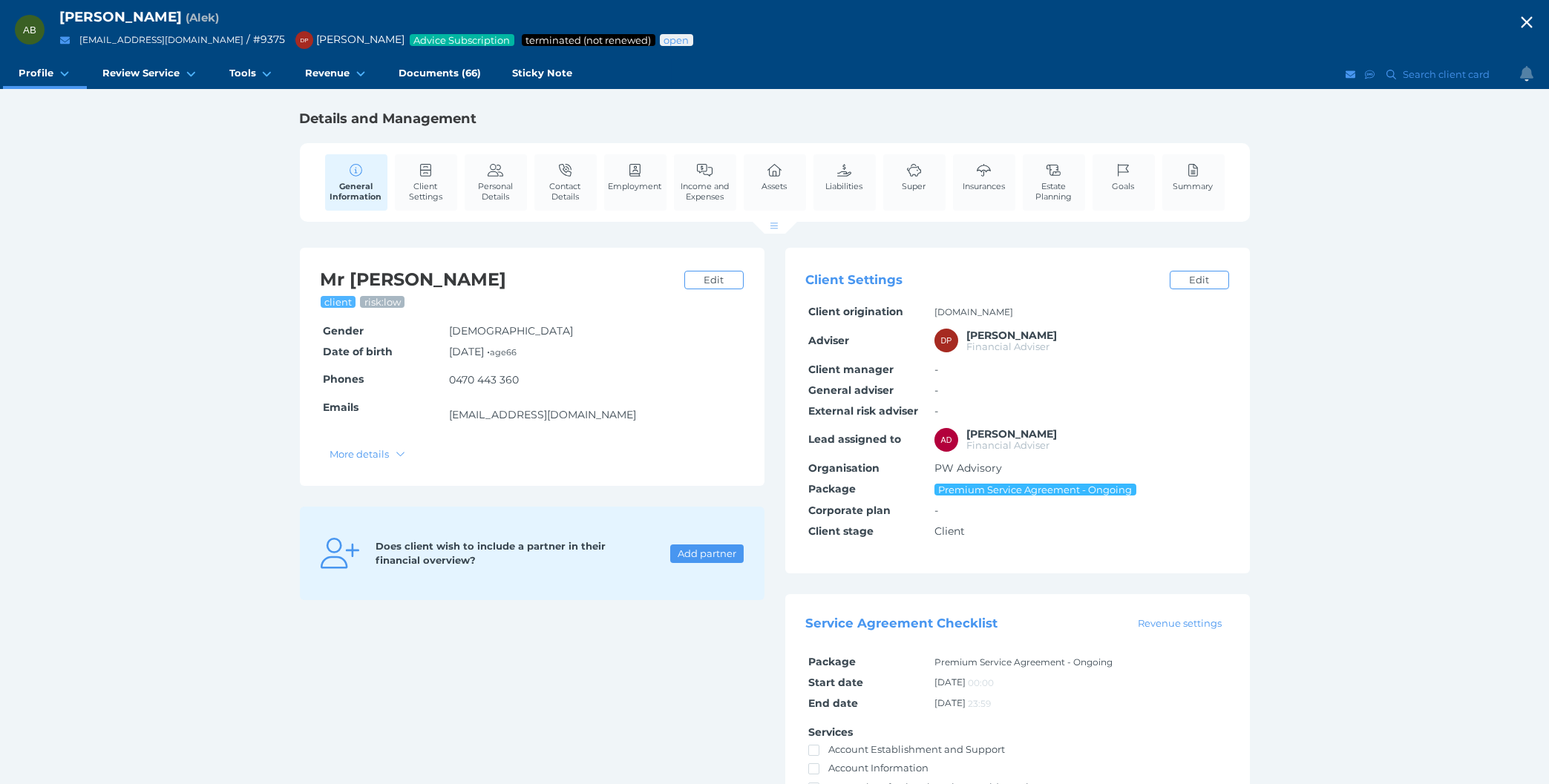
click at [114, 217] on div "AB [PERSON_NAME] ( Alek ) [EMAIL_ADDRESS][DOMAIN_NAME] / # 9375 DP [PERSON_NAME…" at bounding box center [774, 470] width 1549 height 941
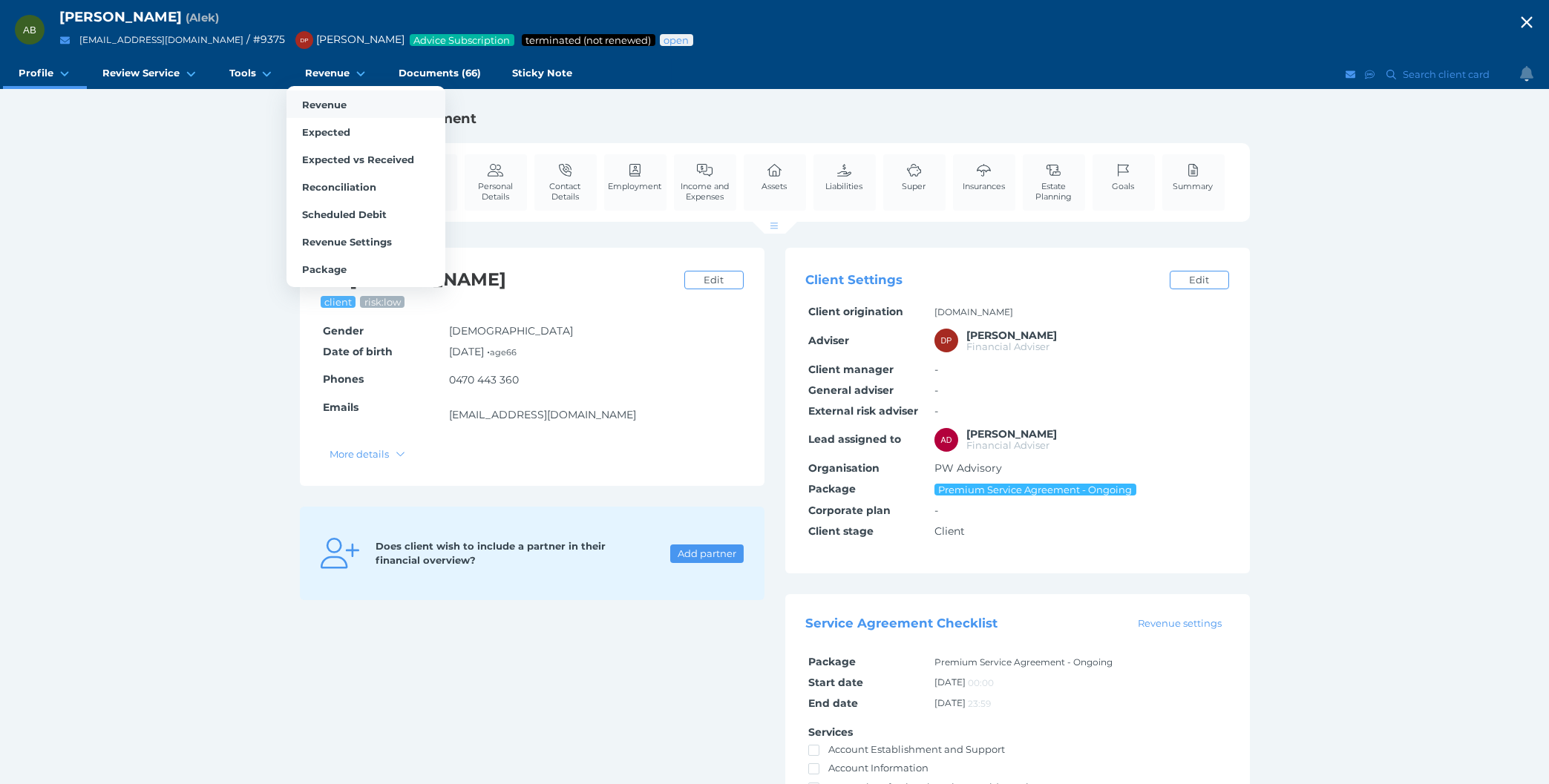
click at [326, 105] on span "Revenue" at bounding box center [325, 104] width 44 height 12
select select "25"
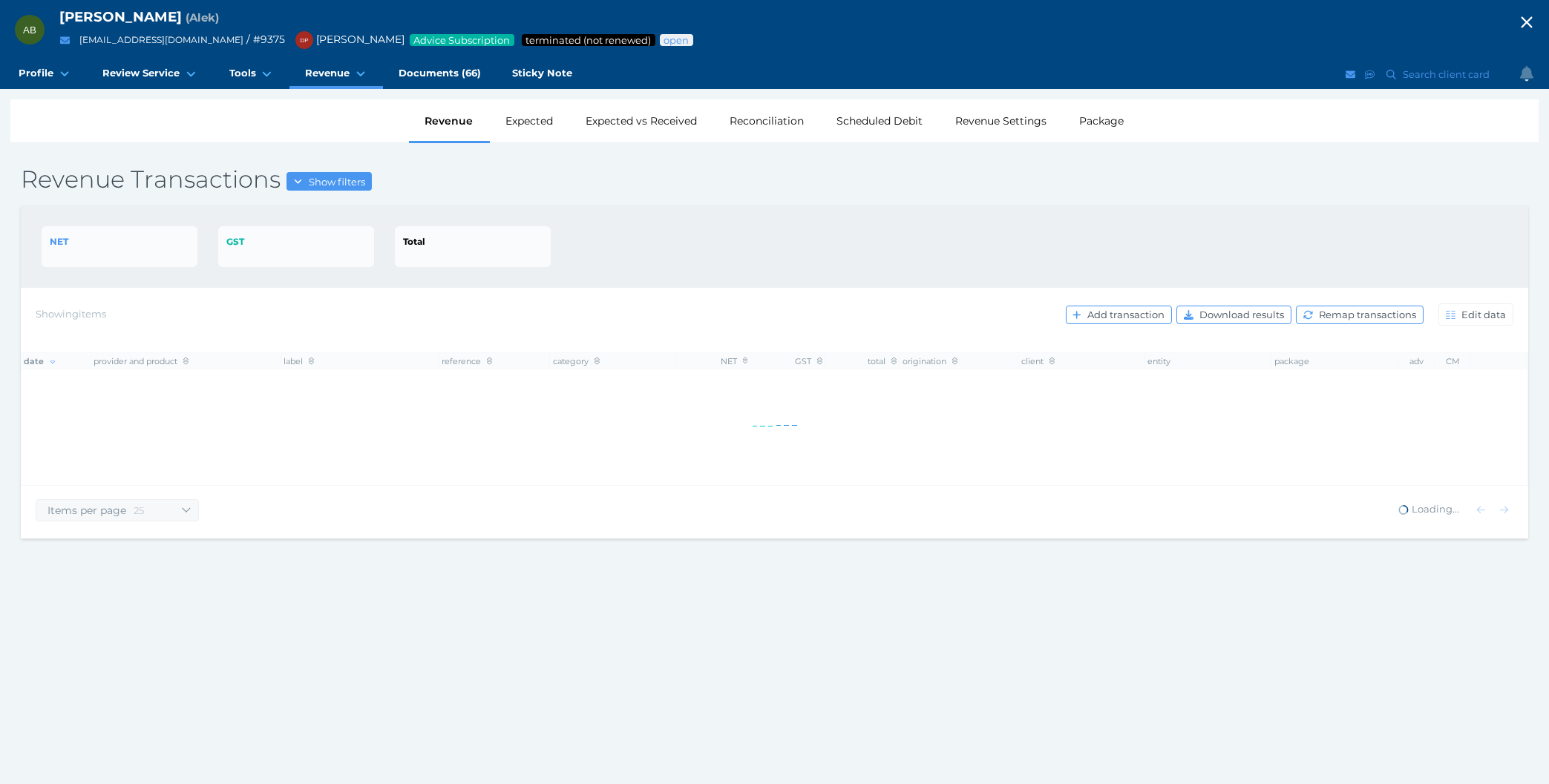
click at [640, 283] on div "NET GST Total" at bounding box center [774, 246] width 1507 height 82
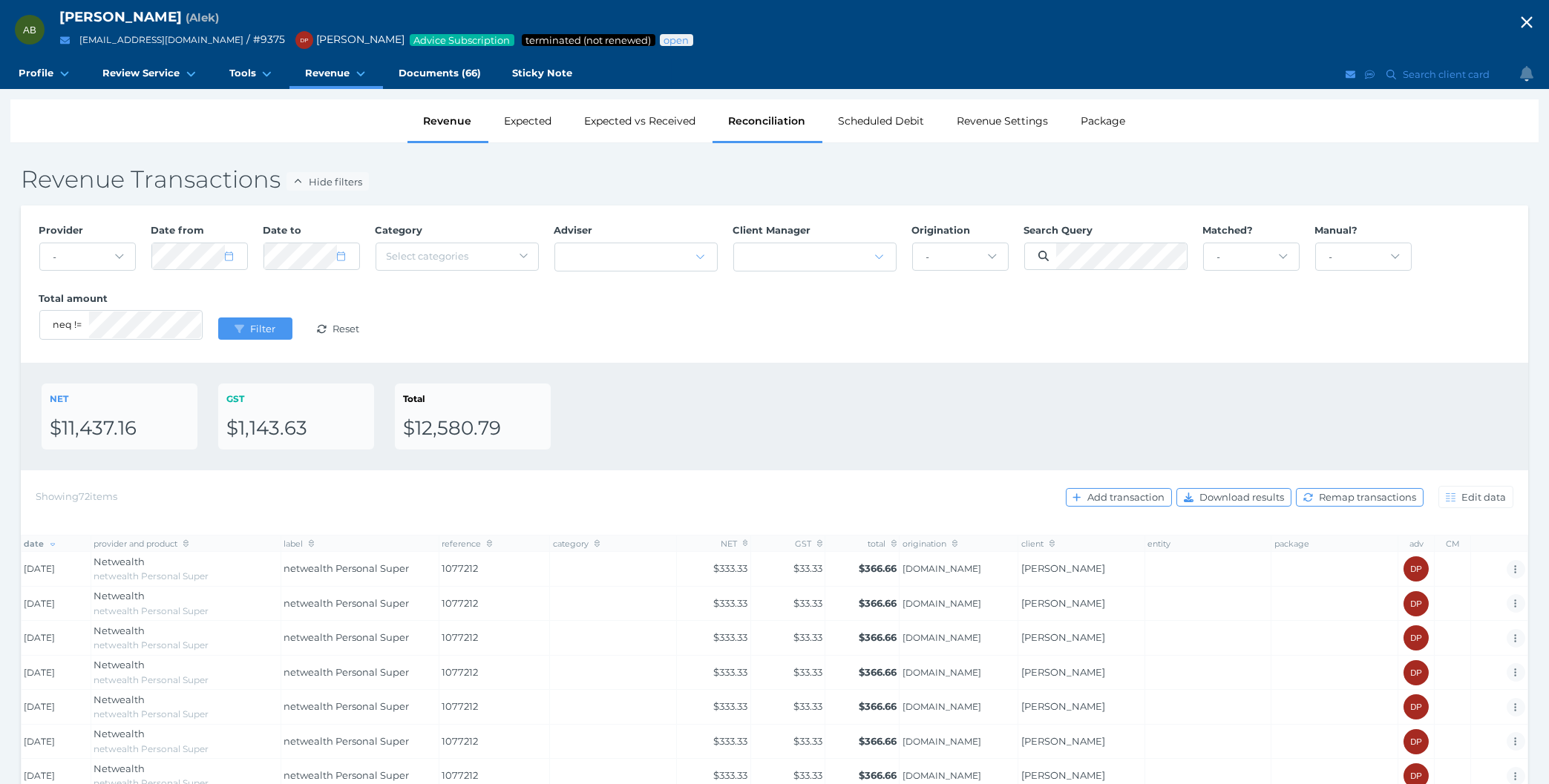
click at [760, 133] on div "Reconciliation" at bounding box center [767, 121] width 110 height 43
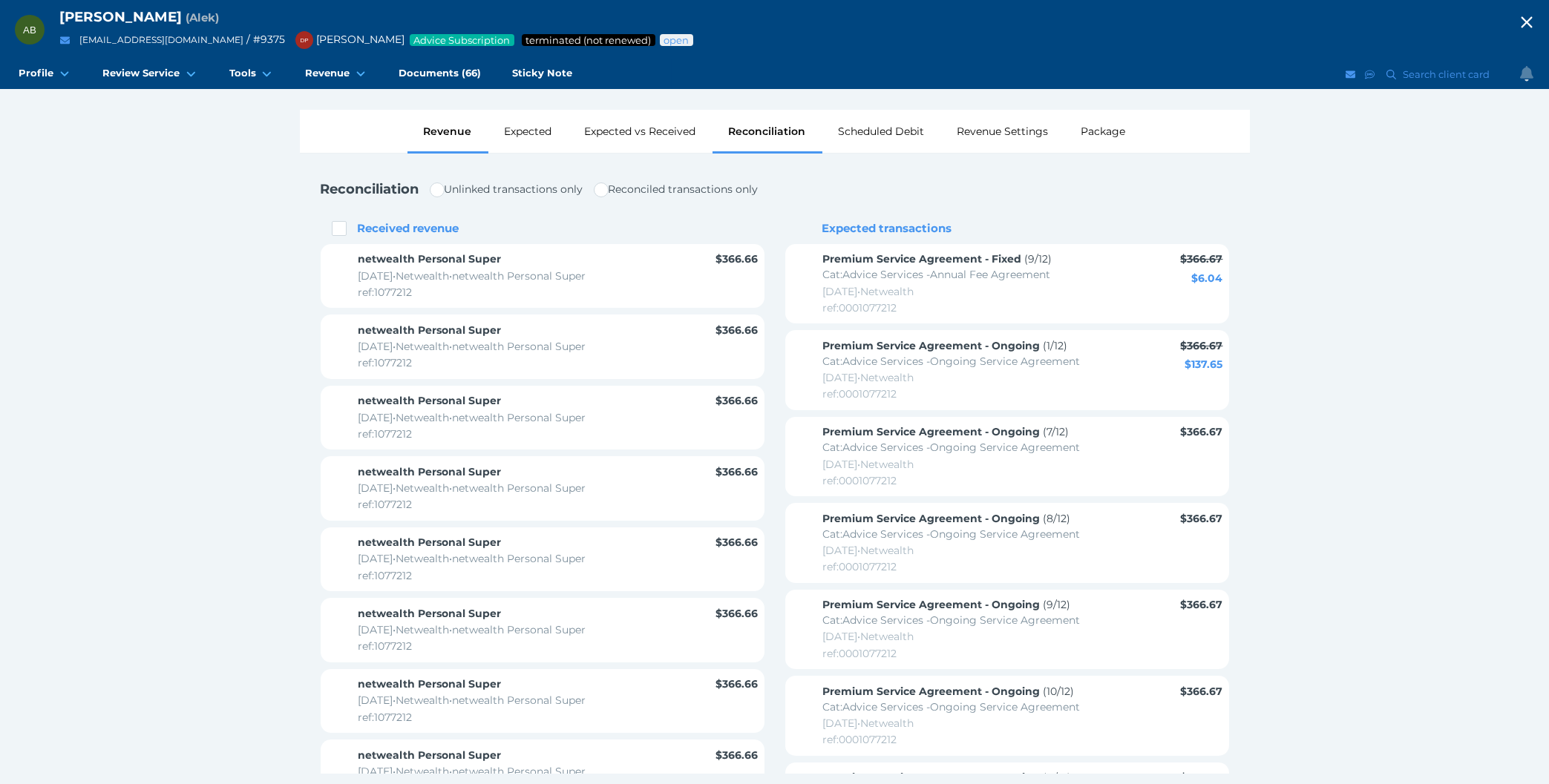
click at [437, 136] on div "Revenue" at bounding box center [447, 131] width 81 height 43
select select "25"
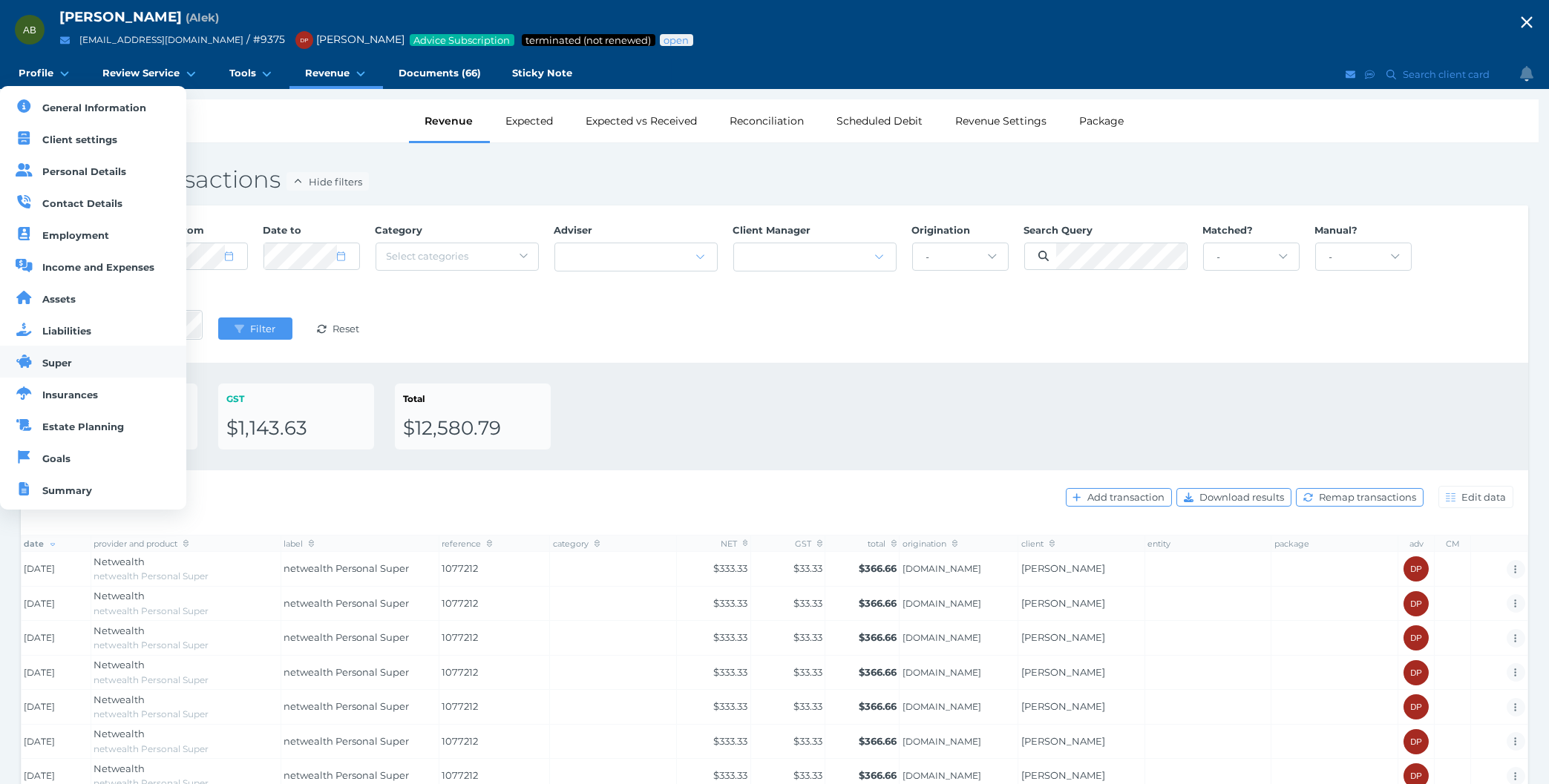
click at [50, 364] on span "Super" at bounding box center [58, 362] width 30 height 12
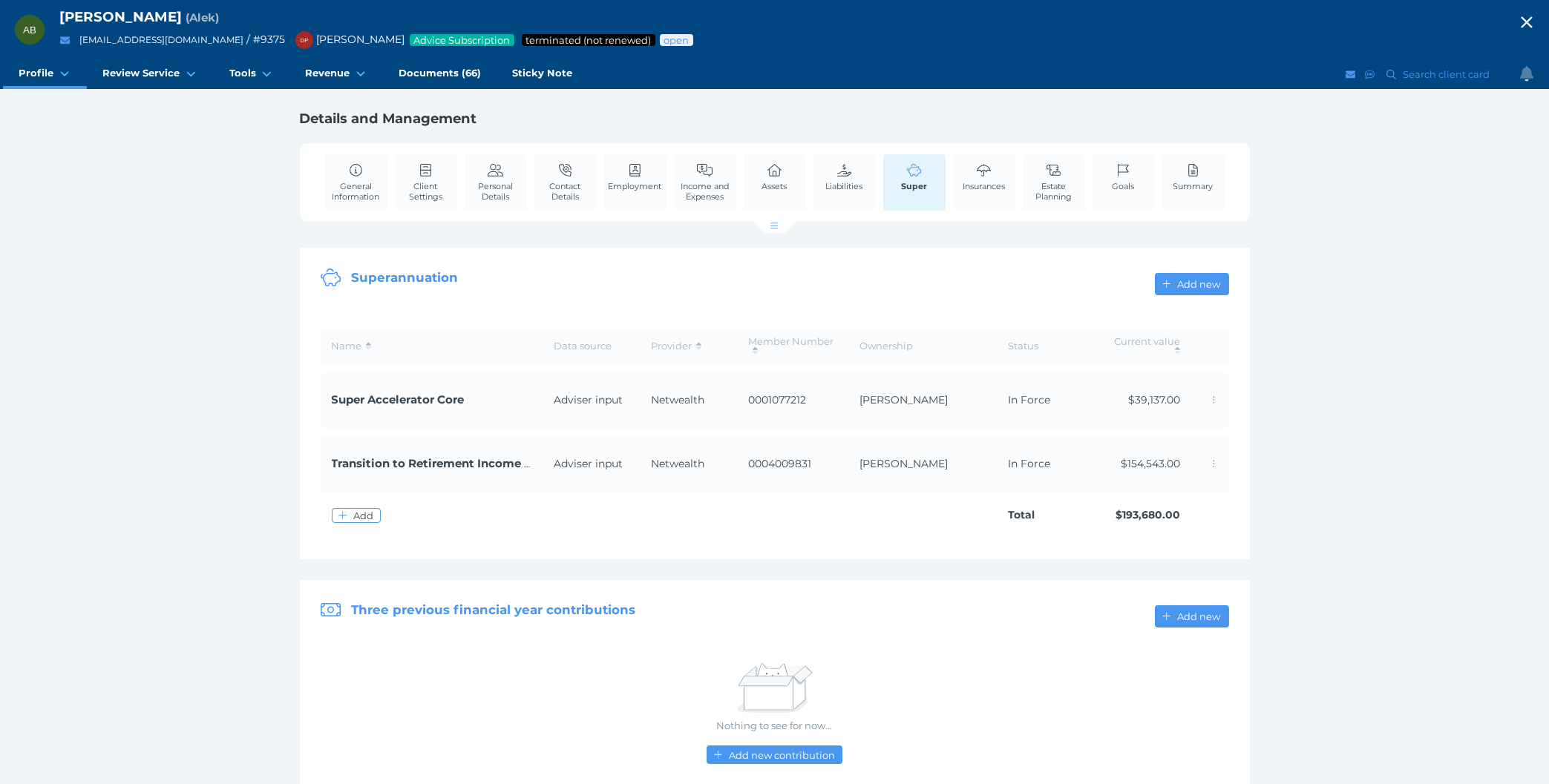
click at [1522, 21] on icon "button" at bounding box center [1526, 22] width 18 height 22
select select "25"
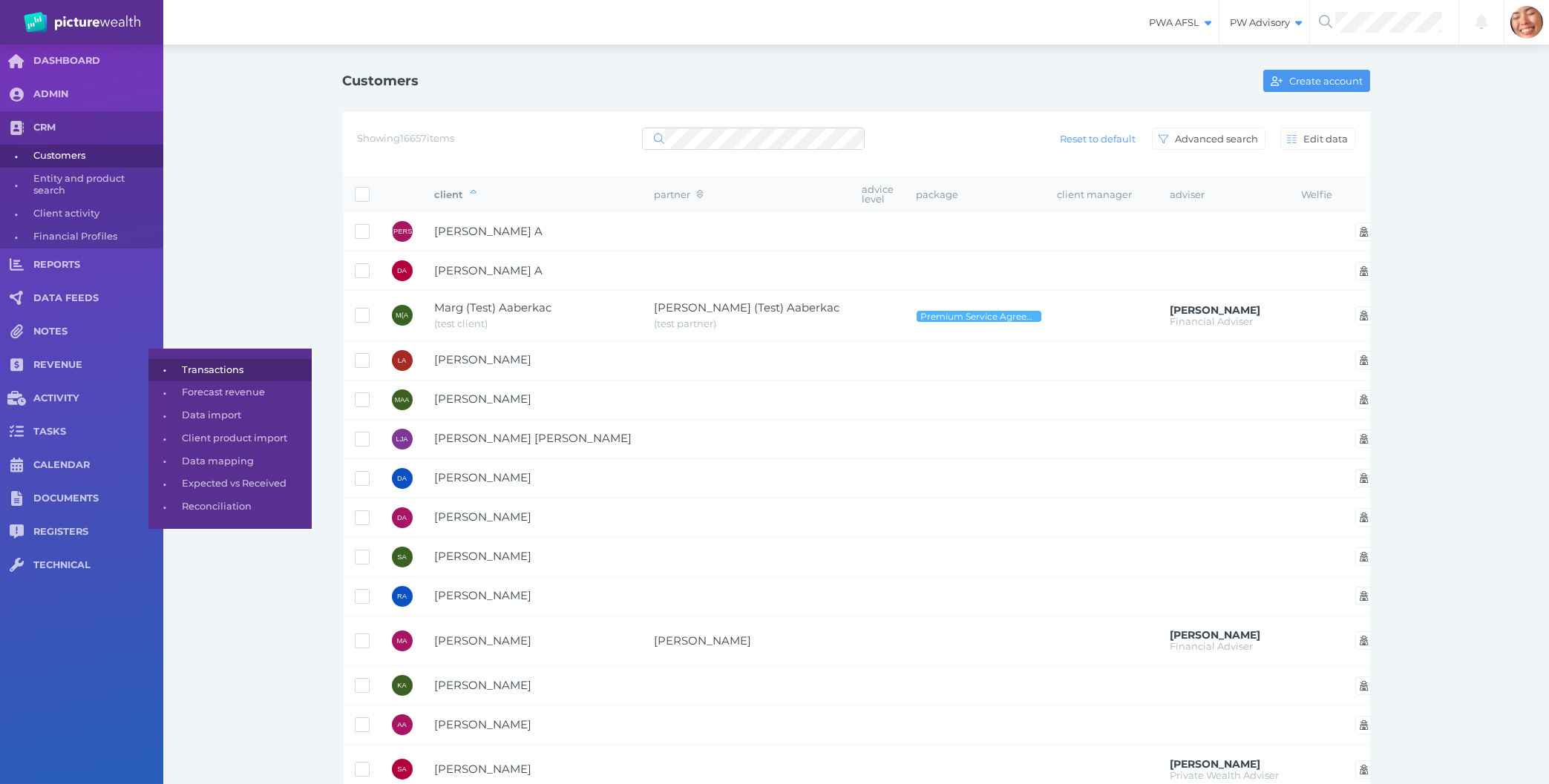
click at [193, 374] on span "Transactions" at bounding box center [244, 371] width 124 height 23
select select "25"
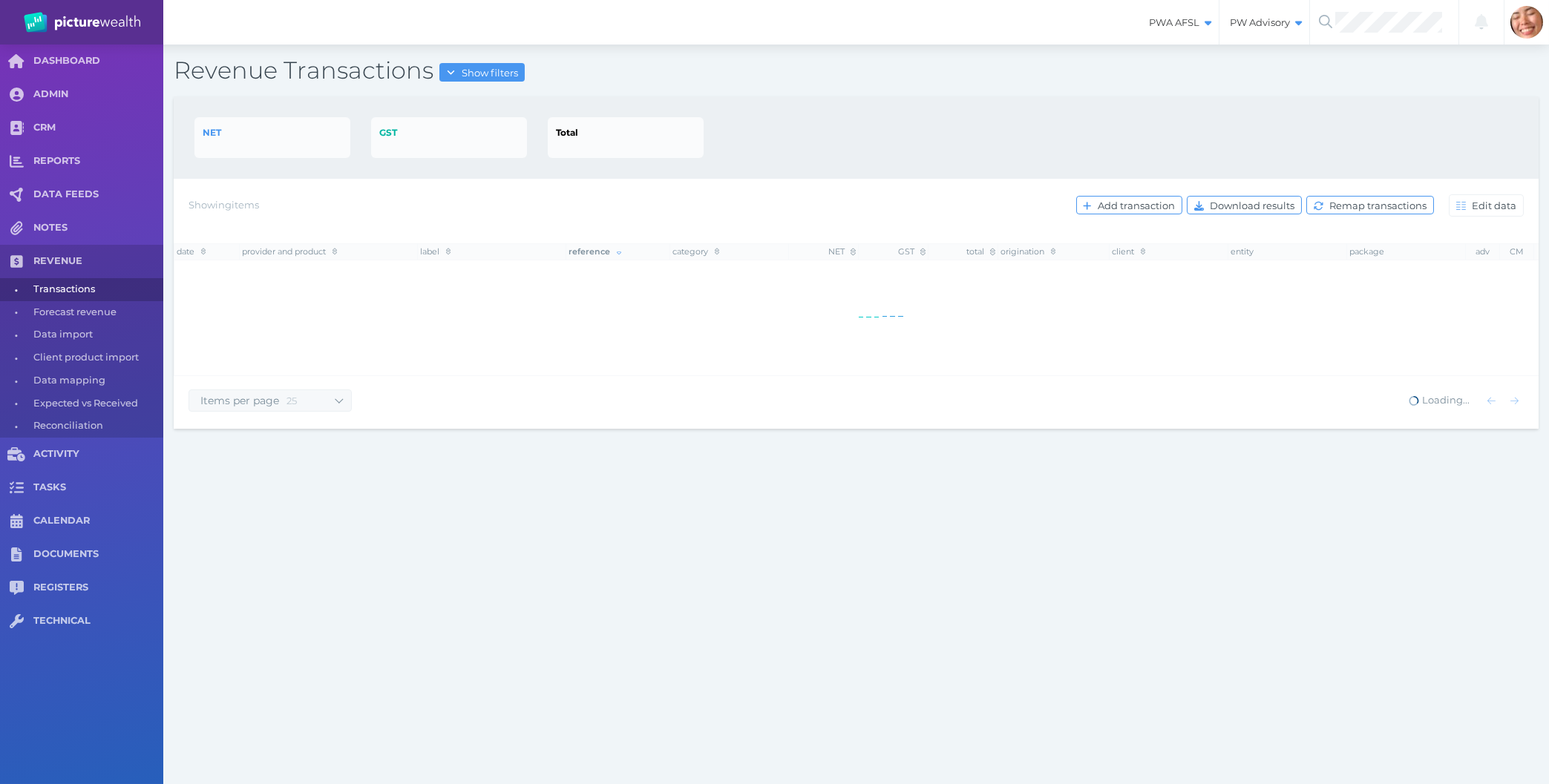
drag, startPoint x: 904, startPoint y: 92, endPoint x: 893, endPoint y: 107, distance: 18.6
click at [904, 93] on div "Revenue Transactions Show filters NET GST Total Showing items Add transaction D…" at bounding box center [856, 242] width 1386 height 395
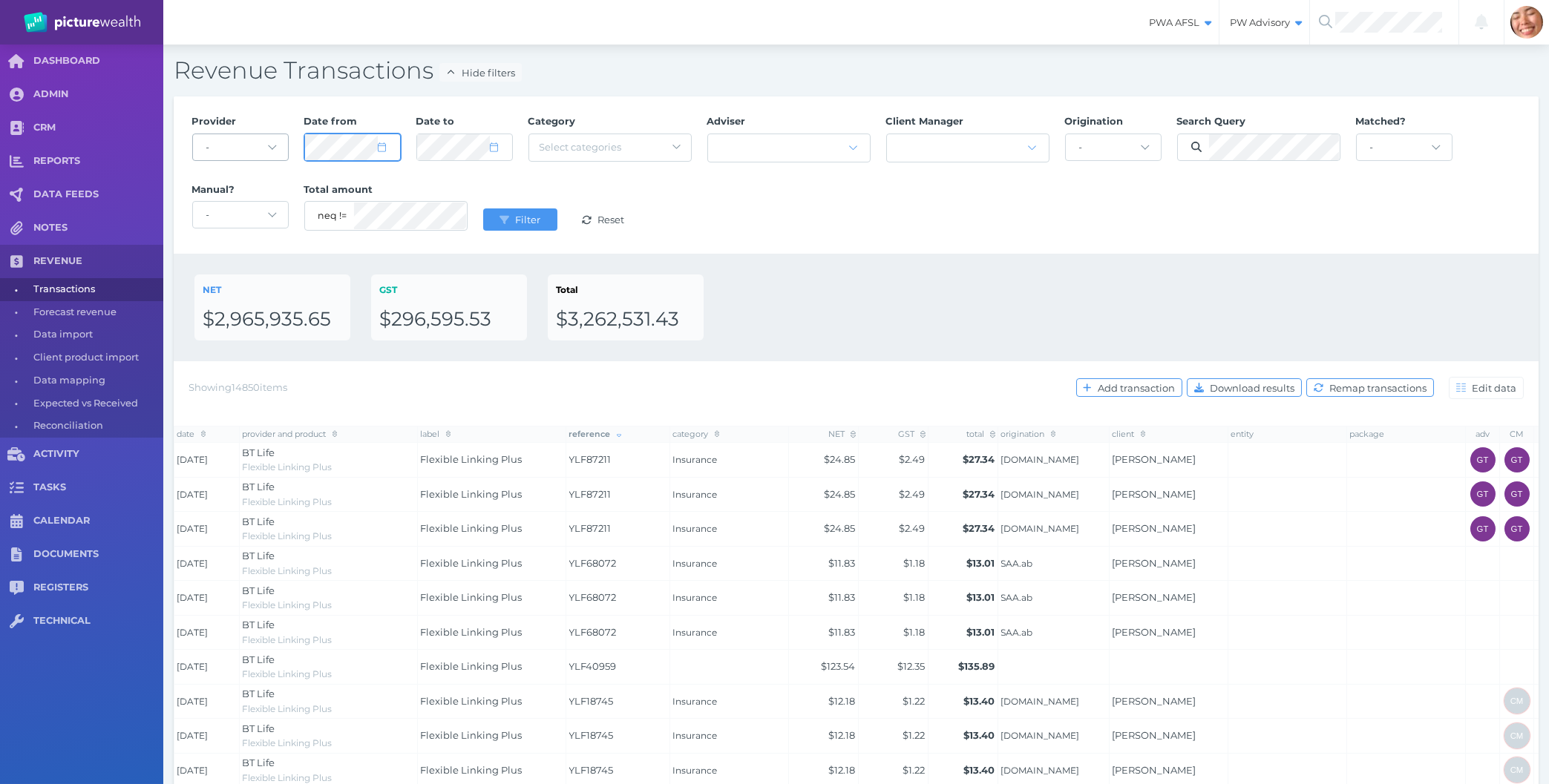
select select "6"
select select "2025"
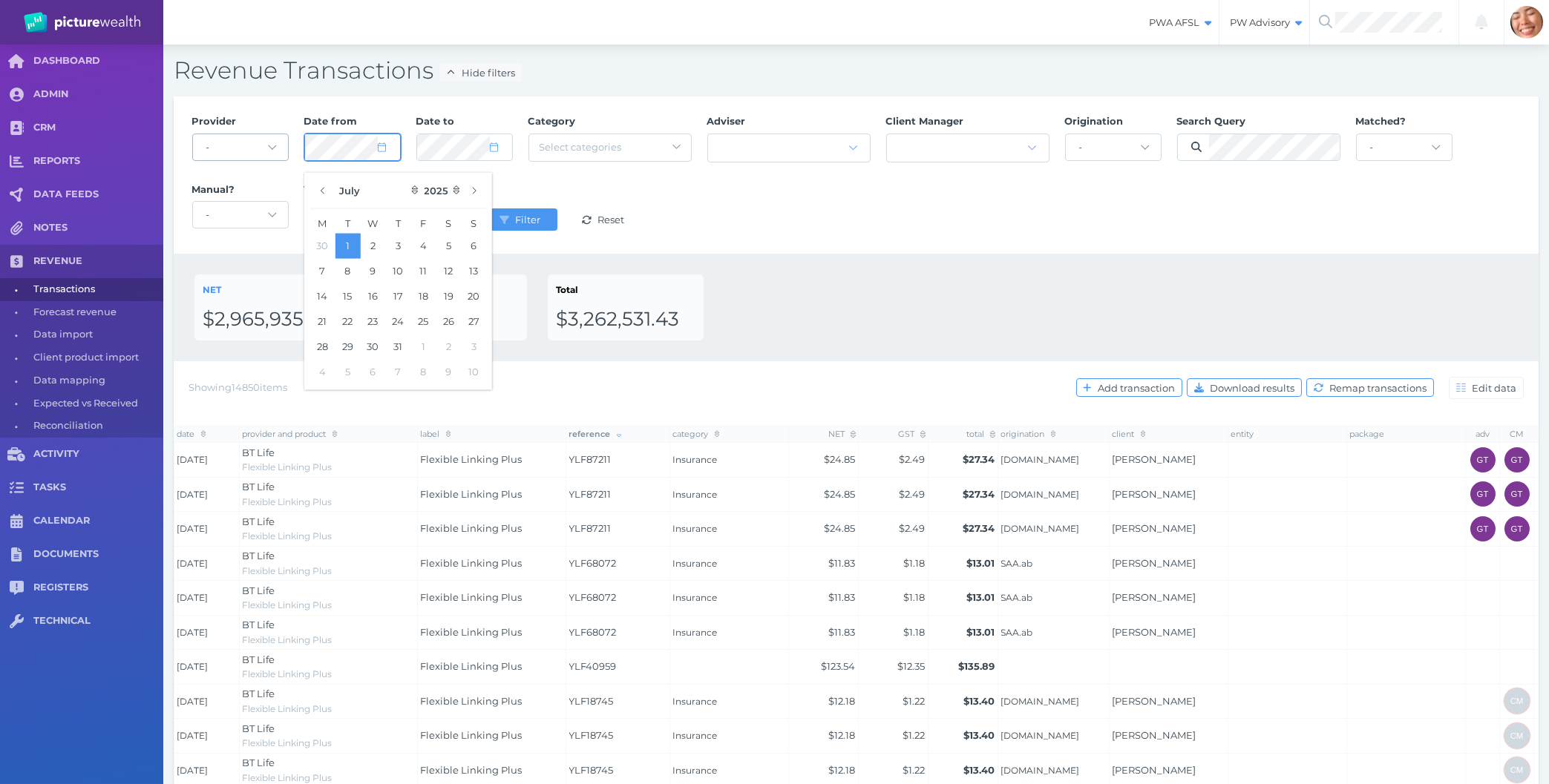
click at [194, 152] on div "Provider - Acuity Fee Revenue Acuity Trustee Advocate Private Wealth Pty Ltd AI…" at bounding box center [856, 175] width 1344 height 137
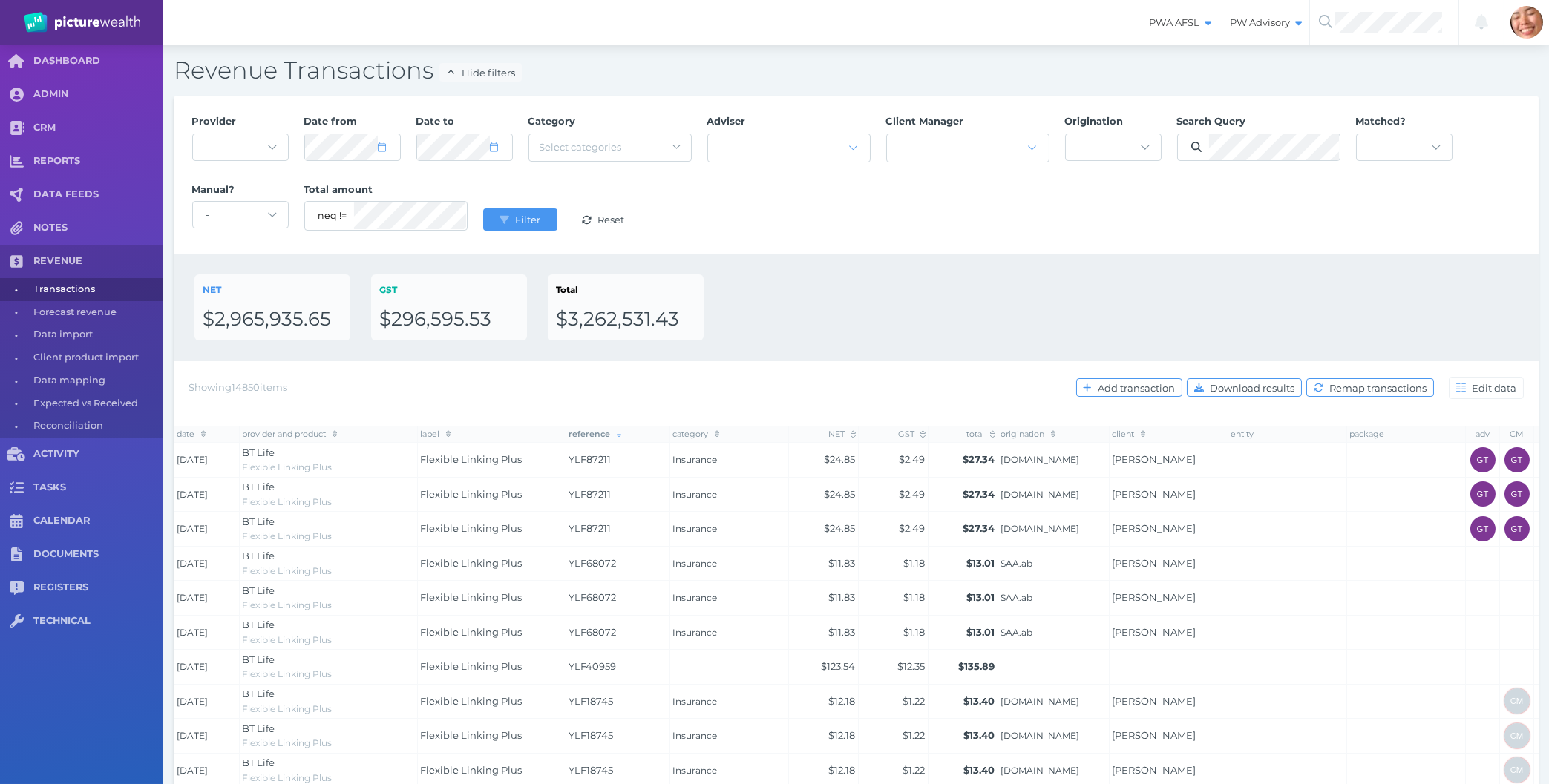
click at [966, 233] on div "Provider - Acuity Fee Revenue Acuity Trustee Advocate Private Wealth Pty Ltd AI…" at bounding box center [856, 175] width 1344 height 137
select select "7"
select select "2025"
click at [483, 209] on button "Filter" at bounding box center [520, 219] width 74 height 22
select select "6"
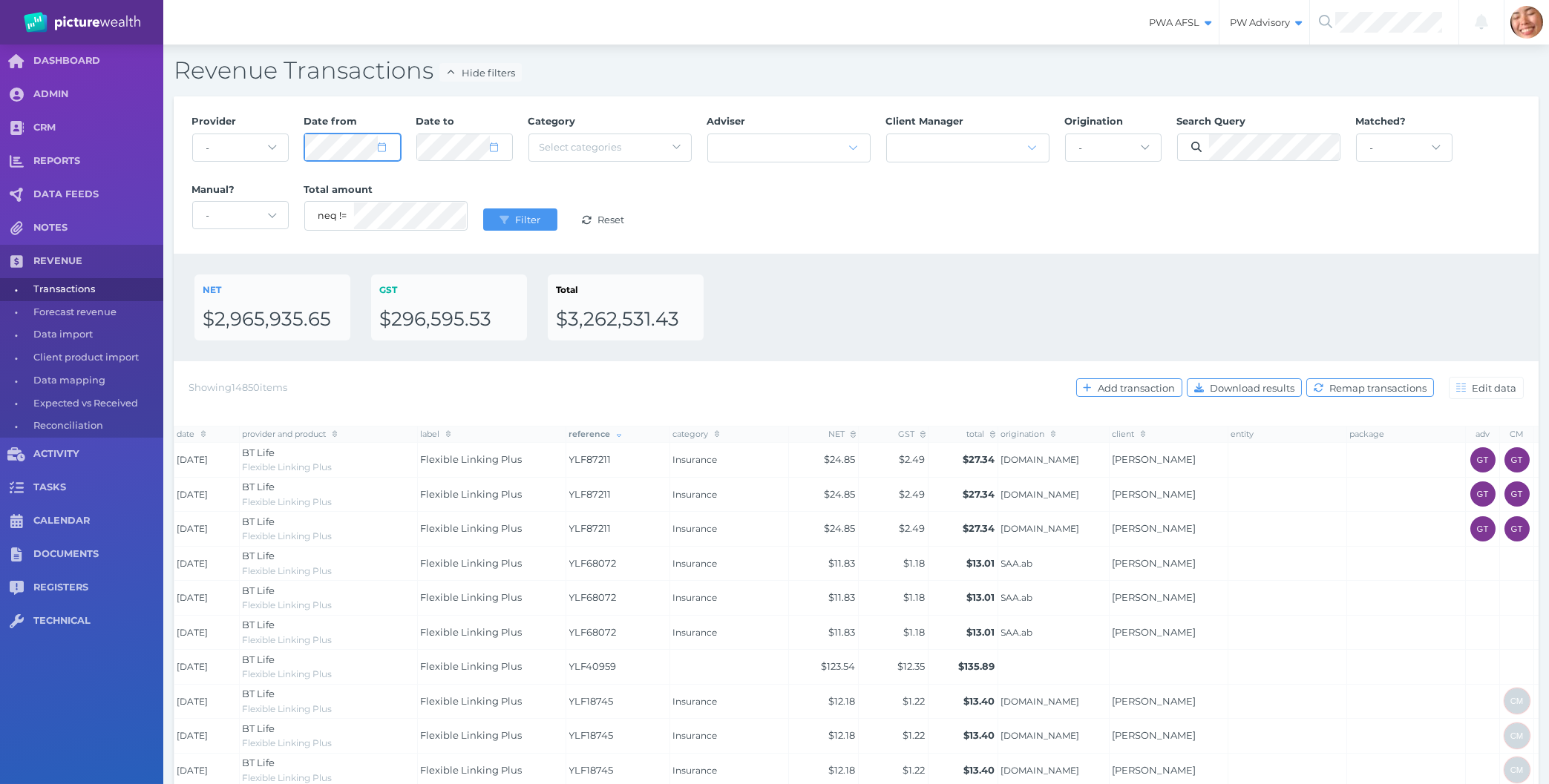
select select "2025"
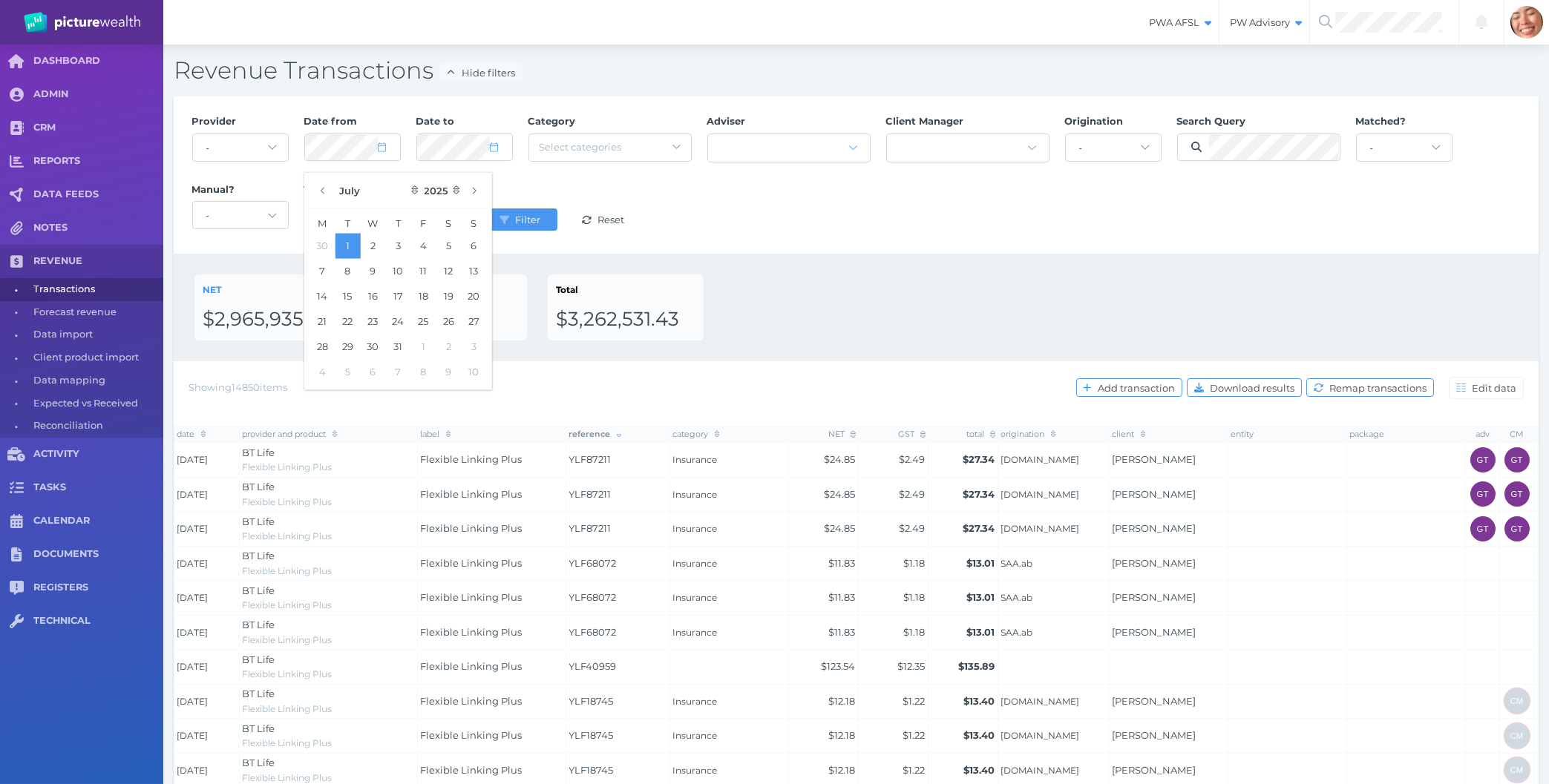
click at [852, 325] on div "NET $2,965,935.65 GST $296,595.53 Total $3,262,531.43" at bounding box center [855, 308] width 1323 height 66
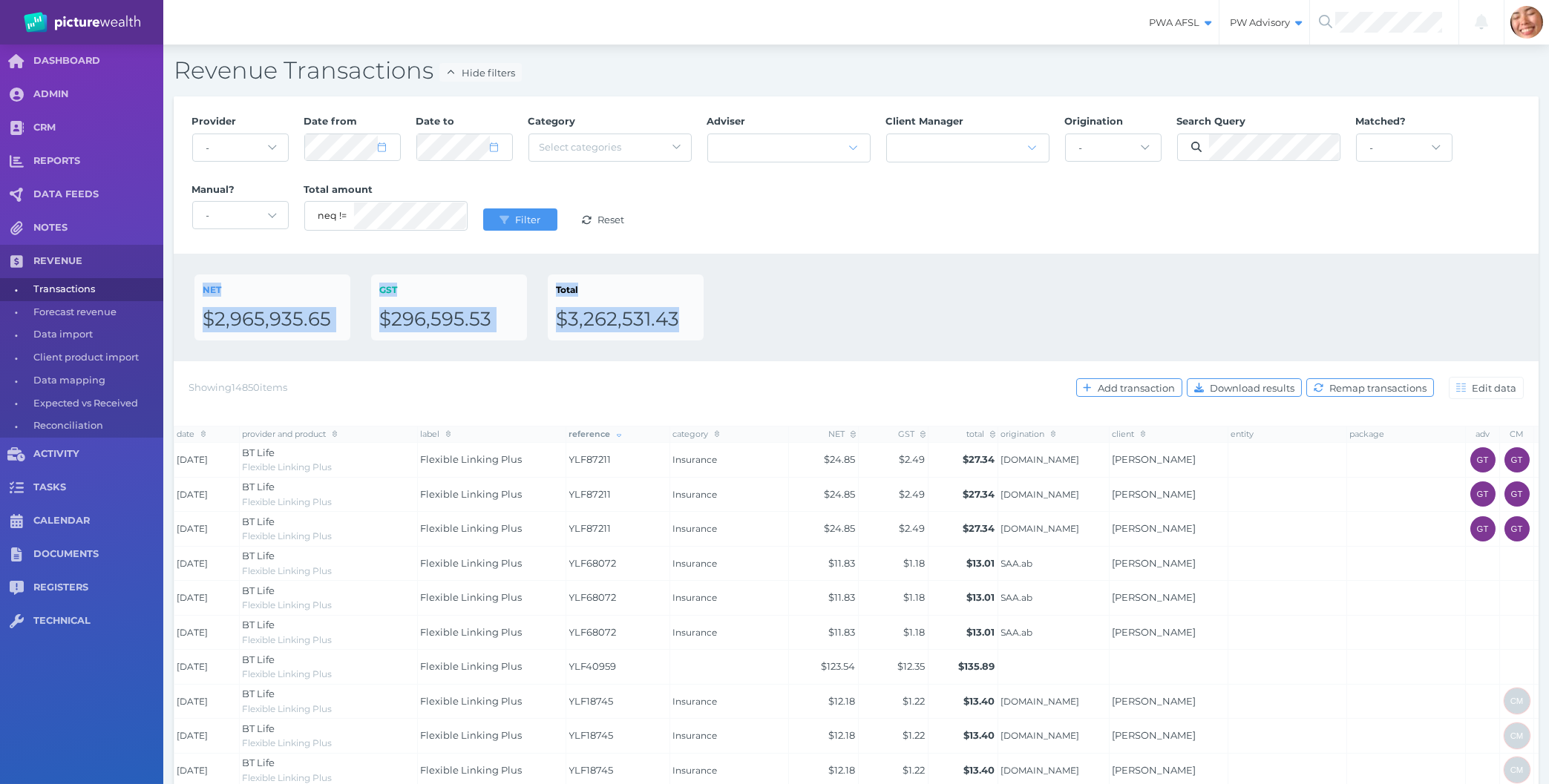
drag, startPoint x: 943, startPoint y: 262, endPoint x: 1011, endPoint y: 333, distance: 98.3
click at [1011, 333] on div "Provider - Acuity Fee Revenue Acuity Trustee Advocate Private Wealth Pty Ltd AI…" at bounding box center [855, 728] width 1365 height 1263
drag, startPoint x: 1011, startPoint y: 333, endPoint x: 1073, endPoint y: 347, distance: 63.6
click at [1011, 332] on div "NET $2,965,935.65 GST $296,595.53 Total $3,262,531.43" at bounding box center [855, 308] width 1323 height 66
